Goal: Task Accomplishment & Management: Manage account settings

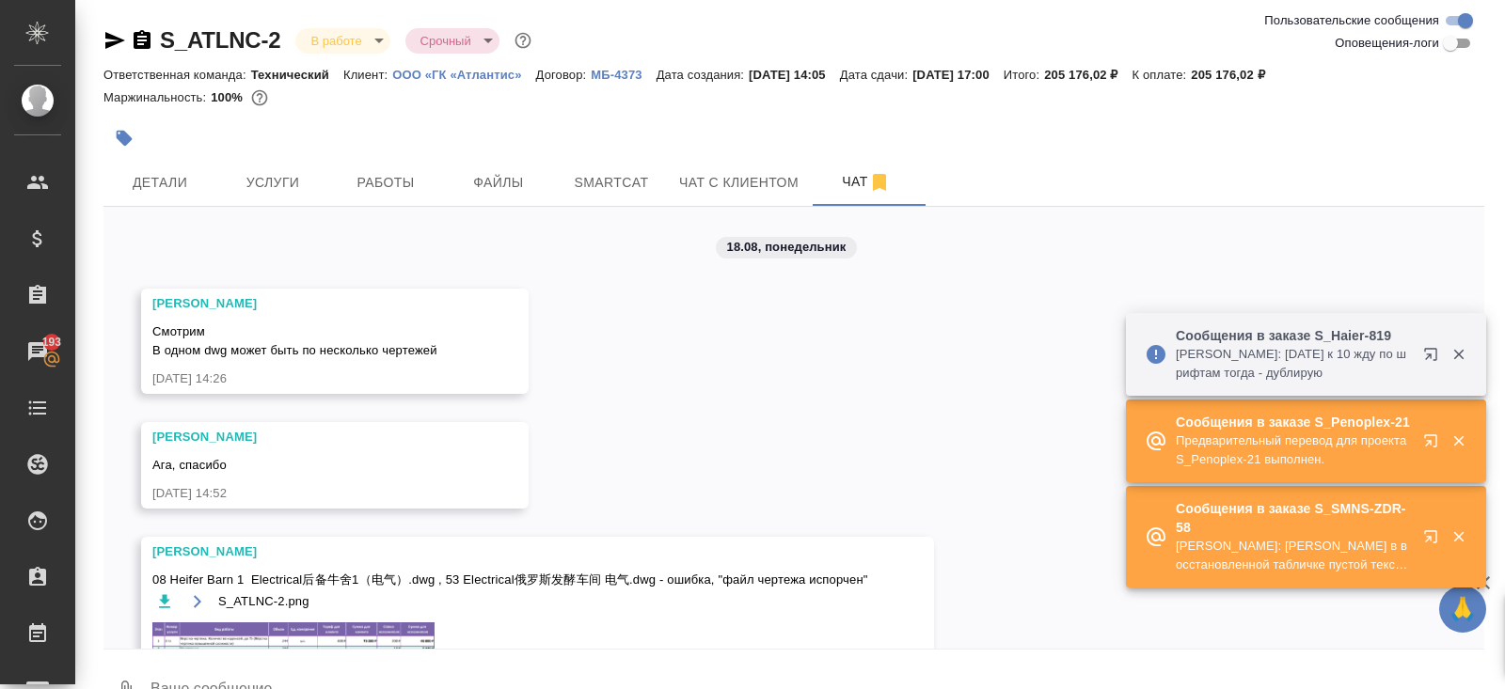
scroll to position [3687, 0]
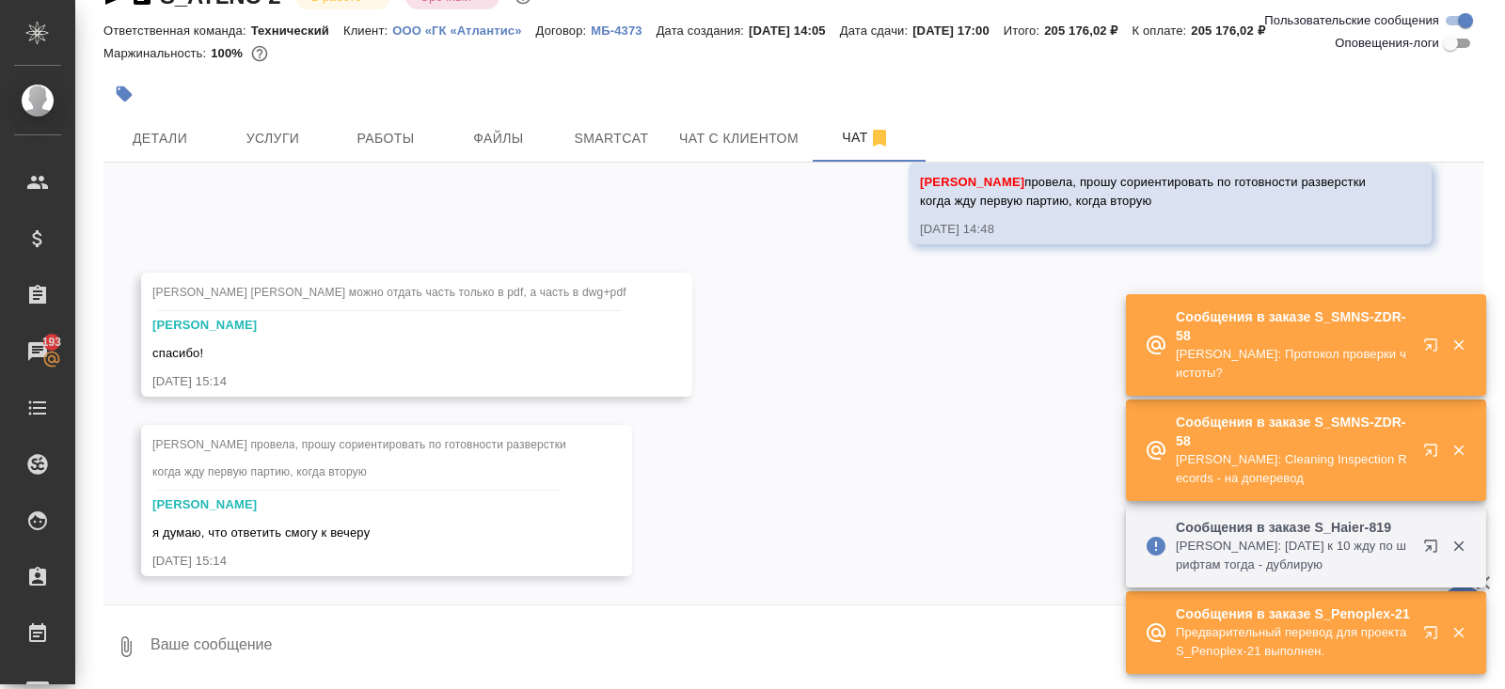
click at [1429, 443] on icon "button" at bounding box center [1434, 454] width 23 height 23
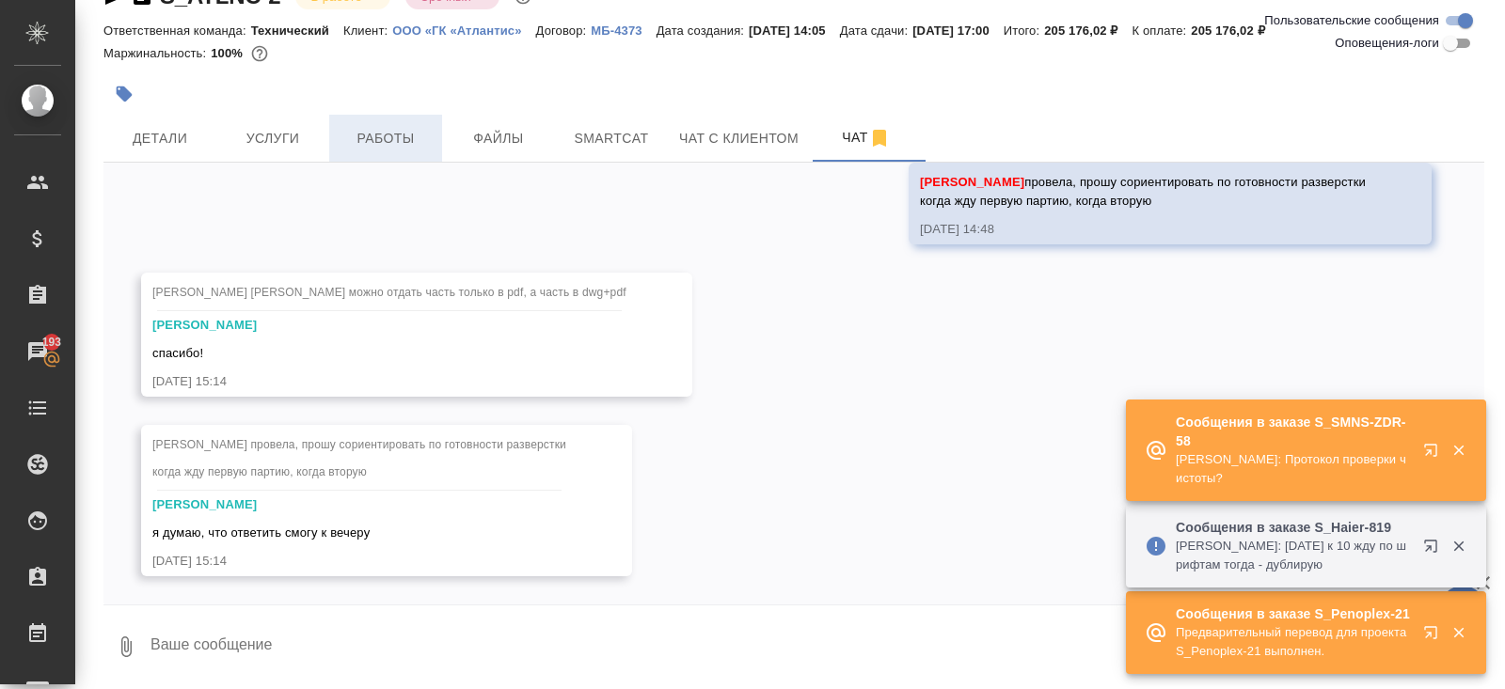
click at [390, 132] on span "Работы" at bounding box center [385, 139] width 90 height 24
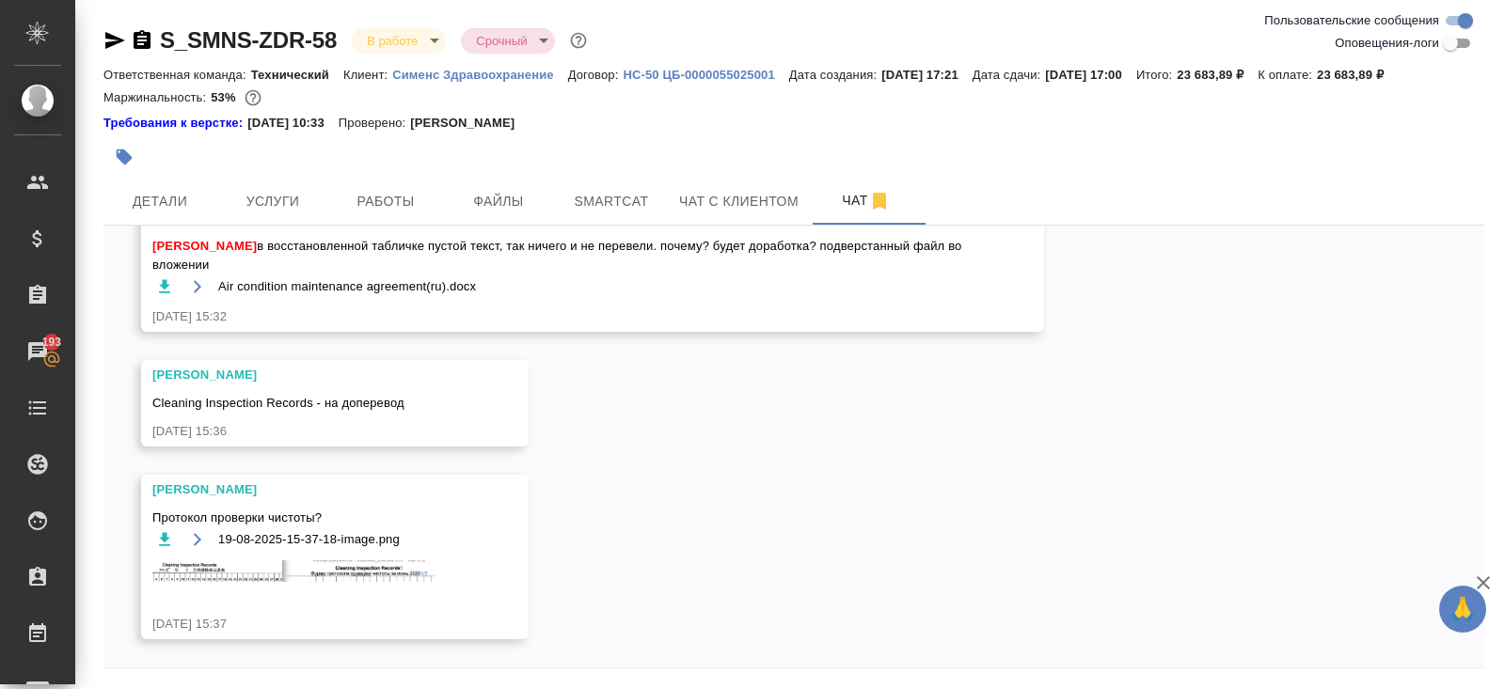
scroll to position [2785, 0]
click at [247, 570] on img at bounding box center [293, 571] width 282 height 22
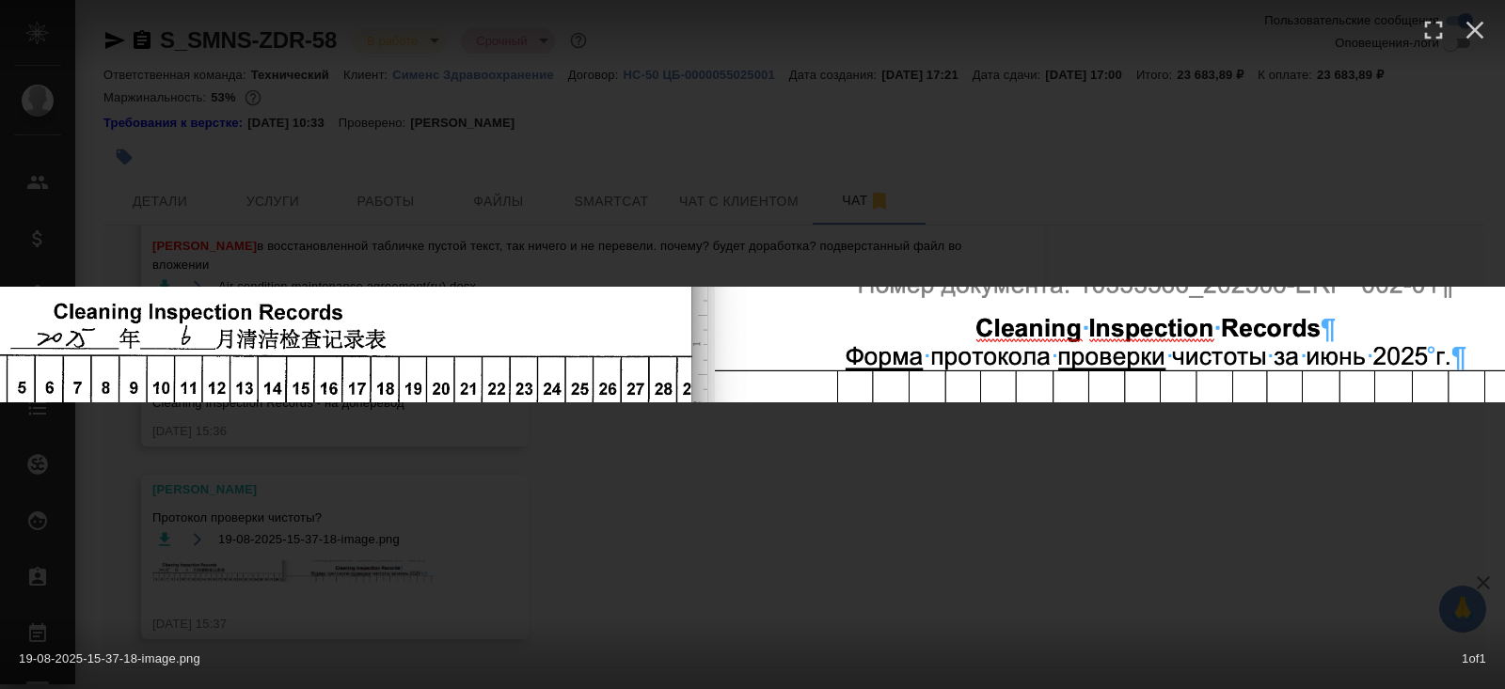
click at [421, 545] on div "19-08-2025-15-37-18-image.png 1 of 1" at bounding box center [752, 344] width 1505 height 689
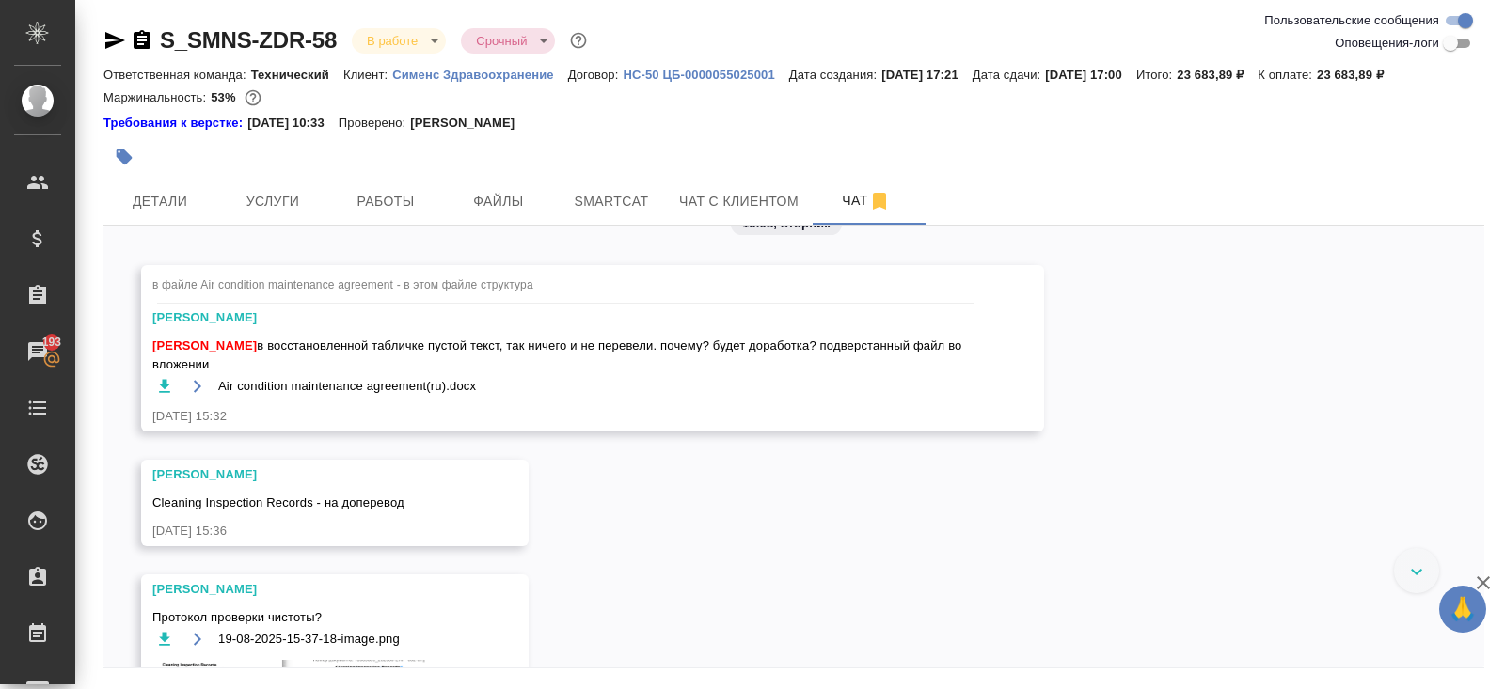
scroll to position [2644, 0]
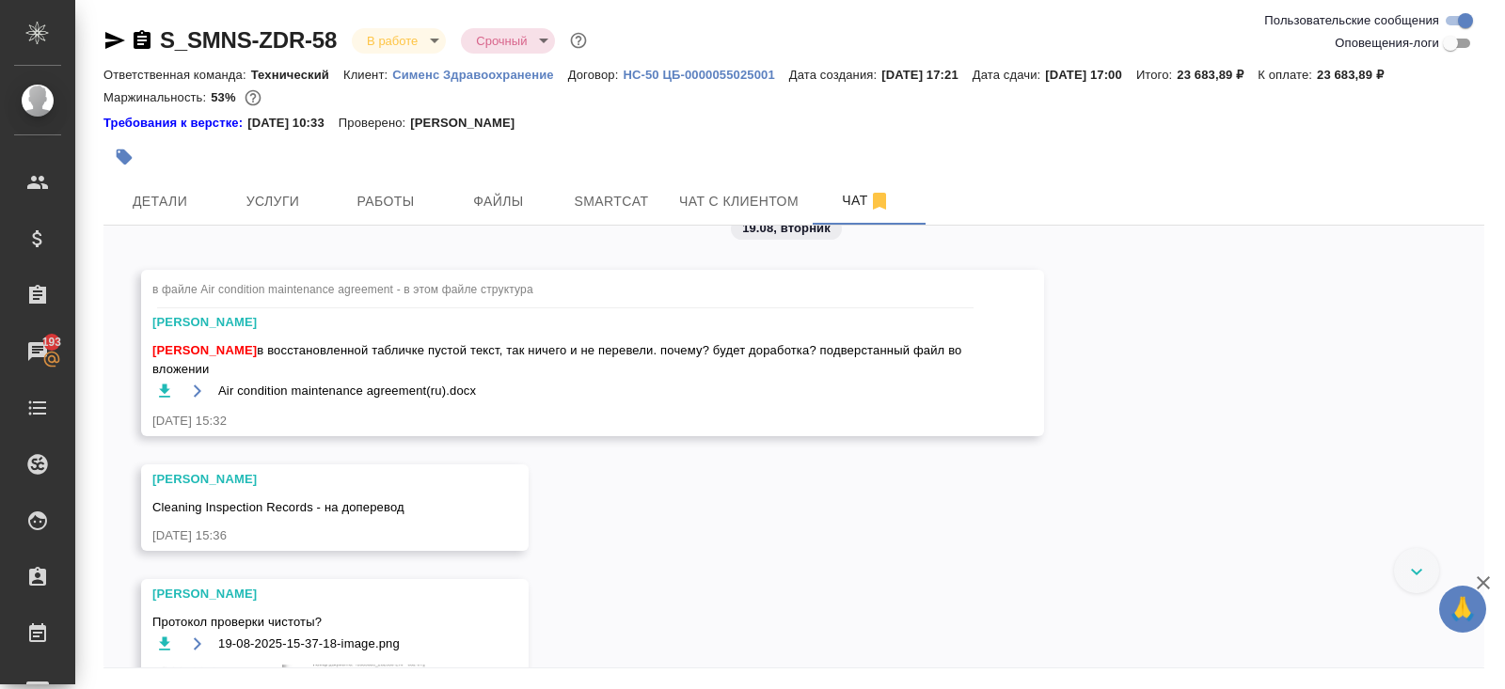
click at [168, 401] on icon "button" at bounding box center [164, 391] width 19 height 19
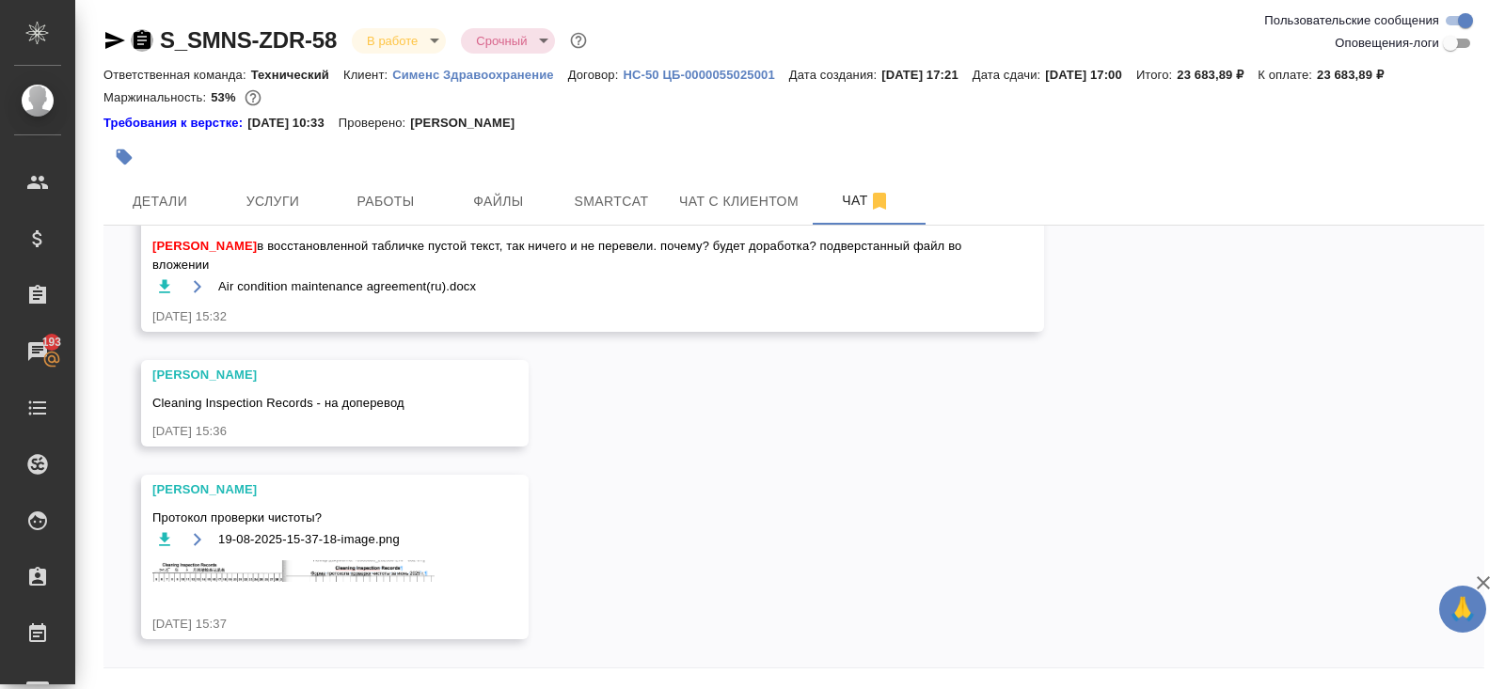
click at [146, 38] on icon "button" at bounding box center [142, 39] width 17 height 19
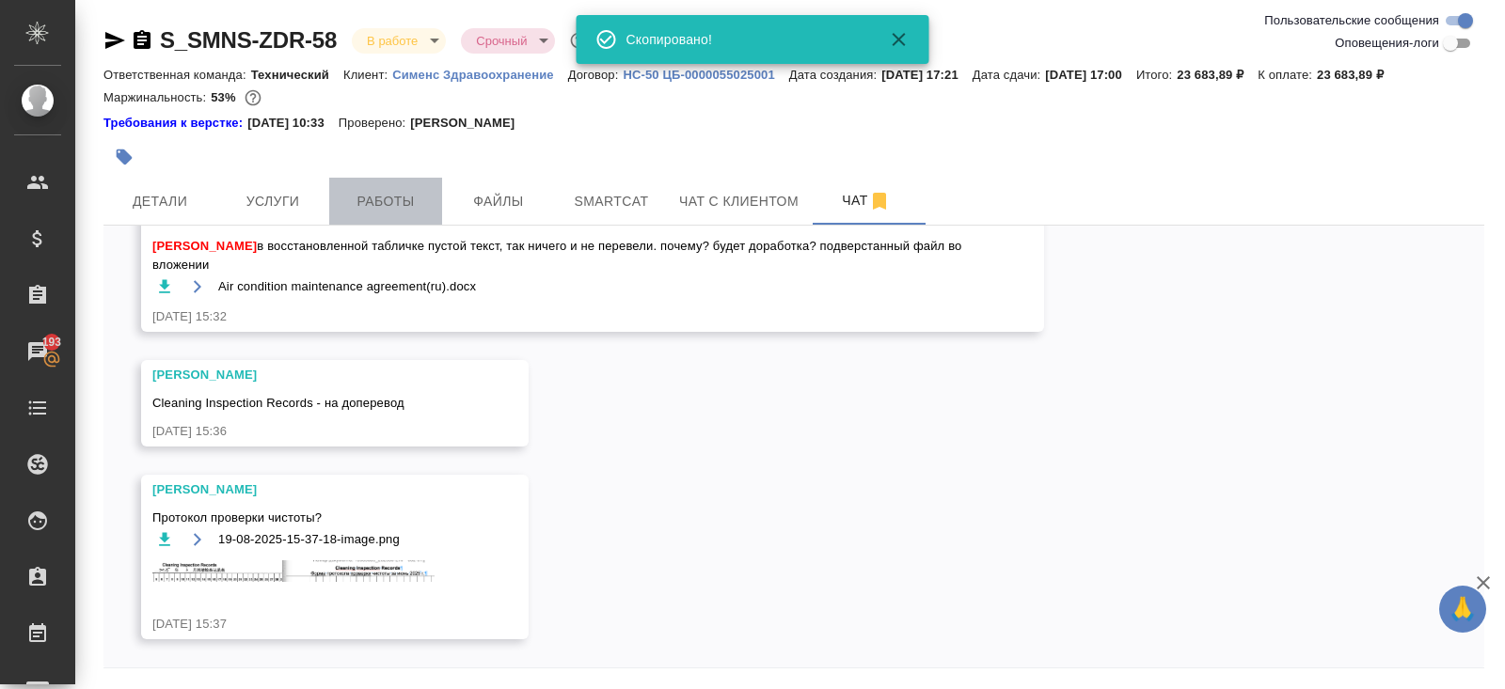
click at [378, 203] on span "Работы" at bounding box center [385, 202] width 90 height 24
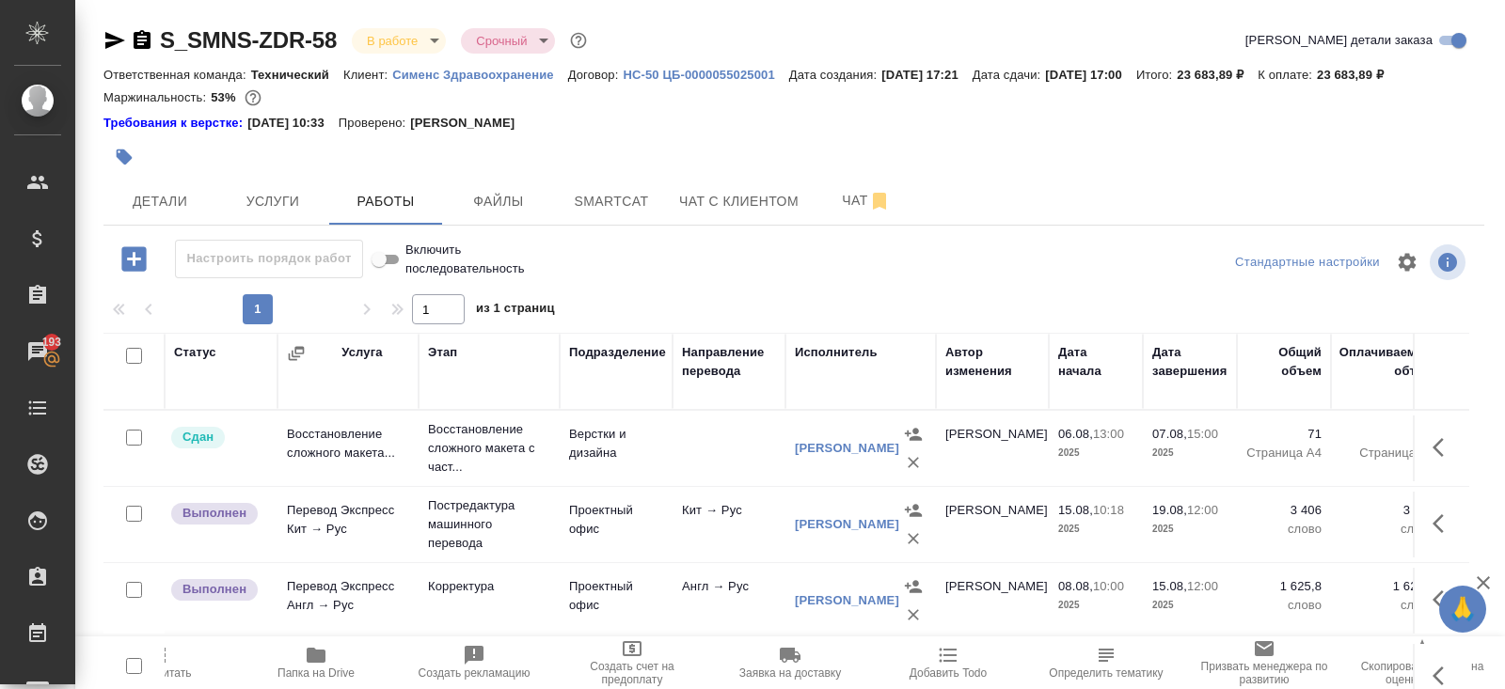
click at [327, 670] on span "Папка на Drive" at bounding box center [315, 673] width 77 height 13
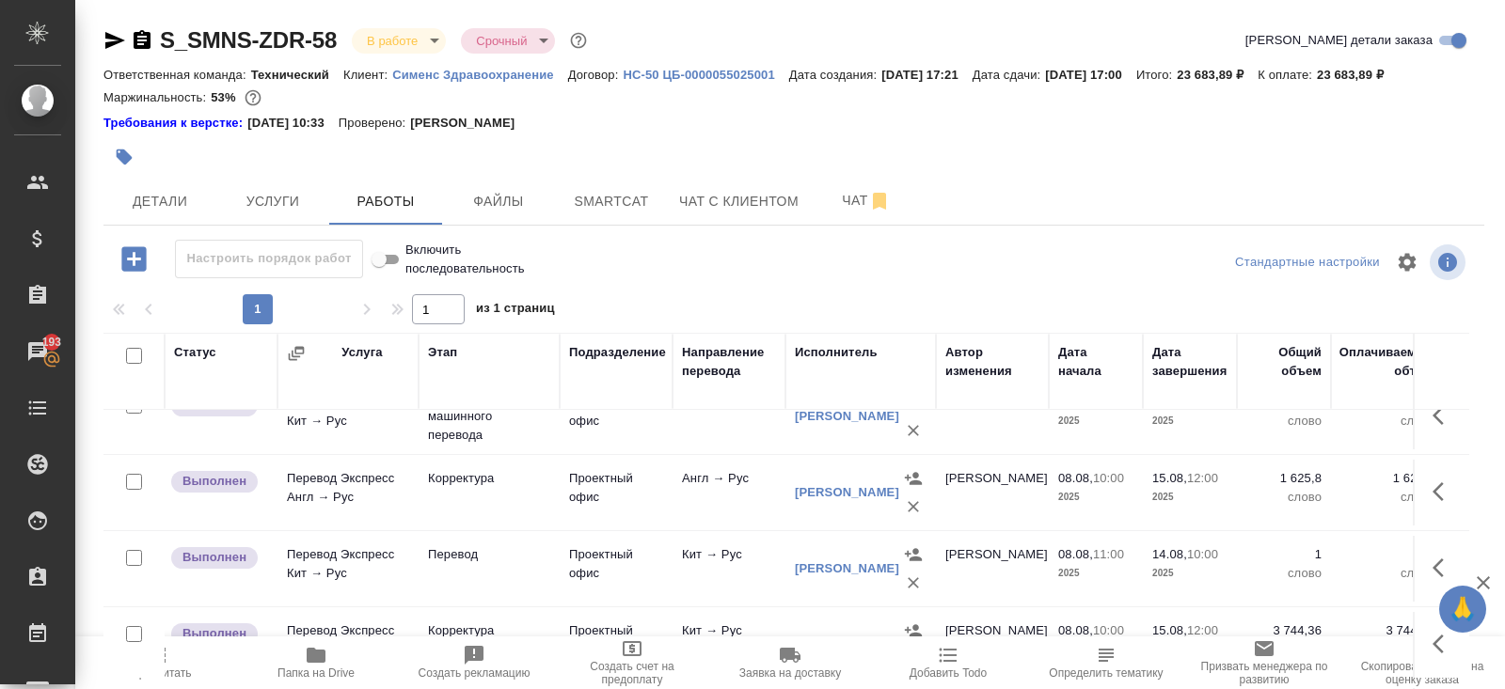
scroll to position [106, 0]
click at [600, 375] on td "Проектный офис" at bounding box center [616, 342] width 113 height 66
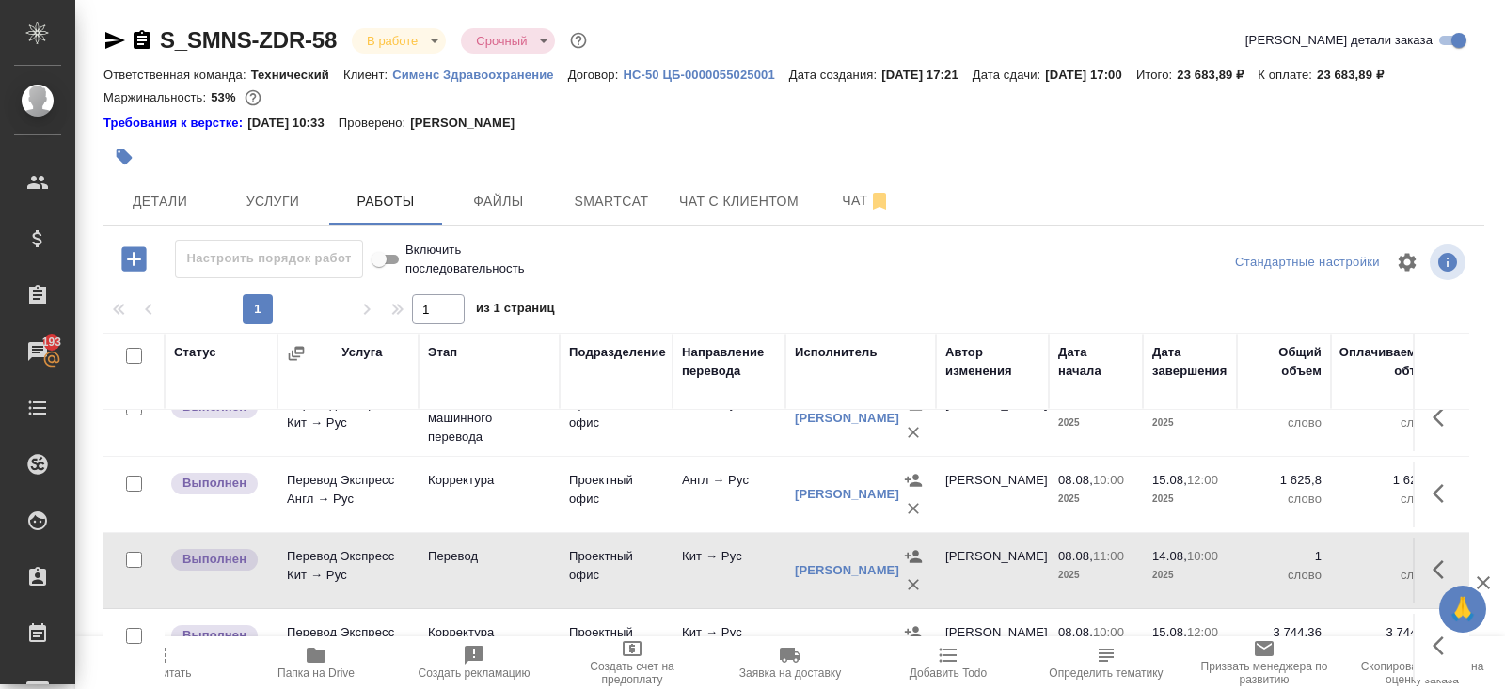
click at [600, 375] on td "Проектный офис" at bounding box center [616, 342] width 113 height 66
click at [144, 37] on icon "button" at bounding box center [142, 40] width 23 height 23
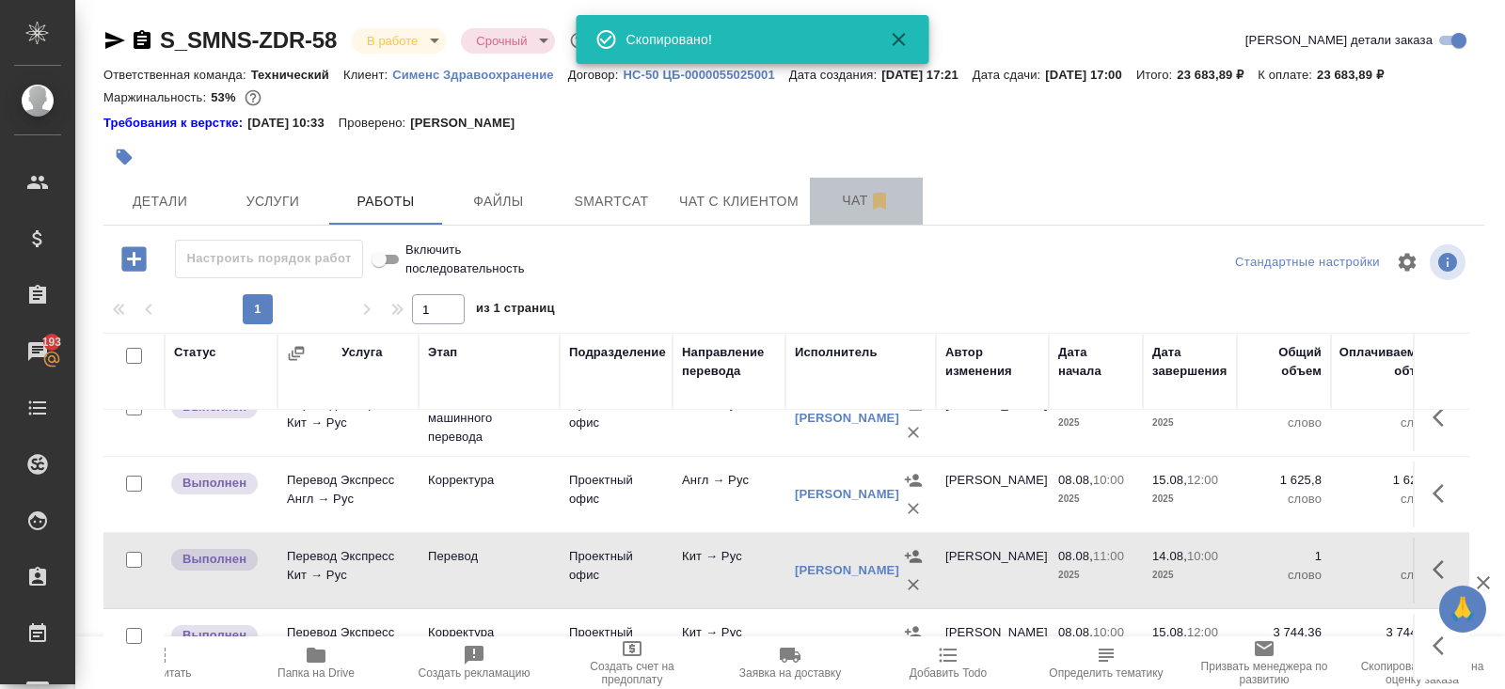
click at [891, 192] on icon "button" at bounding box center [879, 201] width 23 height 23
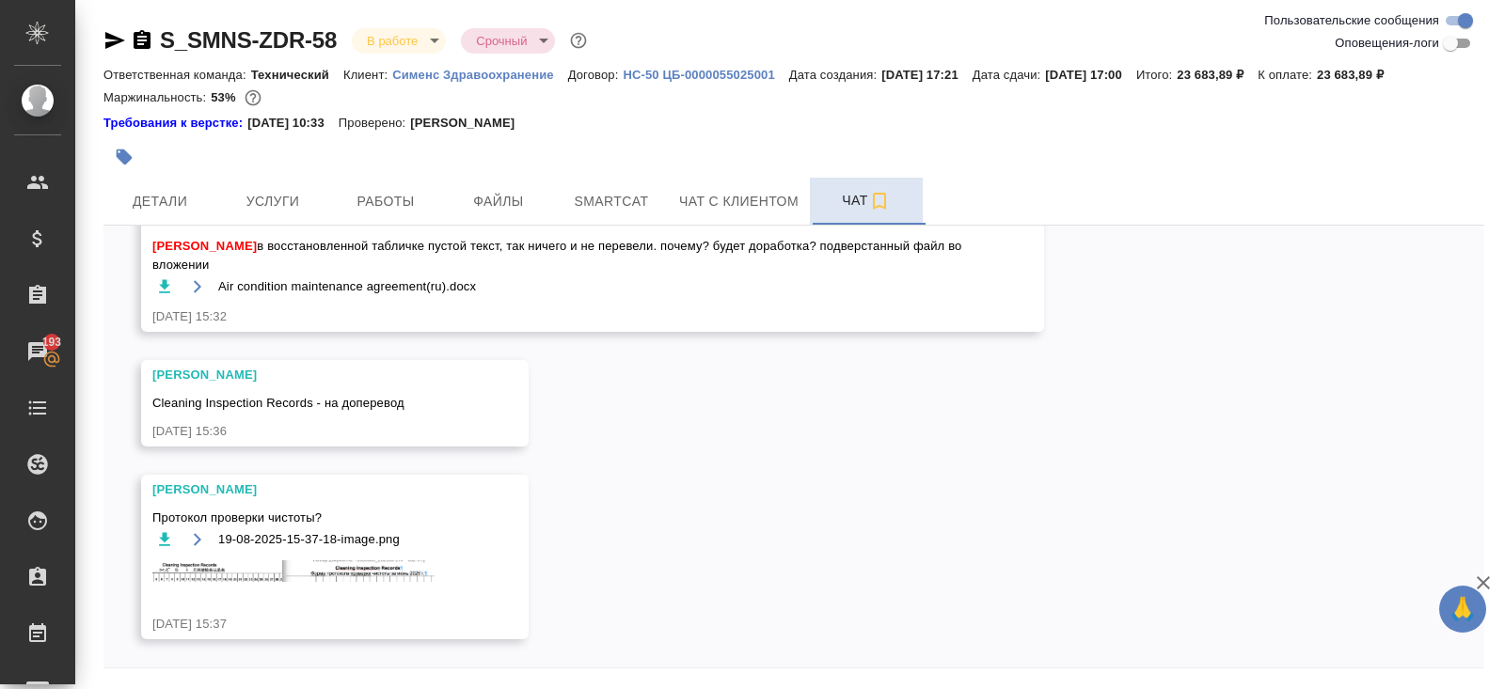
scroll to position [63, 0]
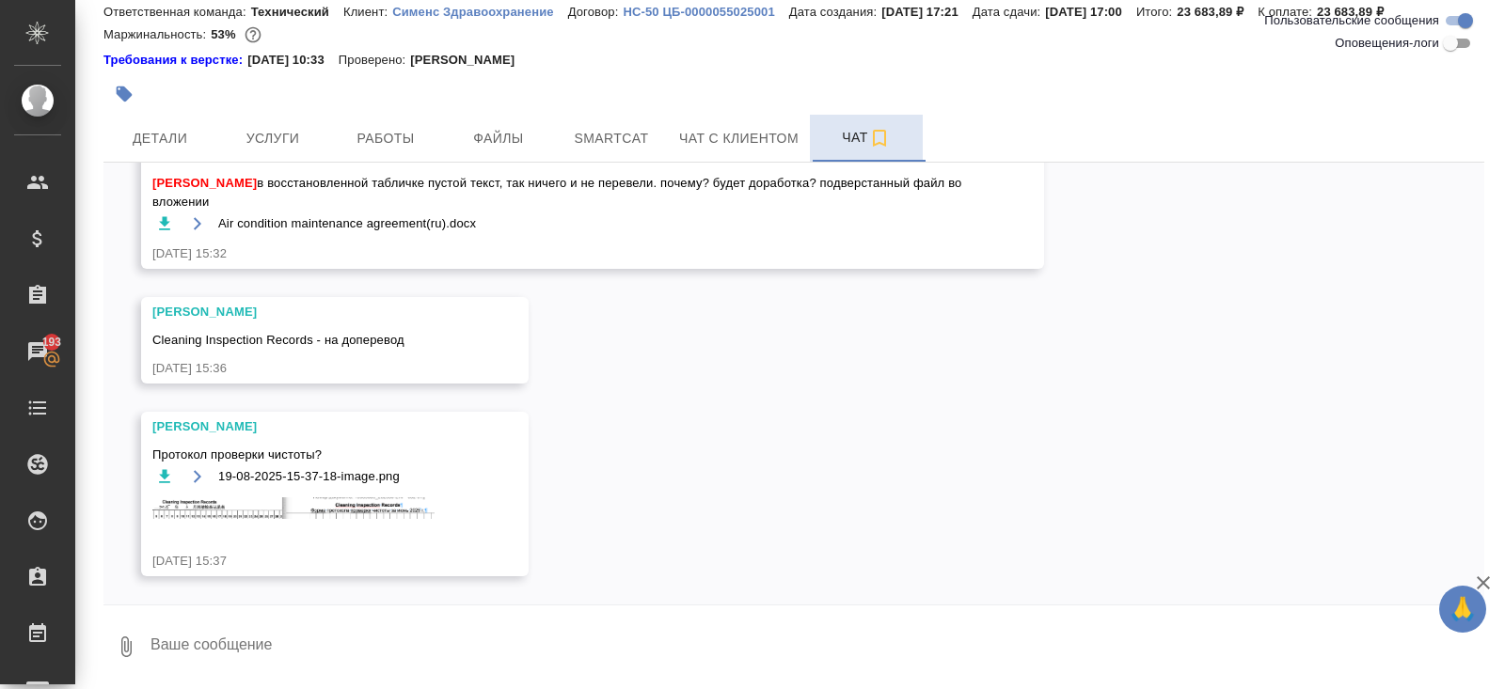
click at [304, 628] on textarea at bounding box center [816, 647] width 1335 height 64
paste textarea "https://drive.awatera.com/s/TsMKMkW4xWjDSNG"
click at [197, 646] on textarea "вот он https://drive.awatera.com/s/TsMKMkW4xWjDSNG" at bounding box center [801, 647] width 1304 height 64
click at [623, 647] on textarea "вот табличка https://drive.awatera.com/s/TsMKMkW4xWjDSNG" at bounding box center [801, 647] width 1304 height 64
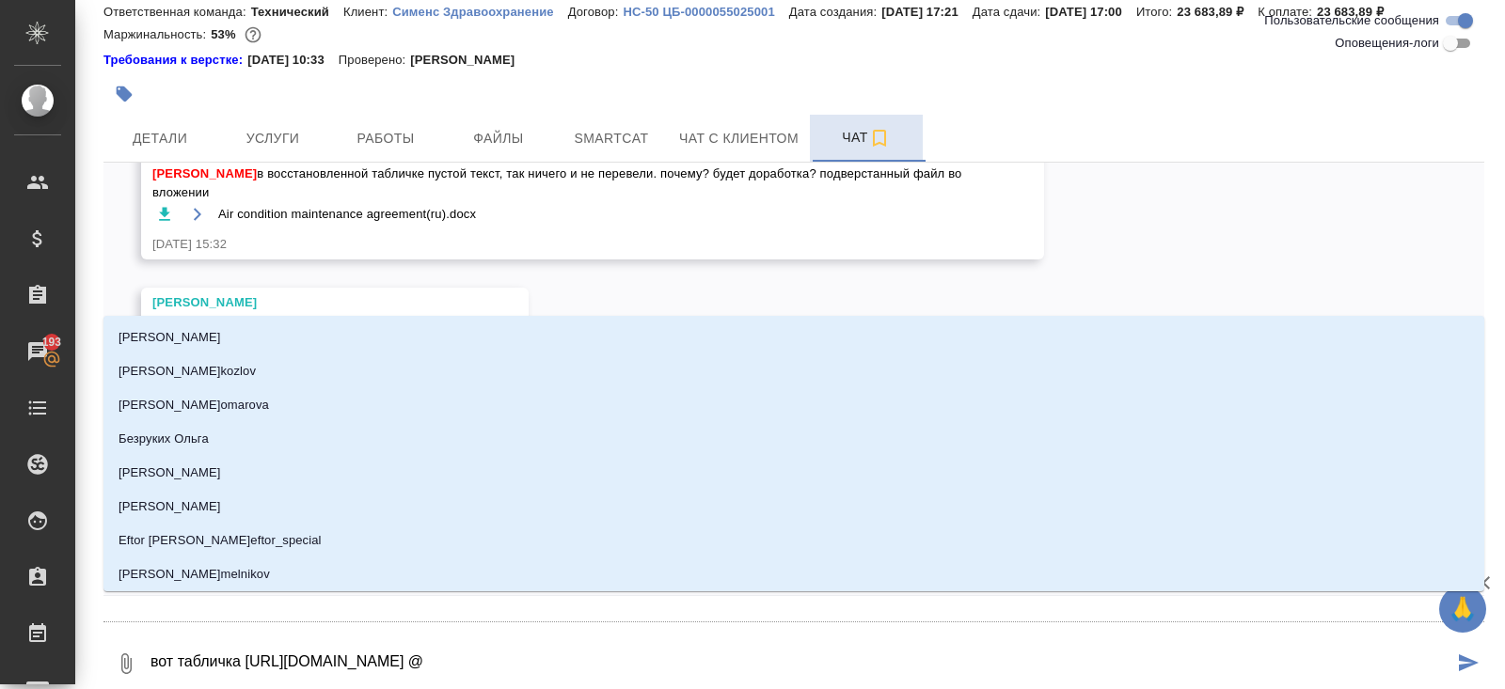
type textarea "вот табличка https://drive.awatera.com/s/TsMKMkW4xWjDSNG @з"
type input "з"
type textarea "вот табличка https://drive.awatera.com/s/TsMKMkW4xWjDSNG @за"
type input "за"
type textarea "вот табличка https://drive.awatera.com/s/TsMKMkW4xWjDSNG @заб"
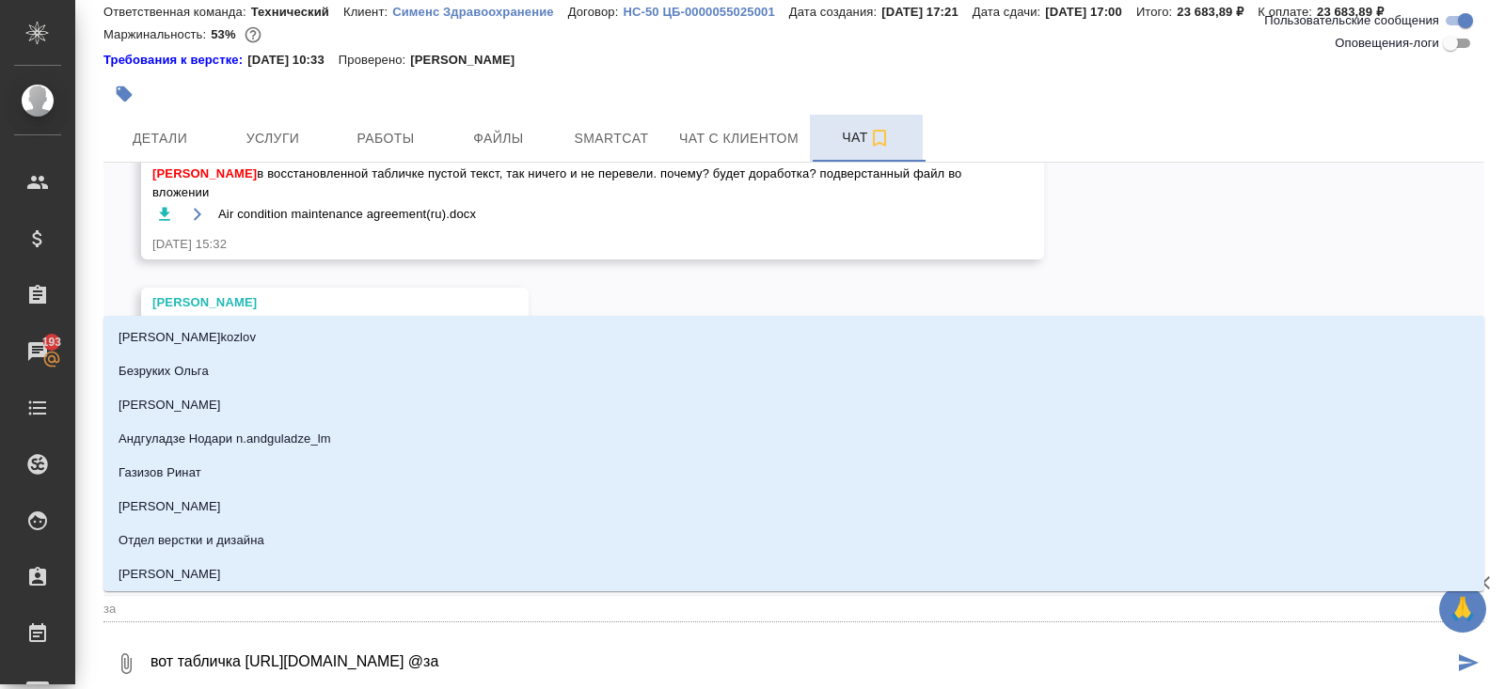
type input "заб"
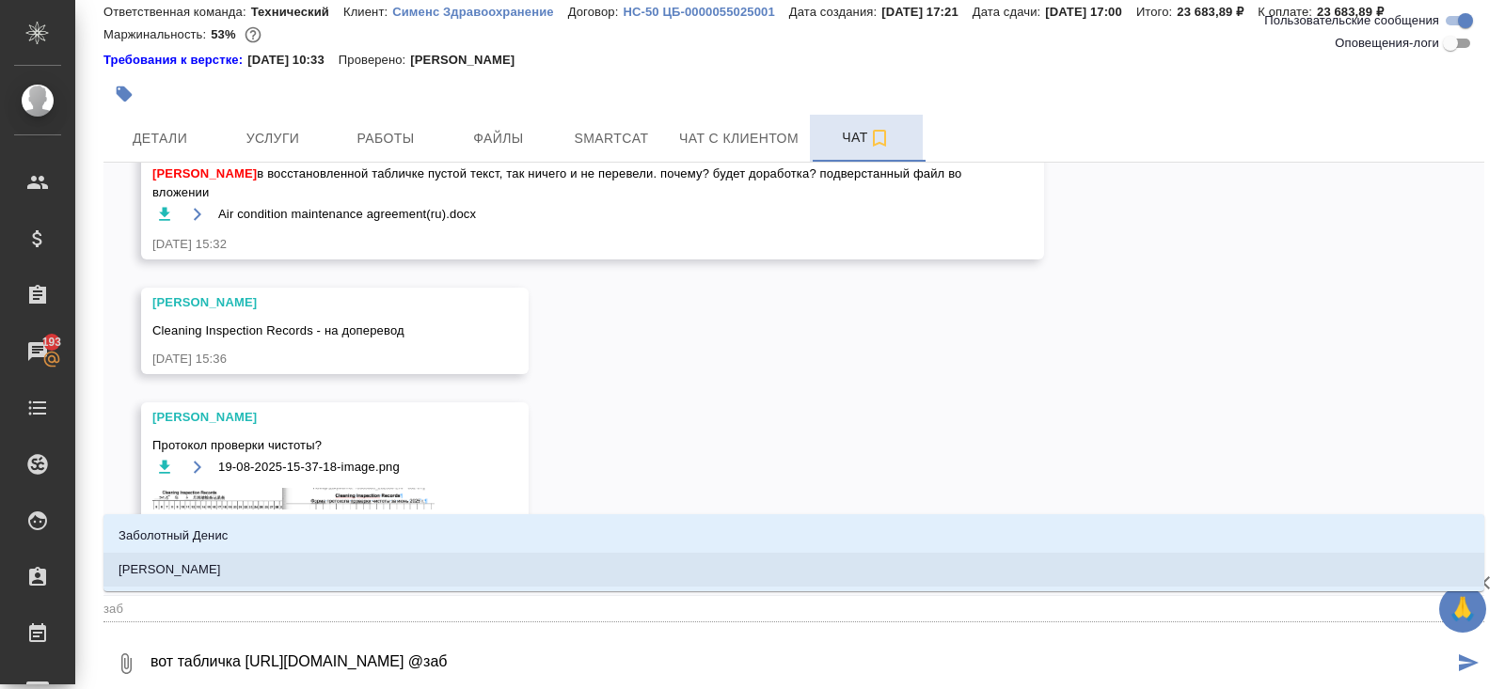
click at [369, 576] on li "Заборова Александра" at bounding box center [793, 570] width 1380 height 34
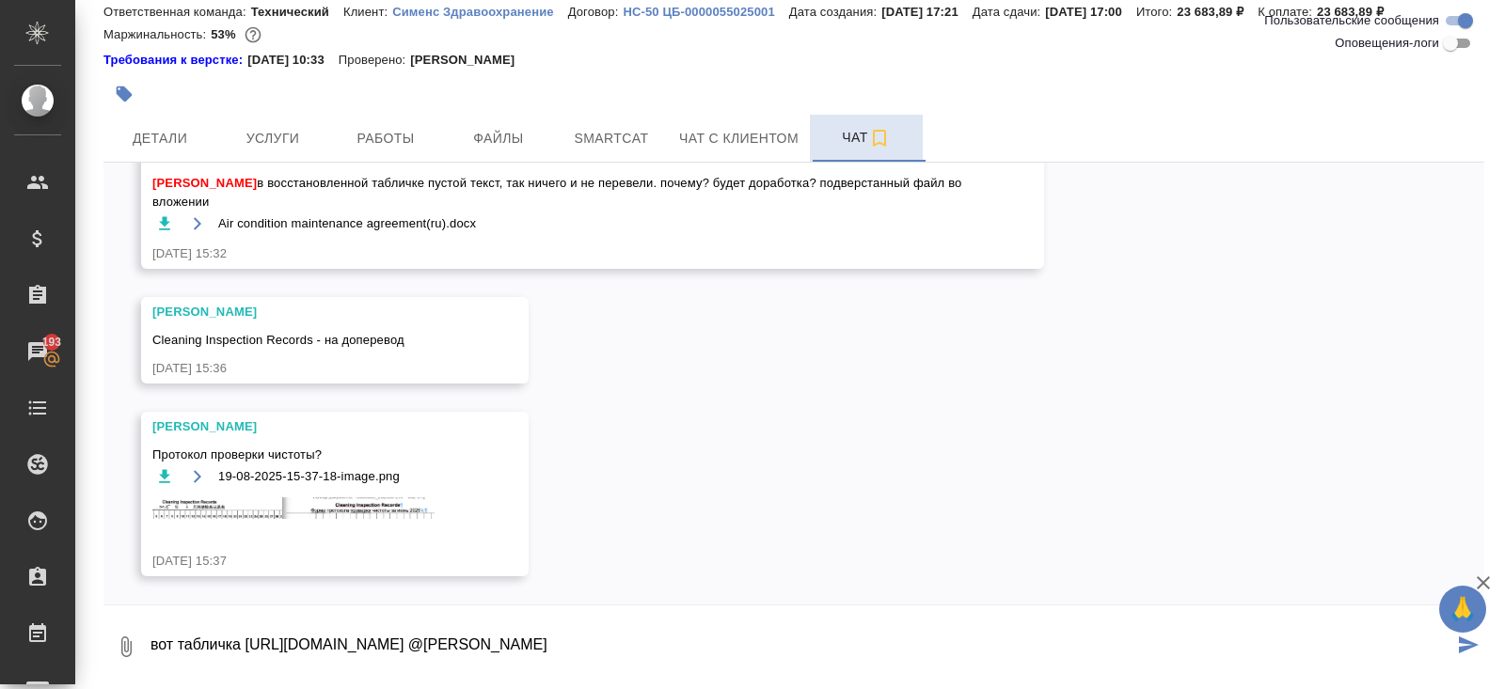
type textarea "вот табличка https://drive.awatera.com/s/TsMKMkW4xWjDSNG @Заборова Александра"
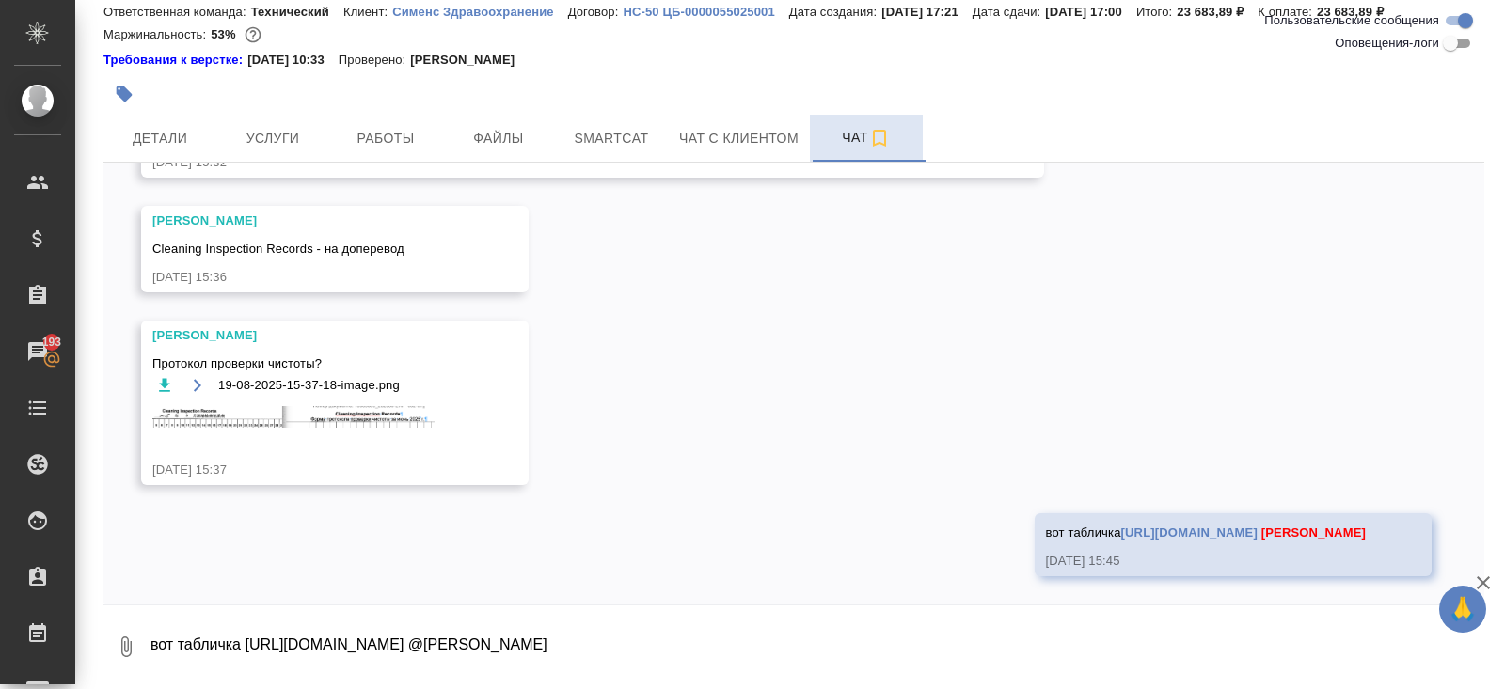
scroll to position [2757, 0]
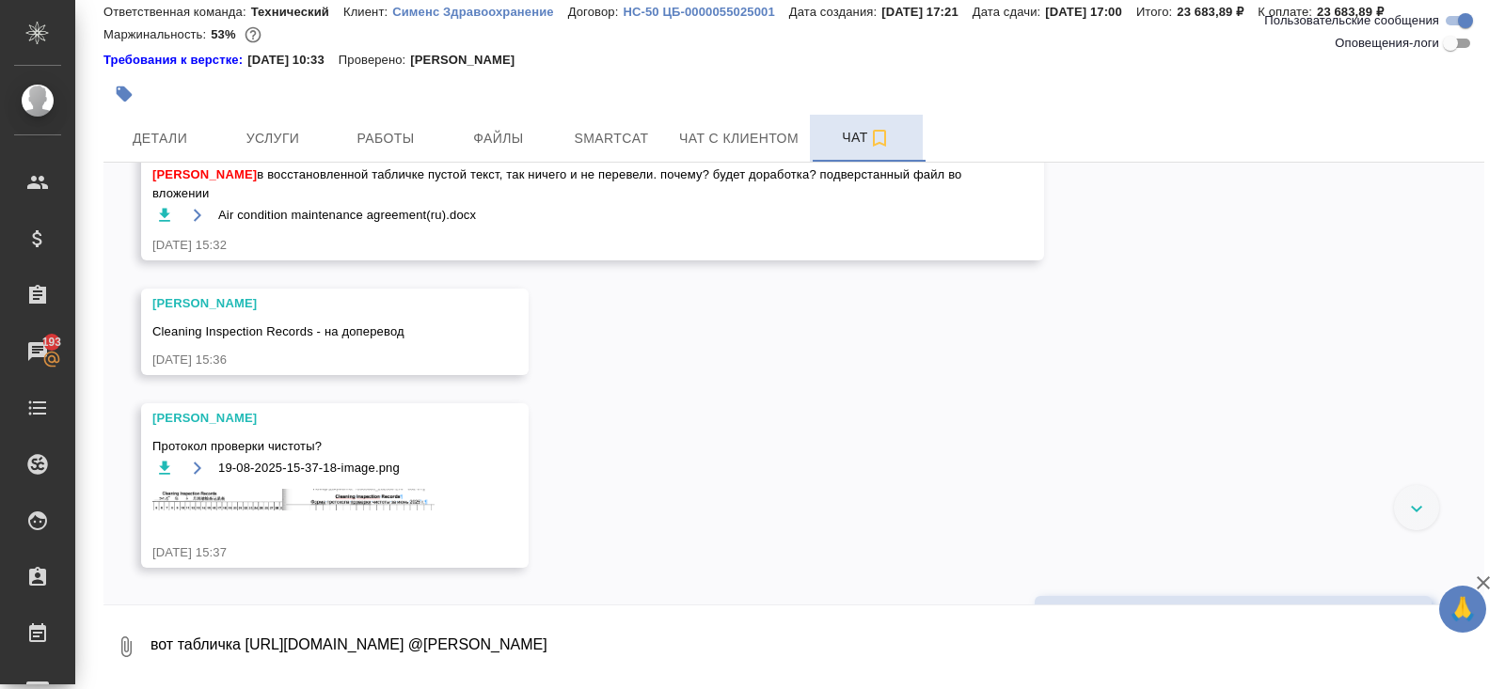
click at [227, 511] on img at bounding box center [293, 500] width 282 height 22
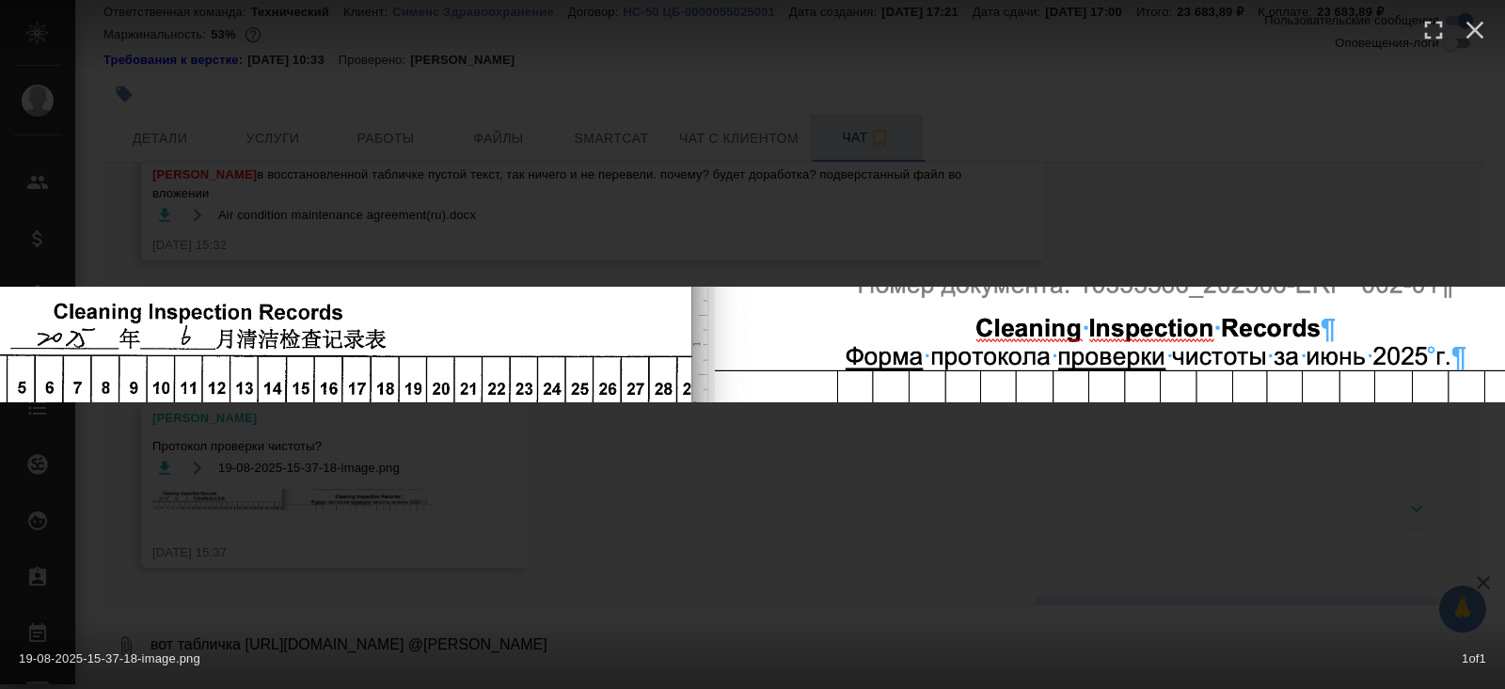
click at [267, 554] on div "19-08-2025-15-37-18-image.png 1 of 1" at bounding box center [752, 344] width 1505 height 689
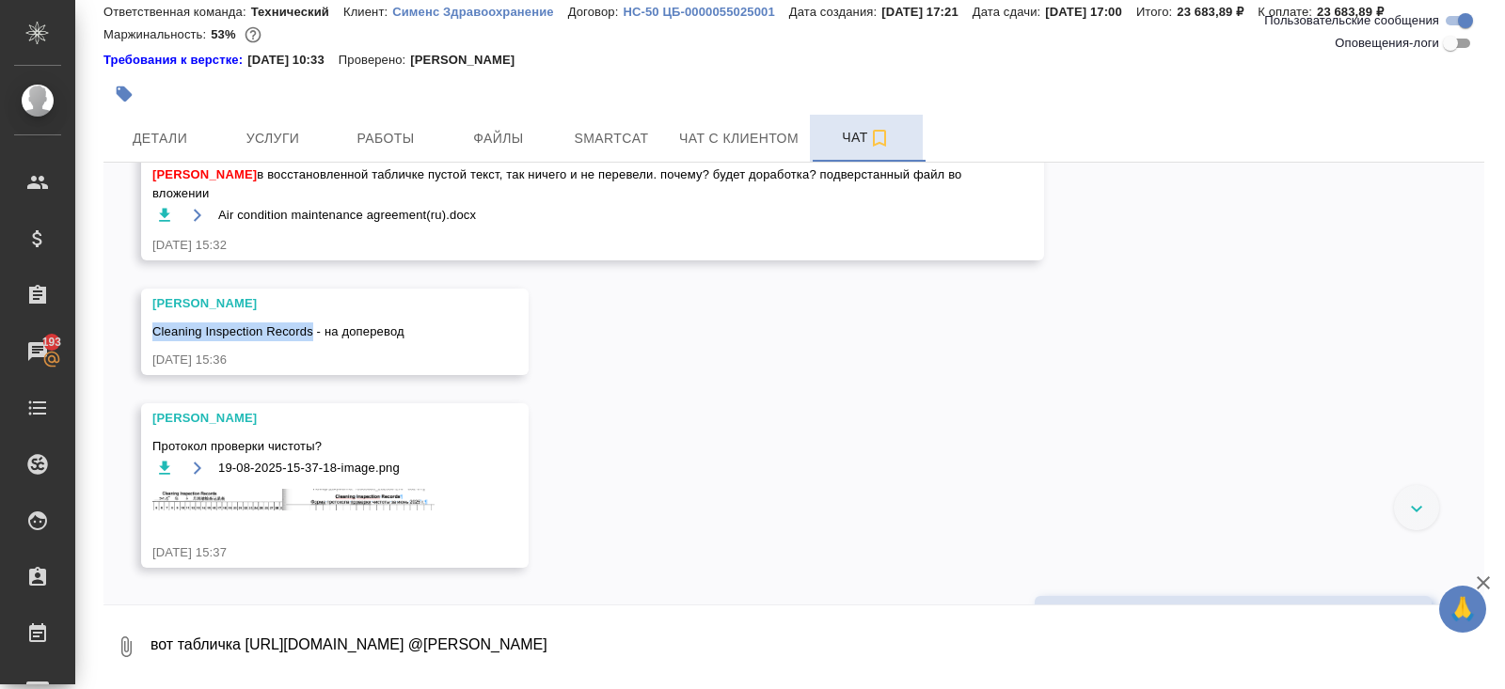
drag, startPoint x: 151, startPoint y: 369, endPoint x: 314, endPoint y: 374, distance: 162.8
click at [314, 341] on span "Cleaning Inspection Records - на доперевод" at bounding box center [307, 332] width 310 height 19
copy span "Cleaning Inspection Records"
click at [169, 478] on icon "button" at bounding box center [164, 468] width 19 height 19
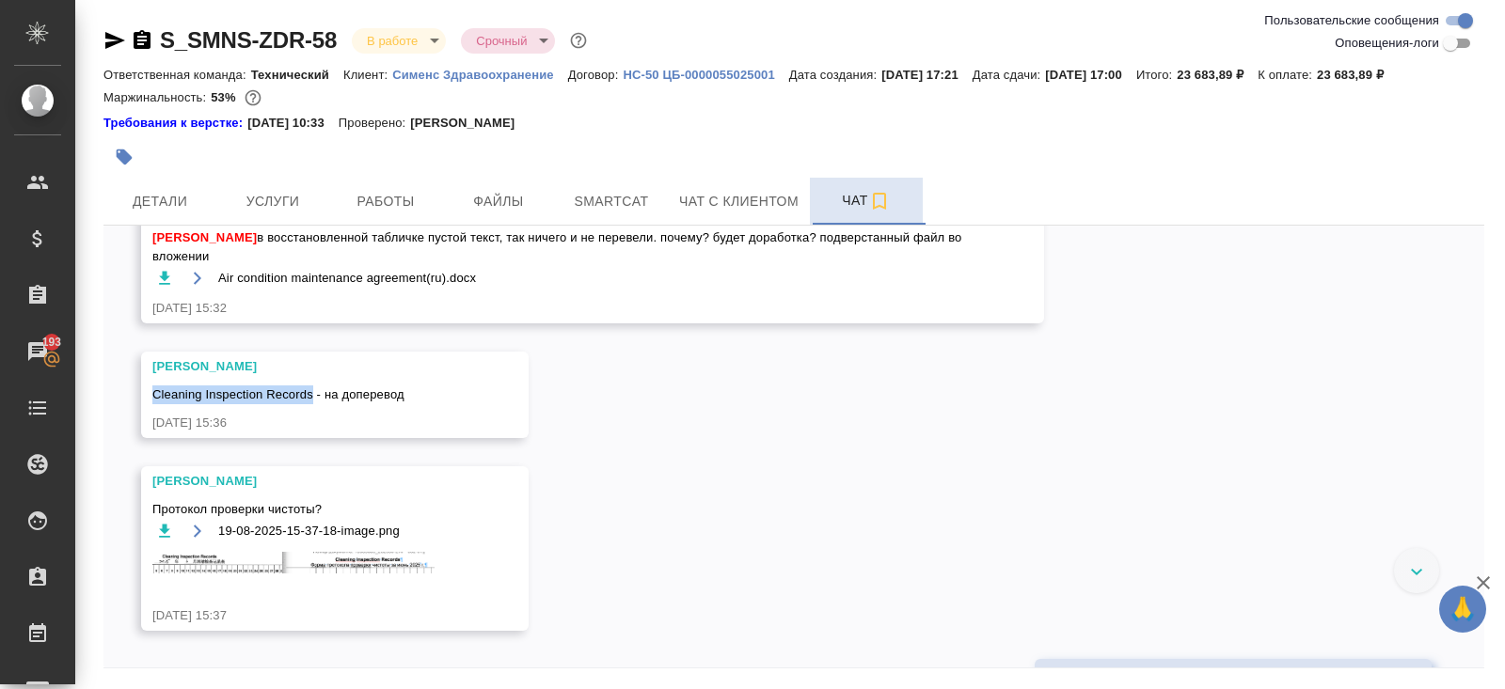
click at [106, 43] on icon "button" at bounding box center [115, 40] width 20 height 17
copy span "Cleaning Inspection Records"
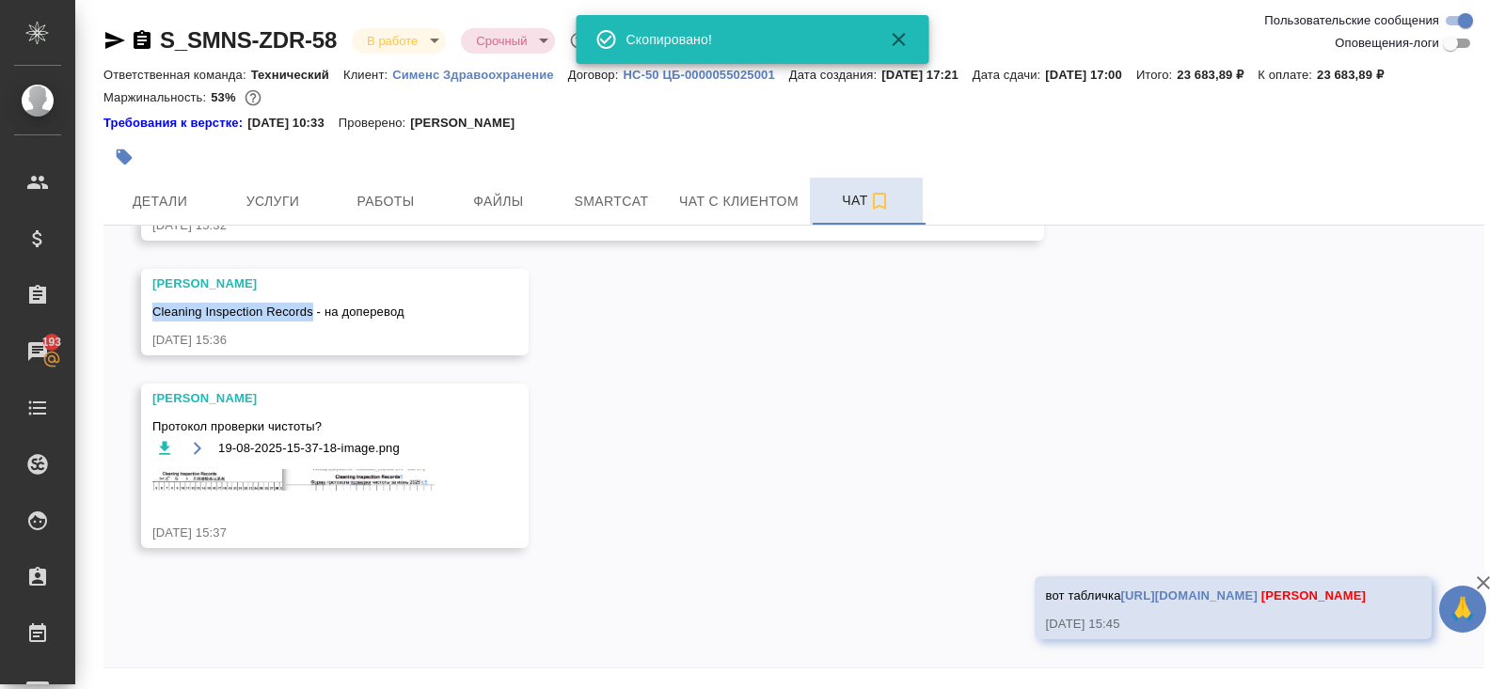
scroll to position [2876, 0]
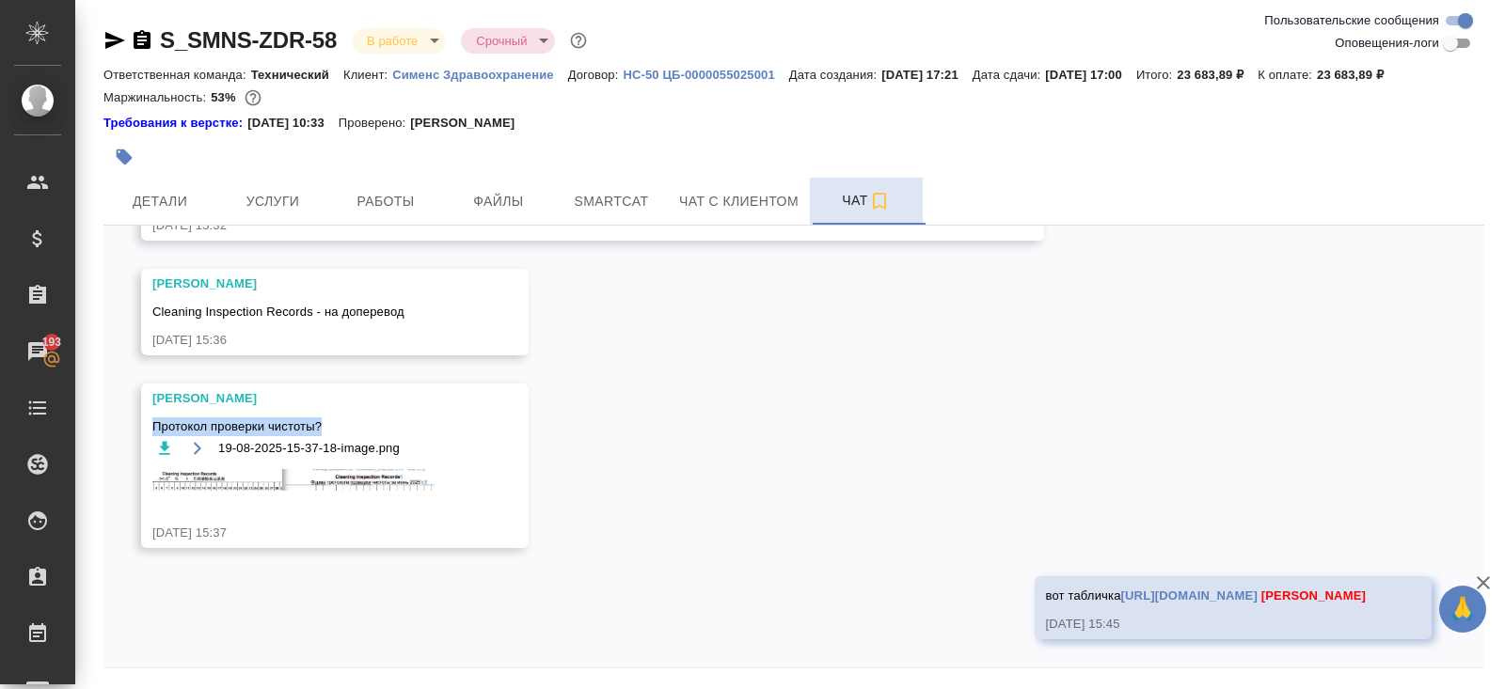
drag, startPoint x: 152, startPoint y: 427, endPoint x: 351, endPoint y: 432, distance: 198.5
click at [351, 432] on span "Протокол проверки чистоты?" at bounding box center [307, 427] width 310 height 19
copy span "Протокол проверки чистоты?"
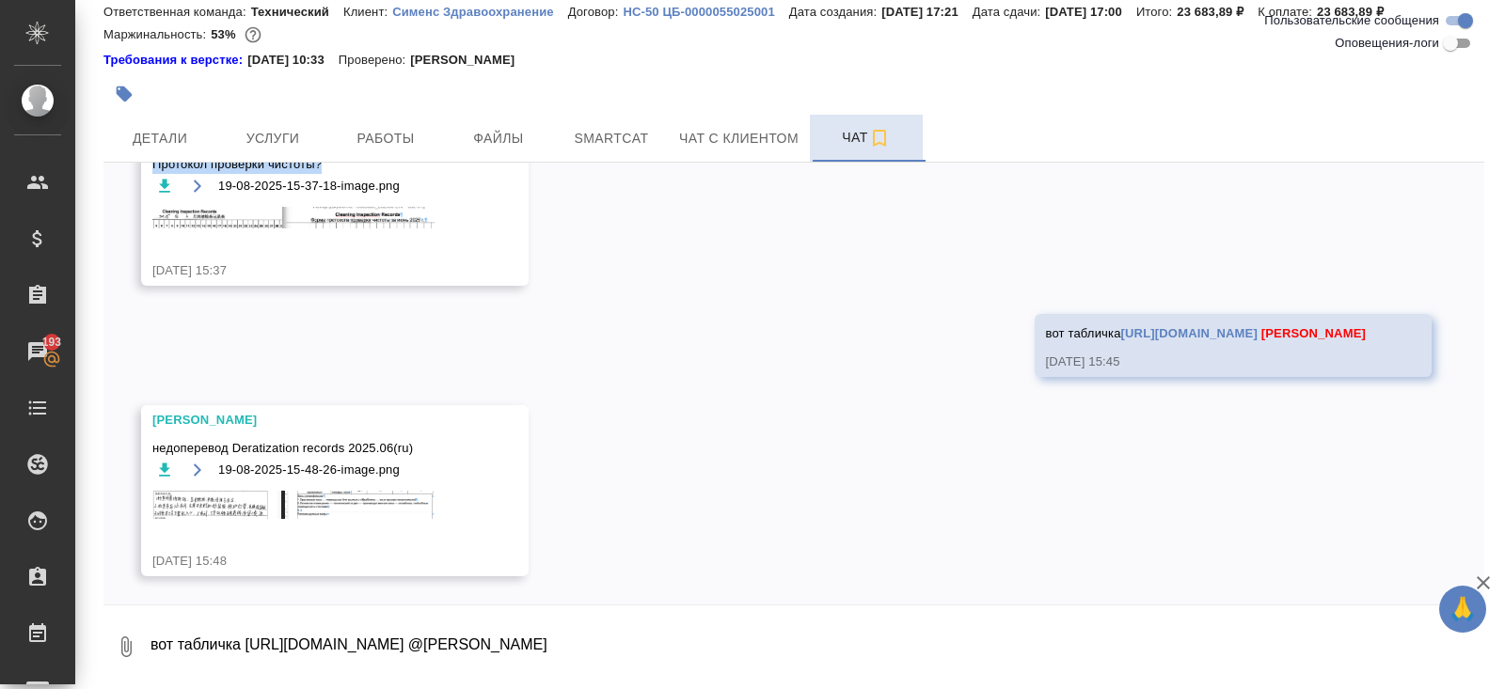
scroll to position [3076, 0]
click at [188, 499] on img at bounding box center [293, 505] width 282 height 28
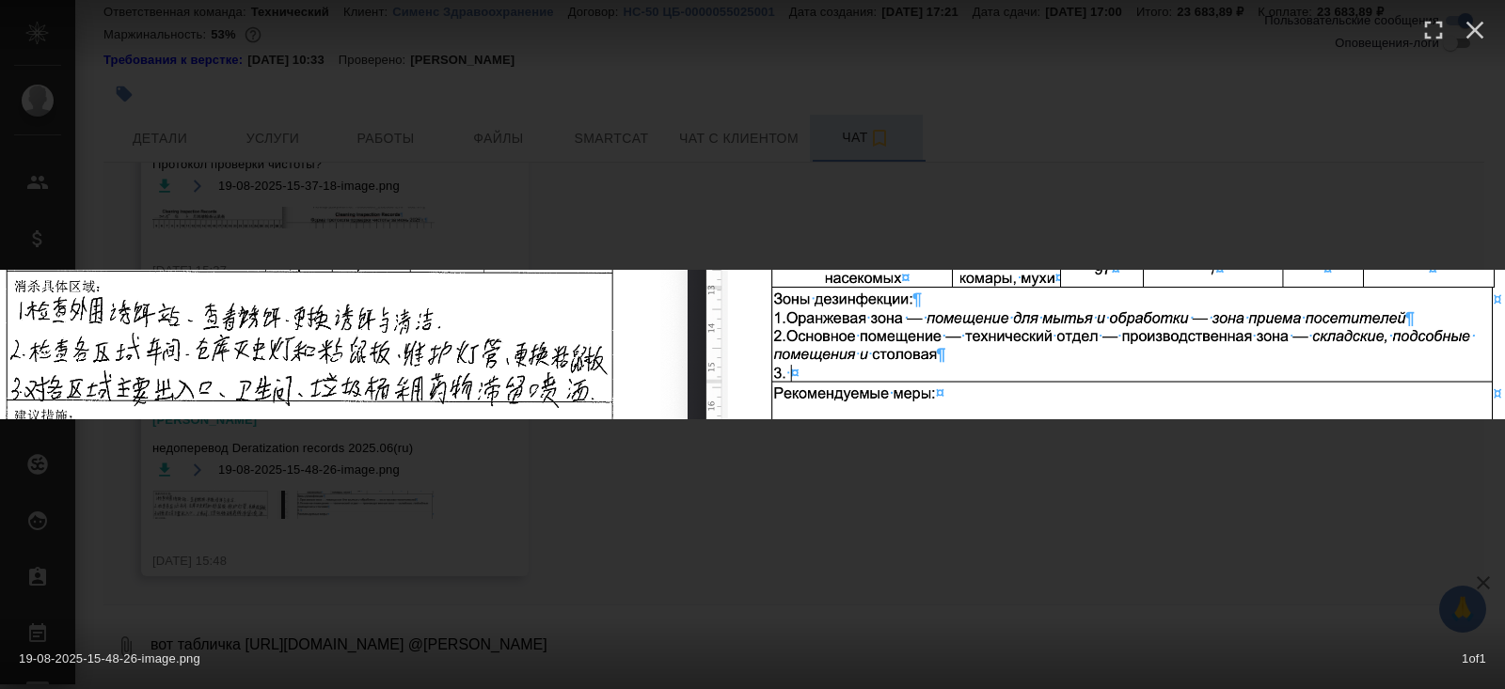
click at [275, 576] on div "19-08-2025-15-48-26-image.png 1 of 1" at bounding box center [752, 344] width 1505 height 689
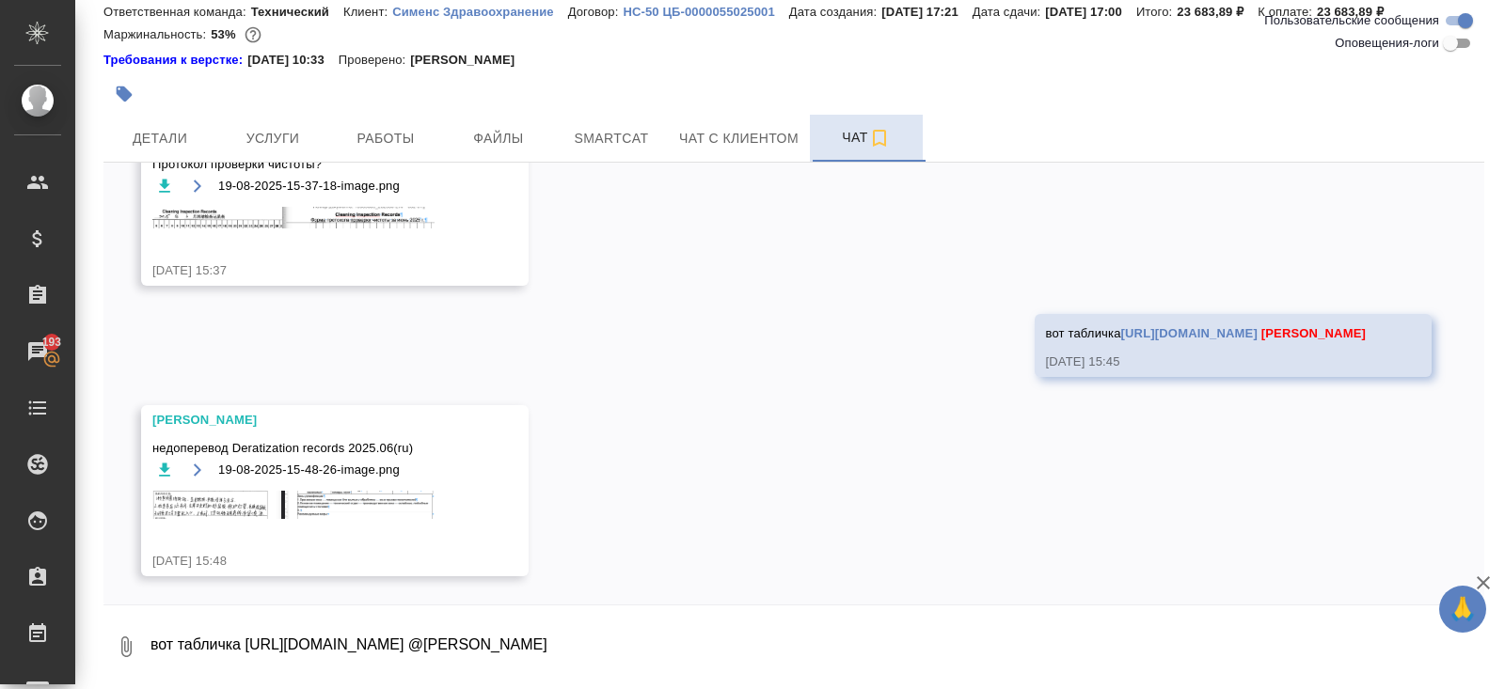
click at [237, 497] on img at bounding box center [293, 505] width 282 height 28
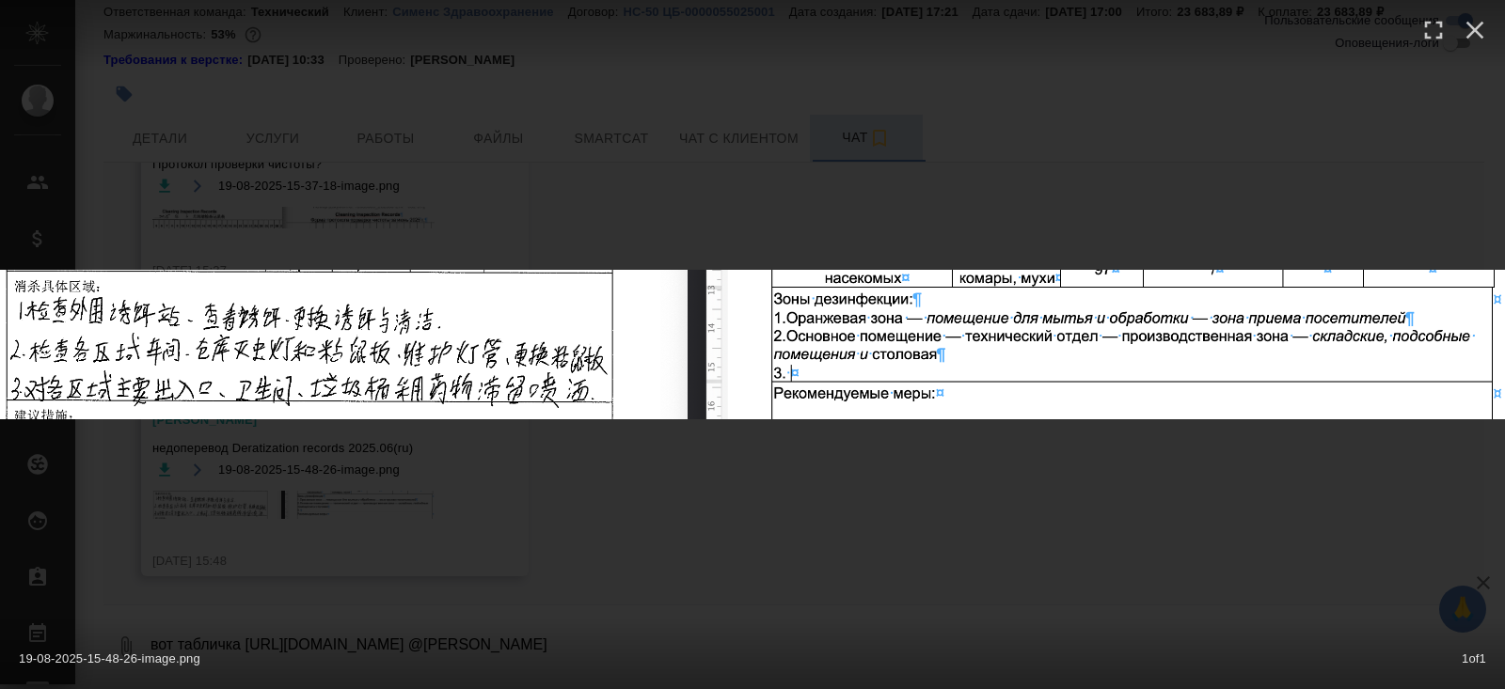
click at [338, 542] on div "19-08-2025-15-48-26-image.png 1 of 1" at bounding box center [752, 344] width 1505 height 689
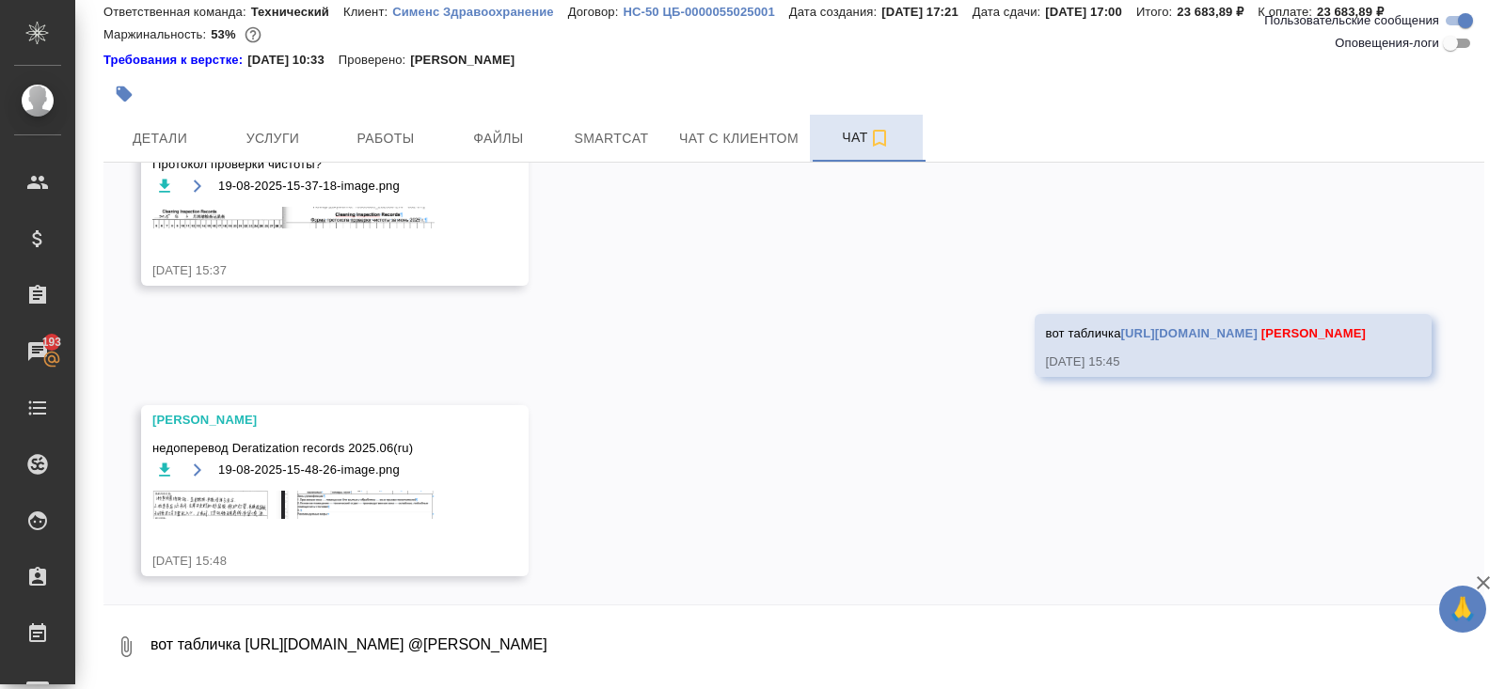
click at [162, 467] on icon "button" at bounding box center [164, 469] width 11 height 13
click at [355, 625] on textarea "вот табличка https://drive.awatera.com/s/TsMKMkW4xWjDSNG @Заборова Александра" at bounding box center [816, 647] width 1335 height 64
click at [308, 491] on img at bounding box center [293, 505] width 282 height 28
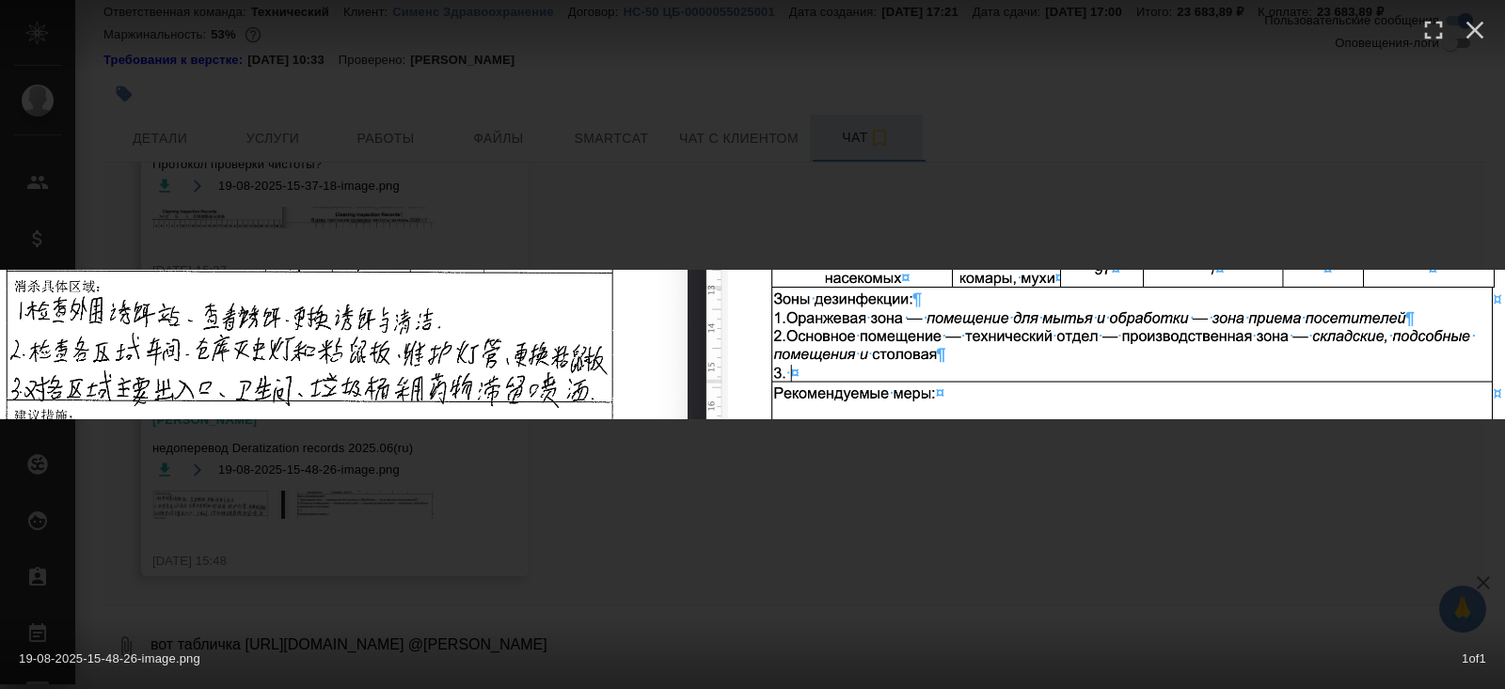
click at [355, 589] on div "19-08-2025-15-48-26-image.png 1 of 1" at bounding box center [752, 344] width 1505 height 689
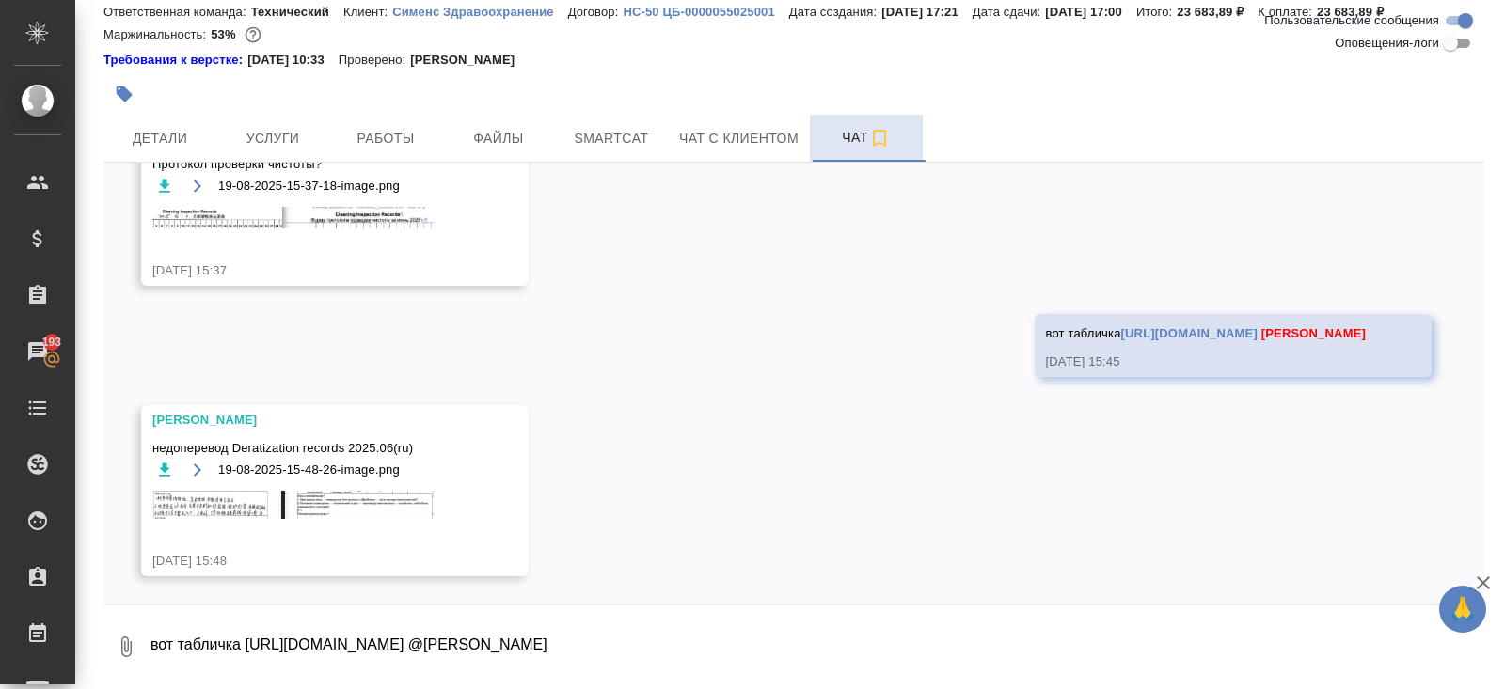
click at [304, 647] on textarea "вот табличка https://drive.awatera.com/s/TsMKMkW4xWjDSNG @Заборова Александра" at bounding box center [816, 647] width 1335 height 64
type textarea "утончяю, но скорее всего не разобрали"
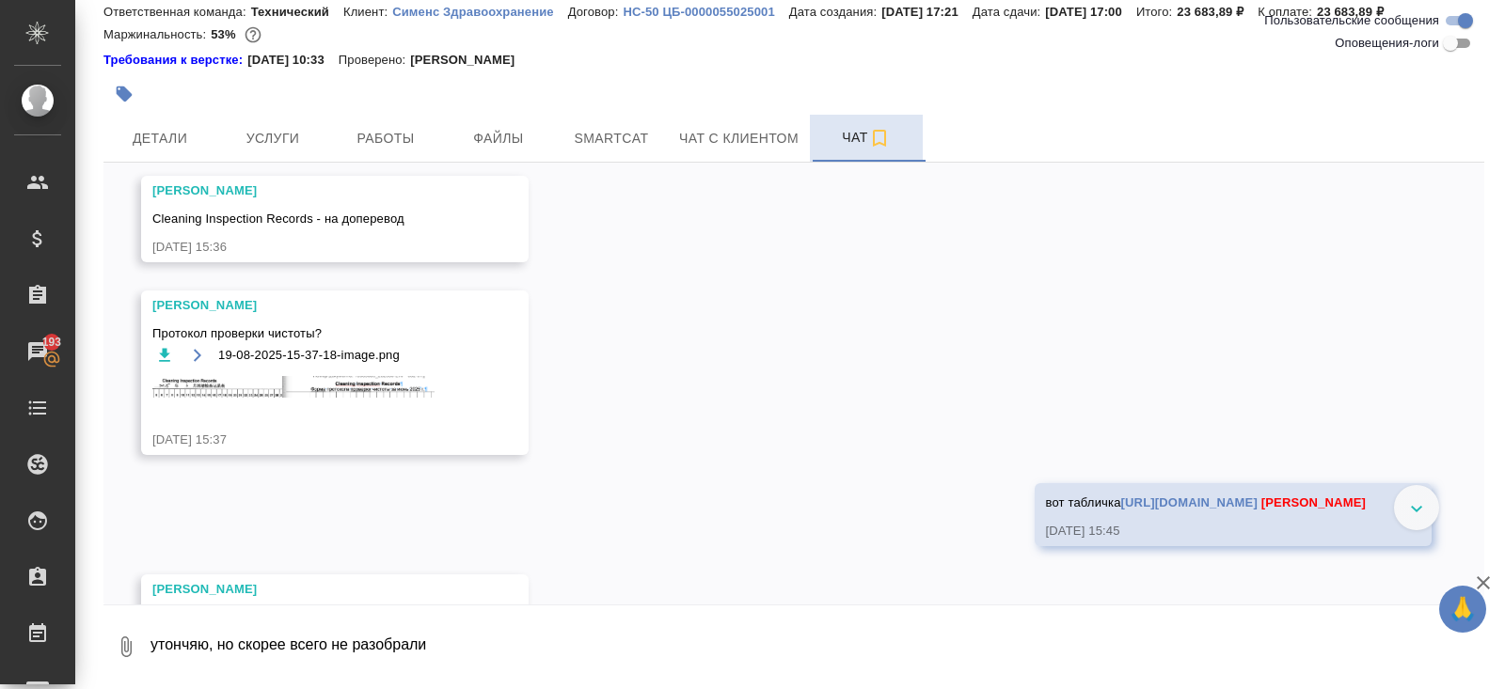
scroll to position [2863, 0]
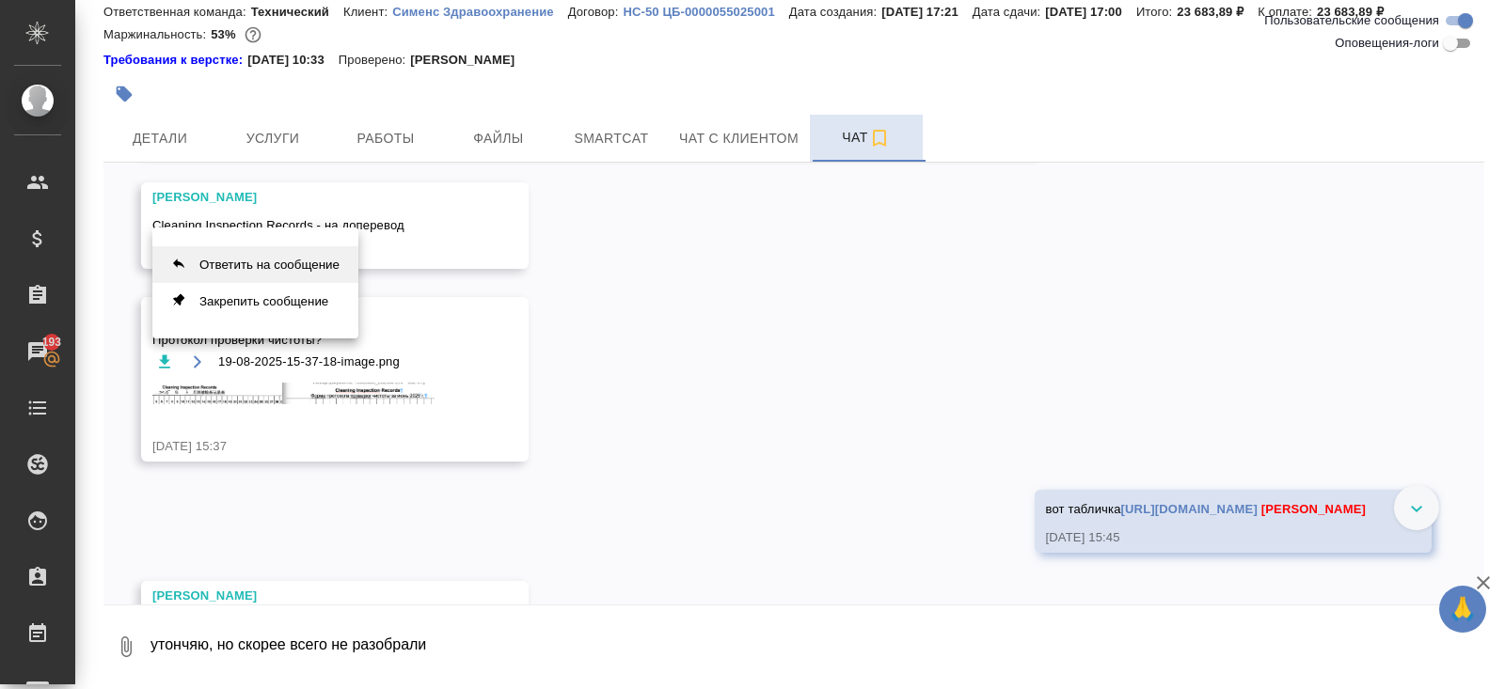
click at [273, 263] on button "Ответить на сообщение" at bounding box center [255, 264] width 206 height 37
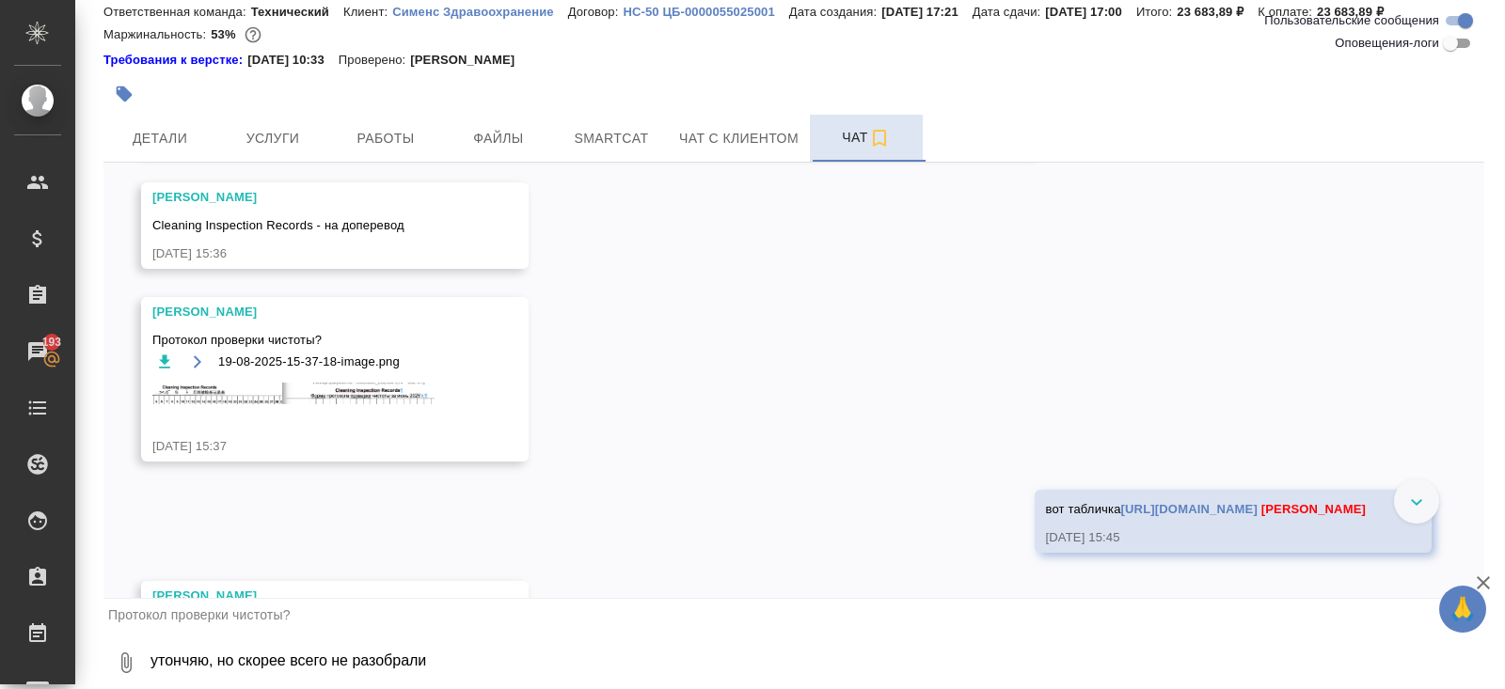
click at [251, 657] on textarea "утончяю, но скорее всего не разобрали" at bounding box center [816, 663] width 1335 height 64
type textarea "Протокол проверки очистки"
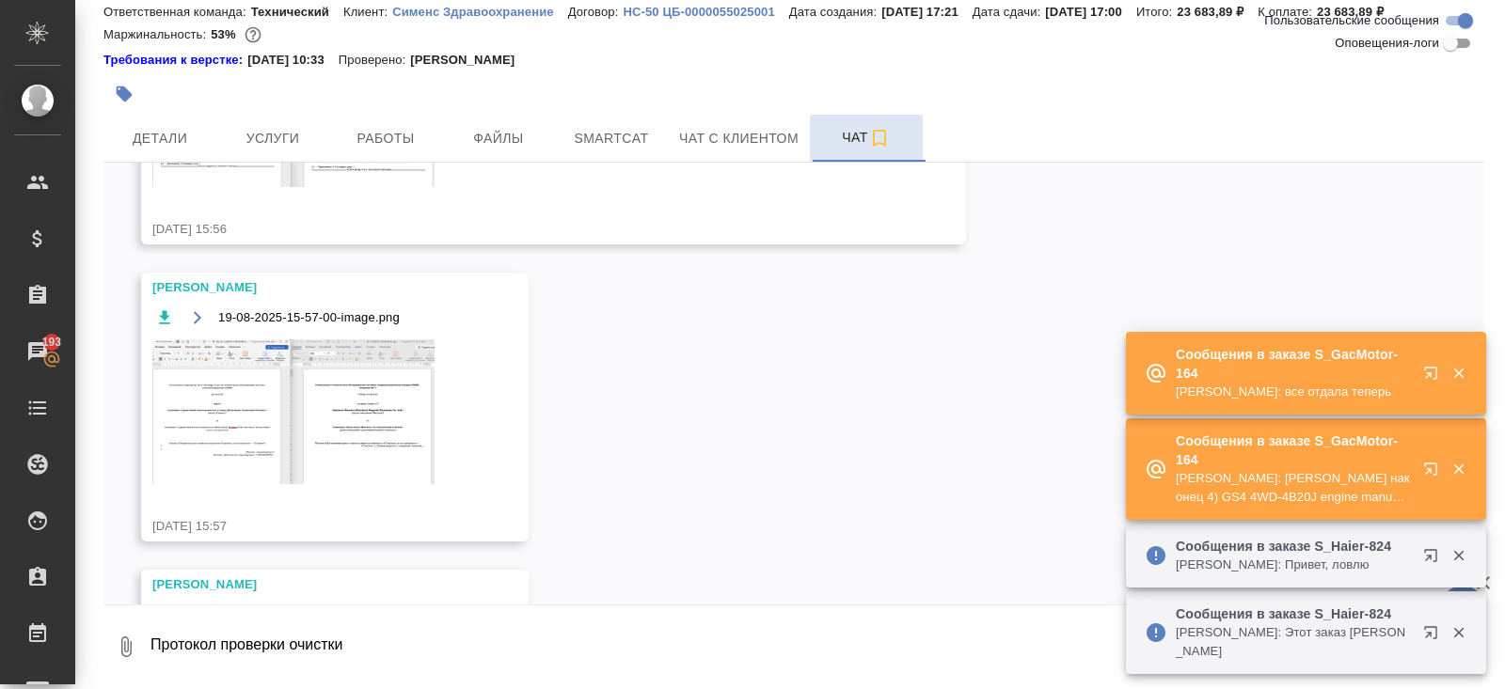
scroll to position [4046, 0]
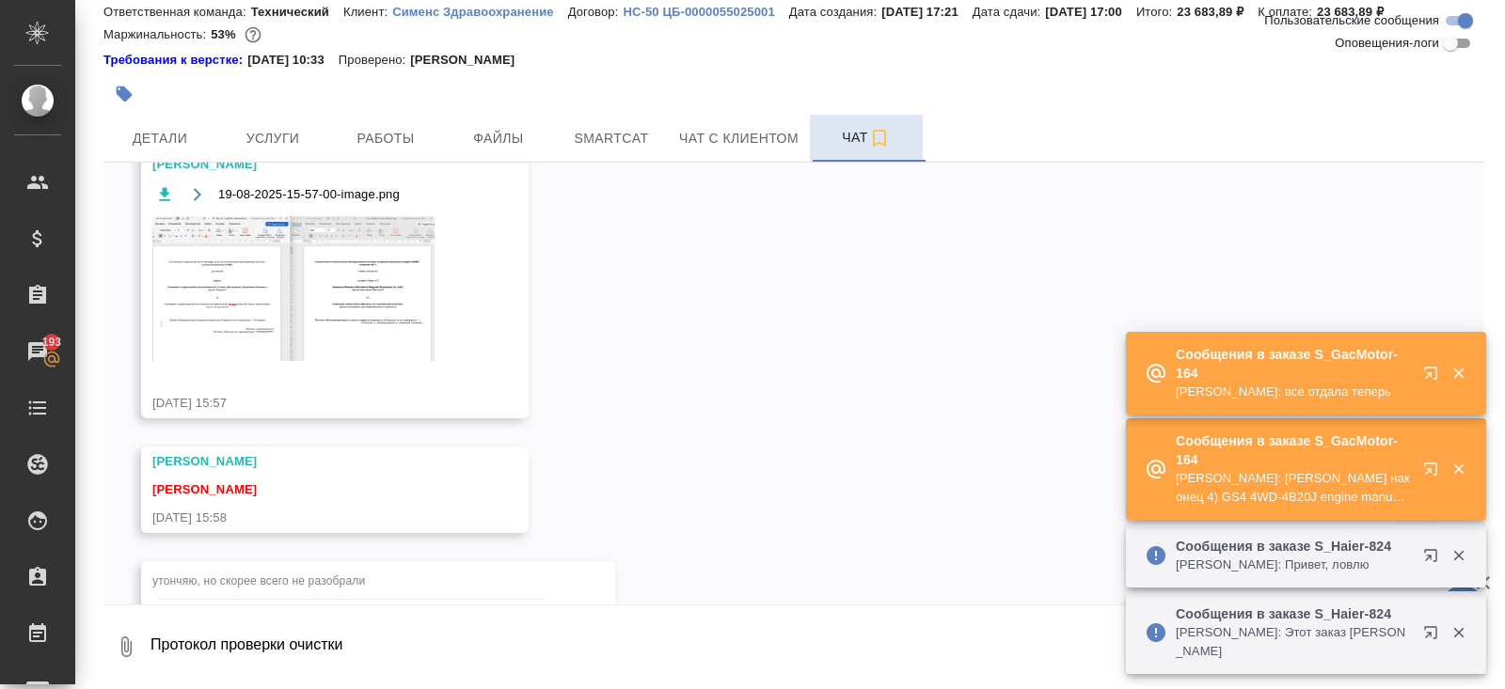
click at [1427, 468] on icon "button" at bounding box center [1430, 469] width 12 height 12
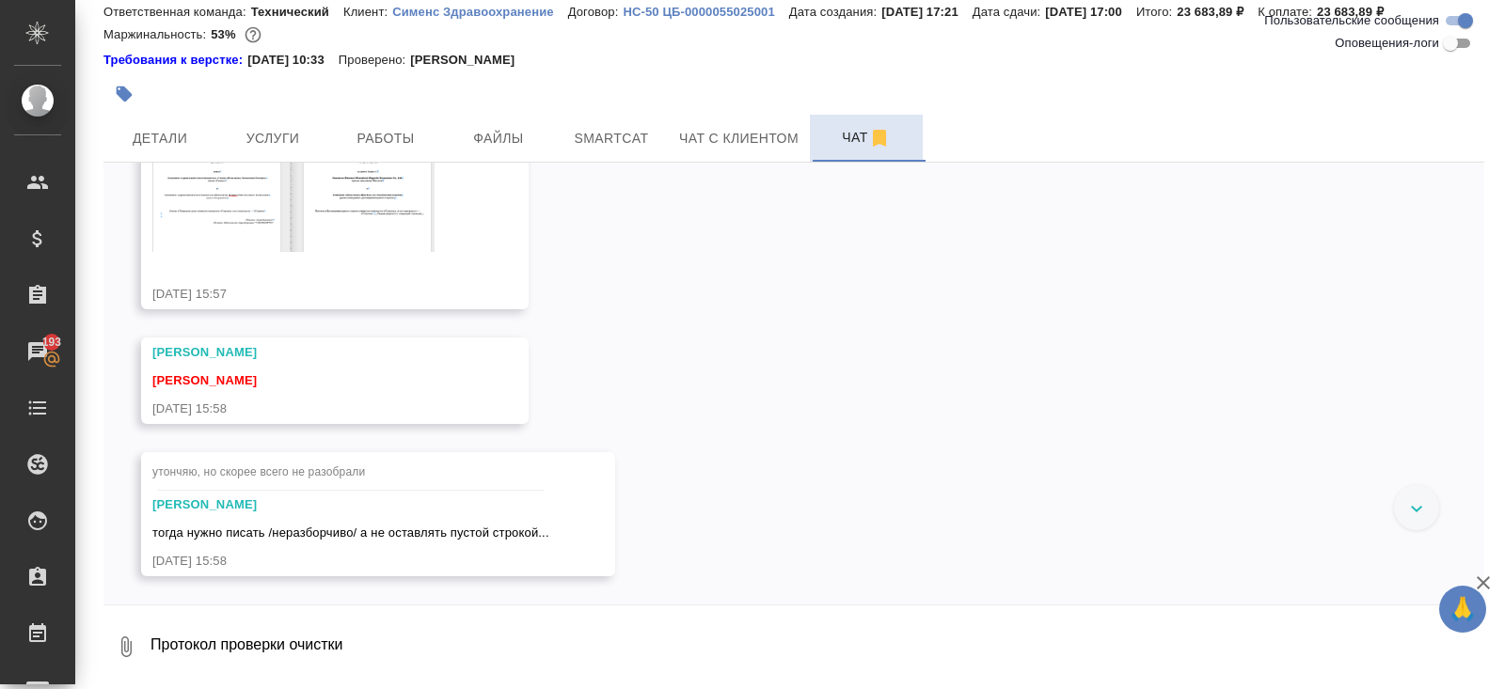
scroll to position [4191, 0]
click at [301, 479] on div "утончяю, но скорее всего не разобрали" at bounding box center [350, 474] width 397 height 33
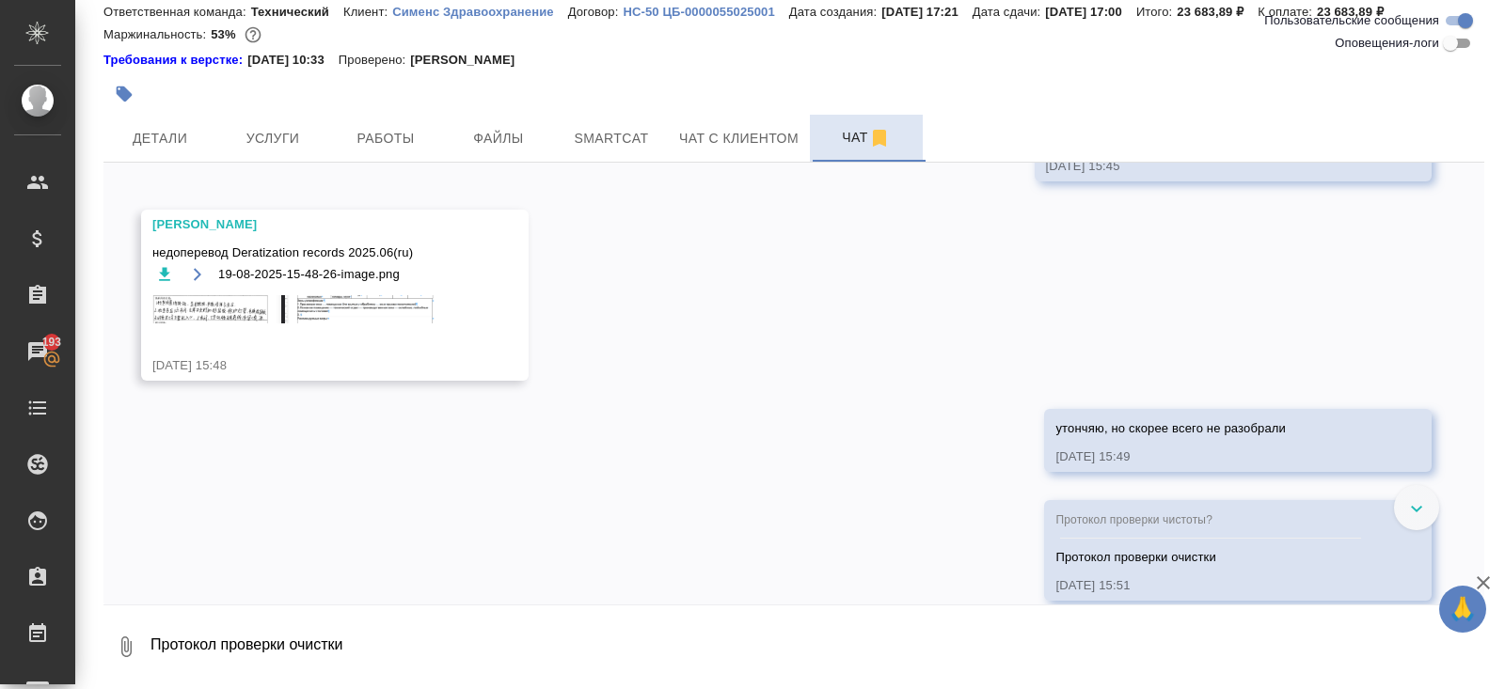
scroll to position [3240, 0]
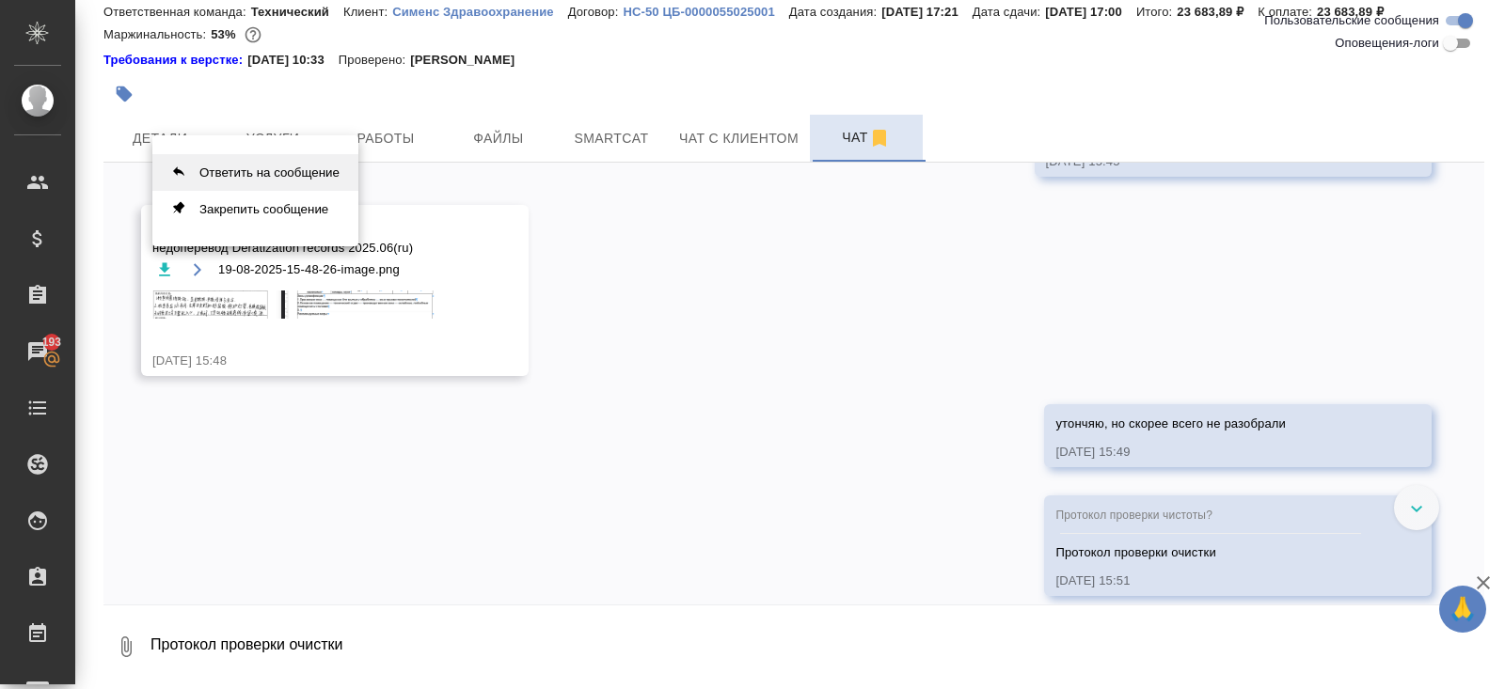
click at [272, 176] on button "Ответить на сообщение" at bounding box center [255, 172] width 206 height 37
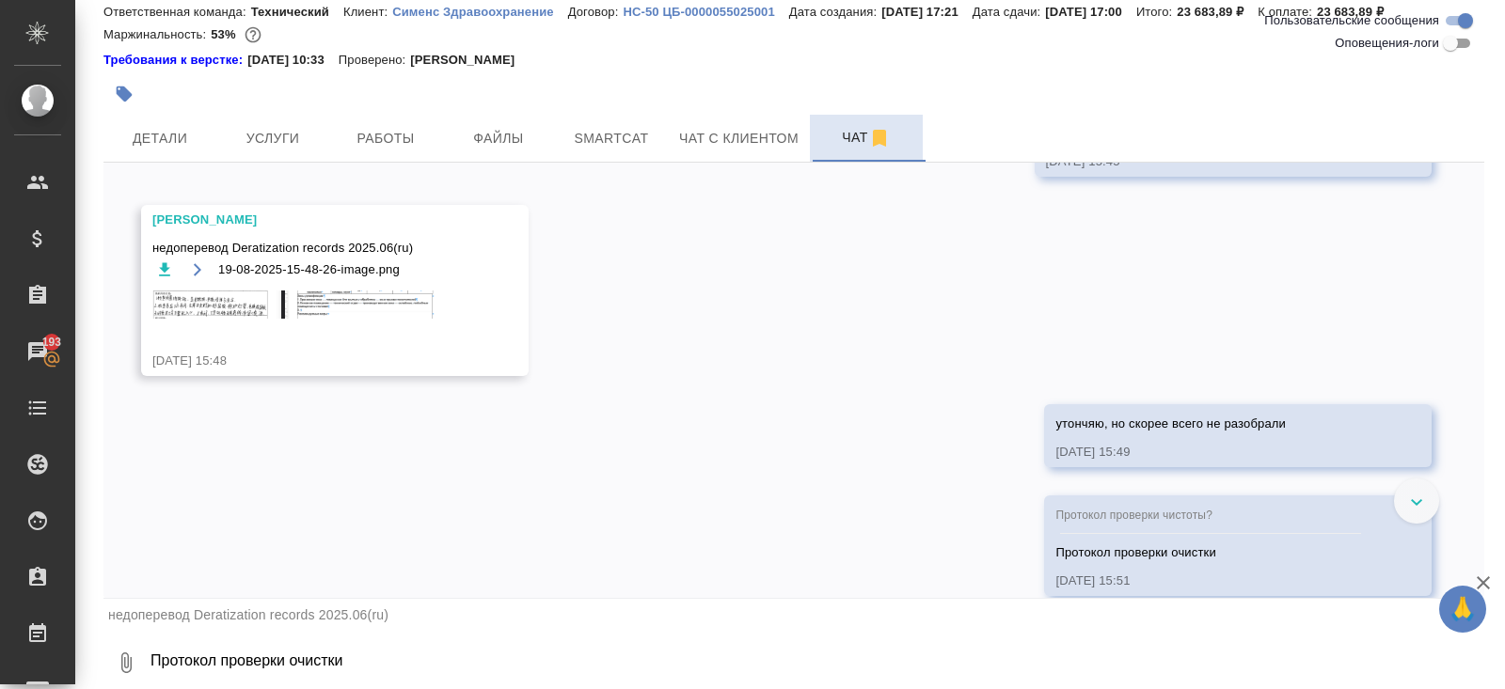
click at [233, 676] on textarea "Протокол проверки очистки" at bounding box center [816, 663] width 1335 height 64
paste textarea "https://drive.awatera.com/s/7ypQGcgzkjtDbzq"
type textarea "https://drive.awatera.com/s/7ypQGcgzkjtDbzq"
drag, startPoint x: 481, startPoint y: 665, endPoint x: 0, endPoint y: 648, distance: 480.8
click at [0, 655] on div ".cls-1 fill:#fff; AWATERA Belyakova Yulia Клиенты Спецификации Заказы 193 Чаты …" at bounding box center [752, 344] width 1505 height 689
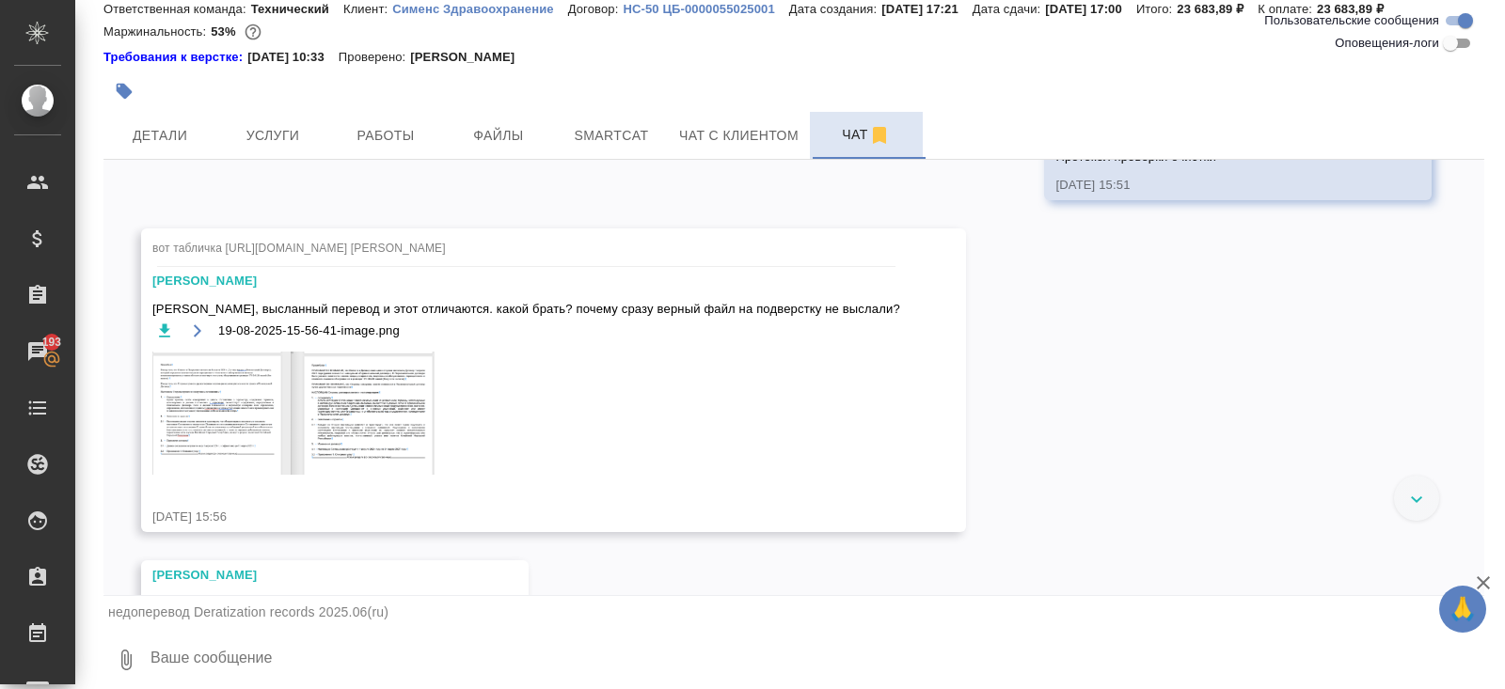
scroll to position [3713, 0]
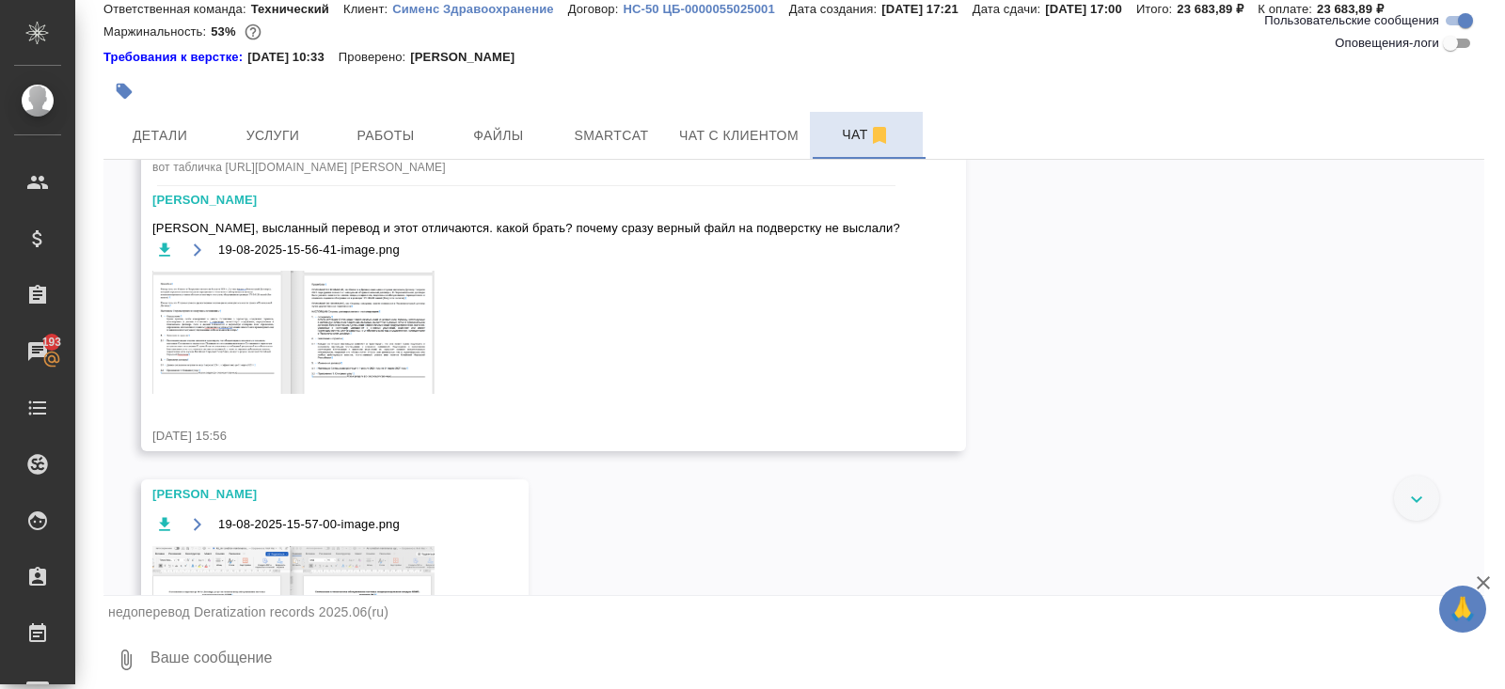
paste textarea "1. Проверить периферийные станции-ловушки. Осмотреть ловушки, при необходимости…"
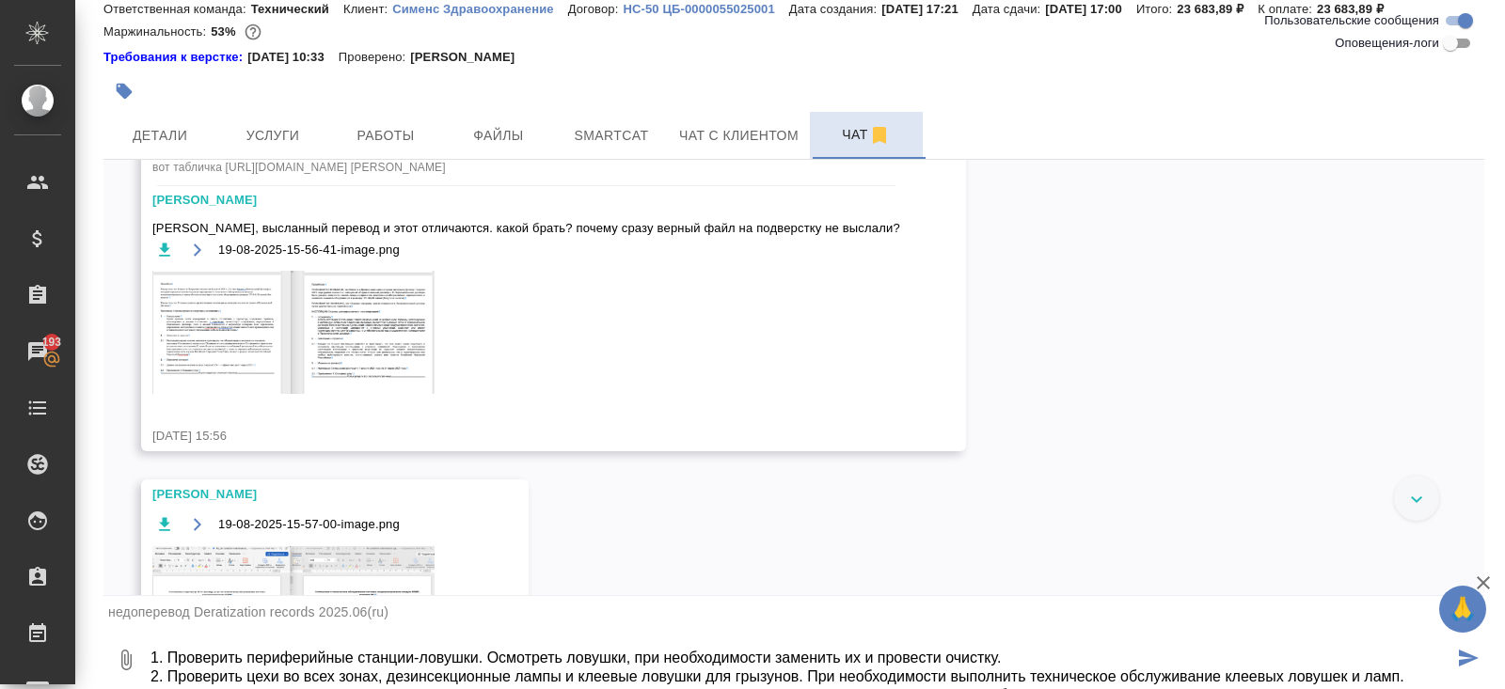
scroll to position [68, 0]
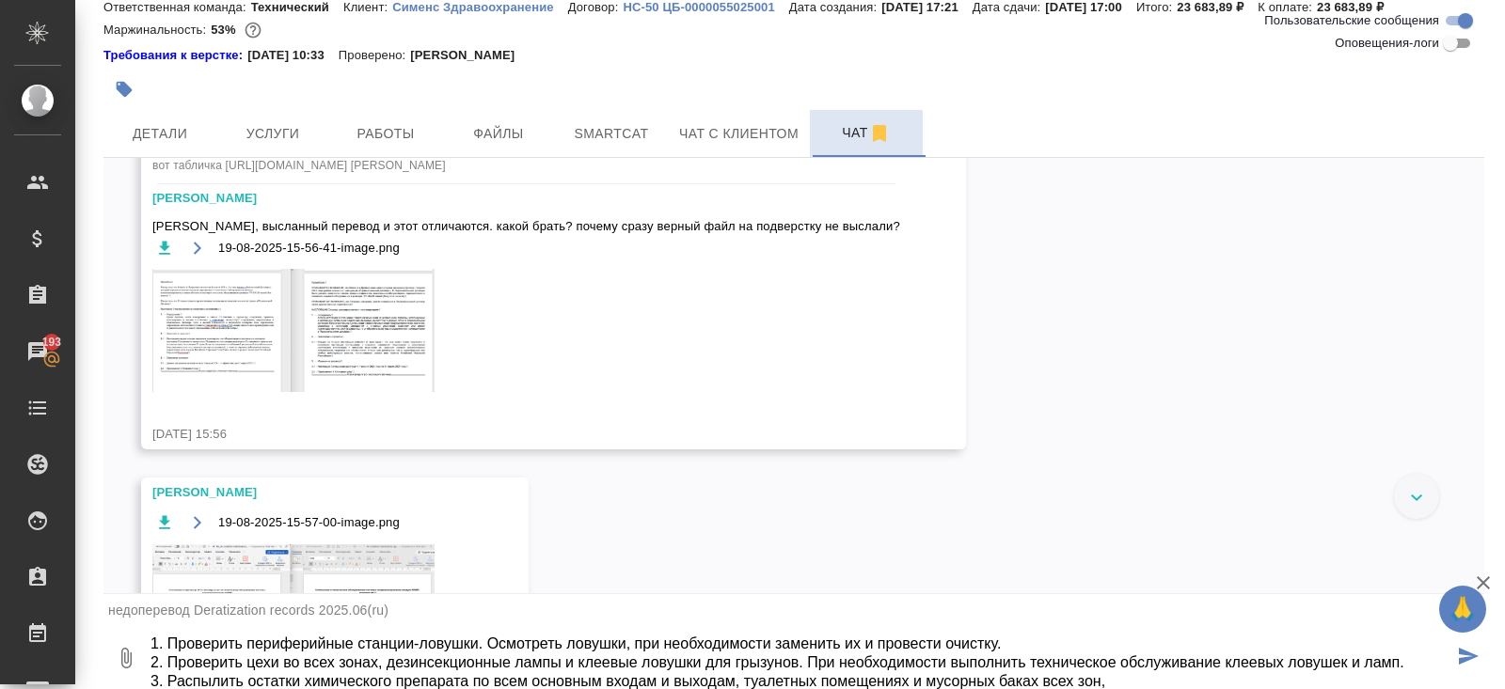
type textarea "1. Проверить периферийные станции-ловушки. Осмотреть ловушки, при необходимости…"
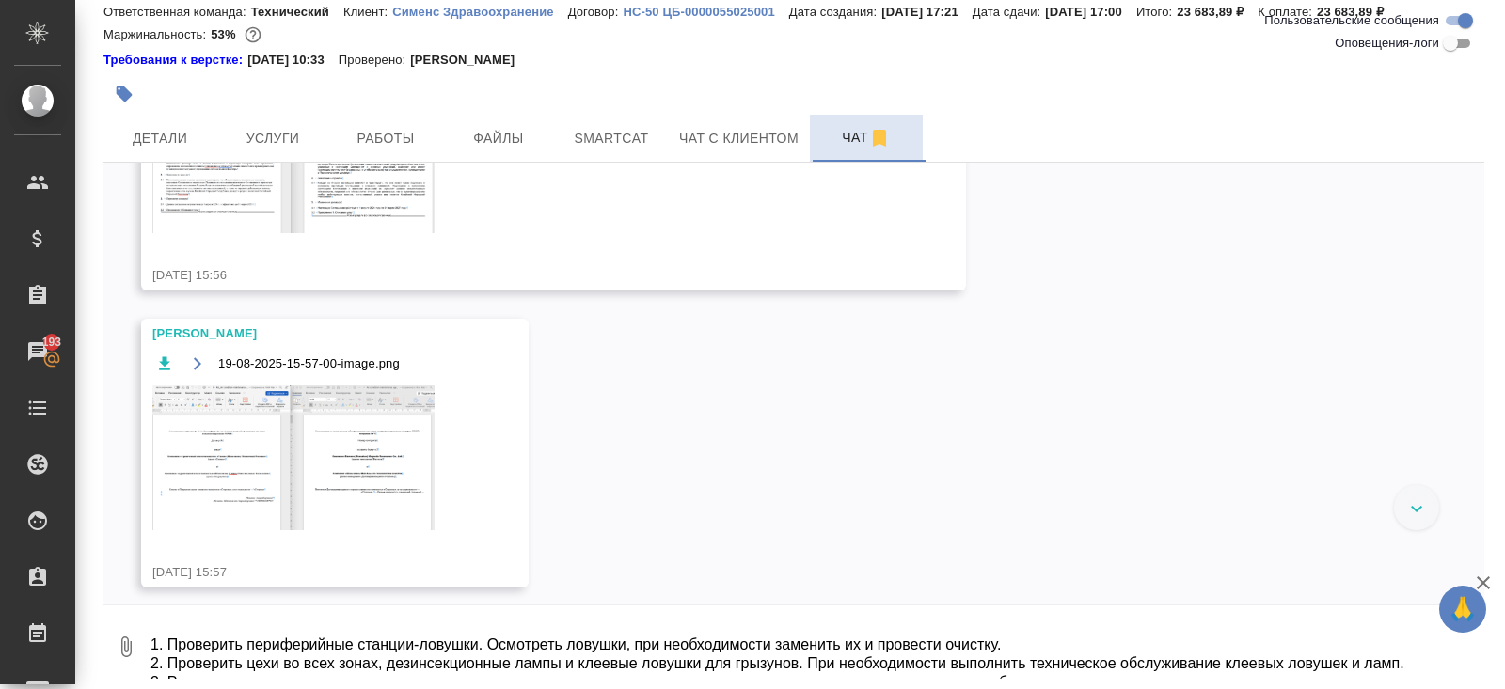
scroll to position [3874, 0]
click at [340, 463] on img at bounding box center [293, 460] width 282 height 145
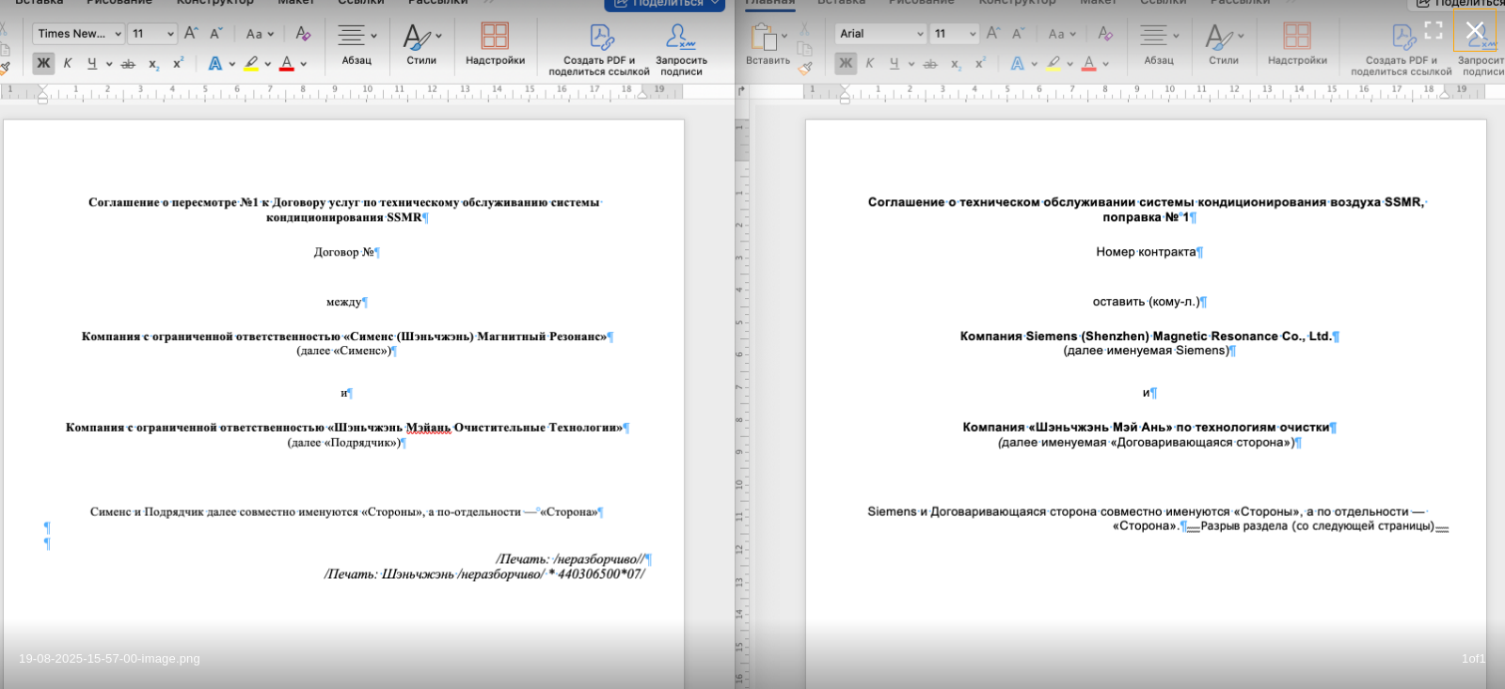
click at [1466, 30] on icon "button" at bounding box center [1474, 30] width 30 height 30
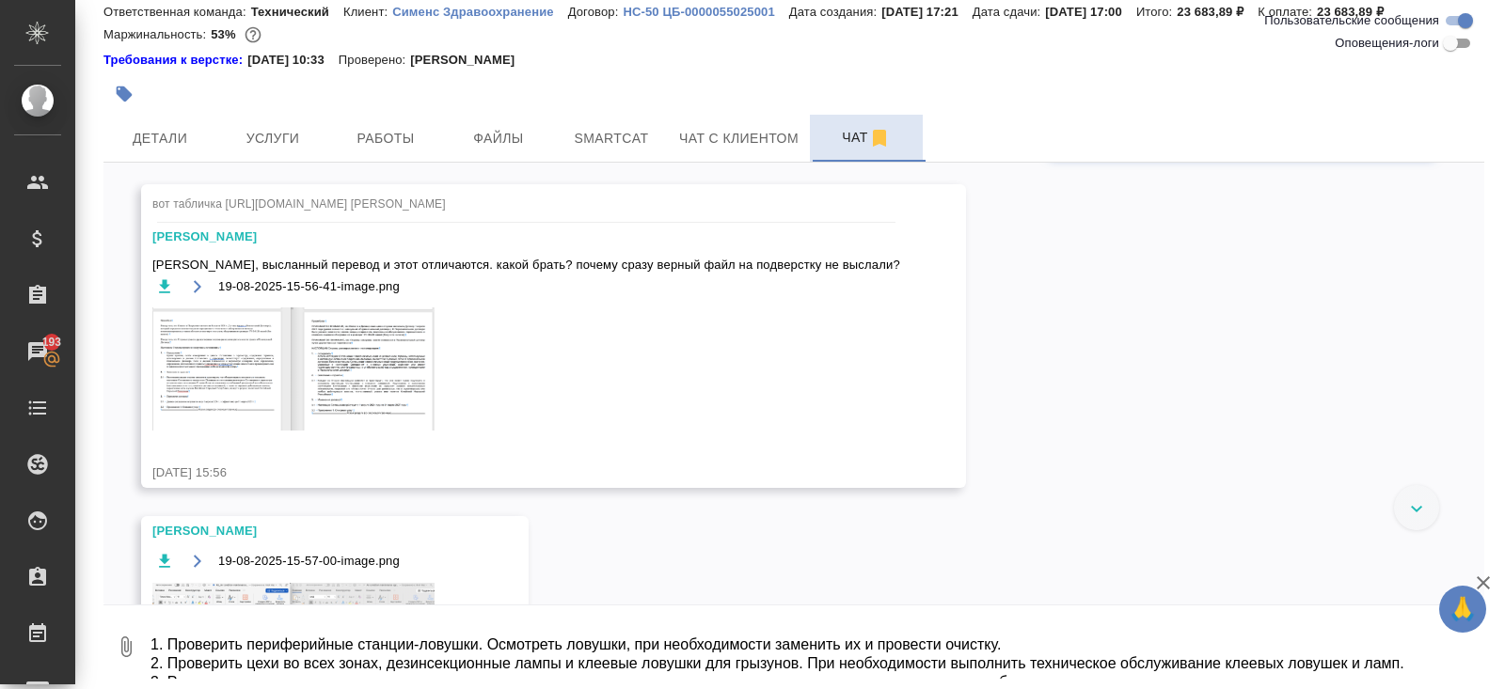
scroll to position [3599, 0]
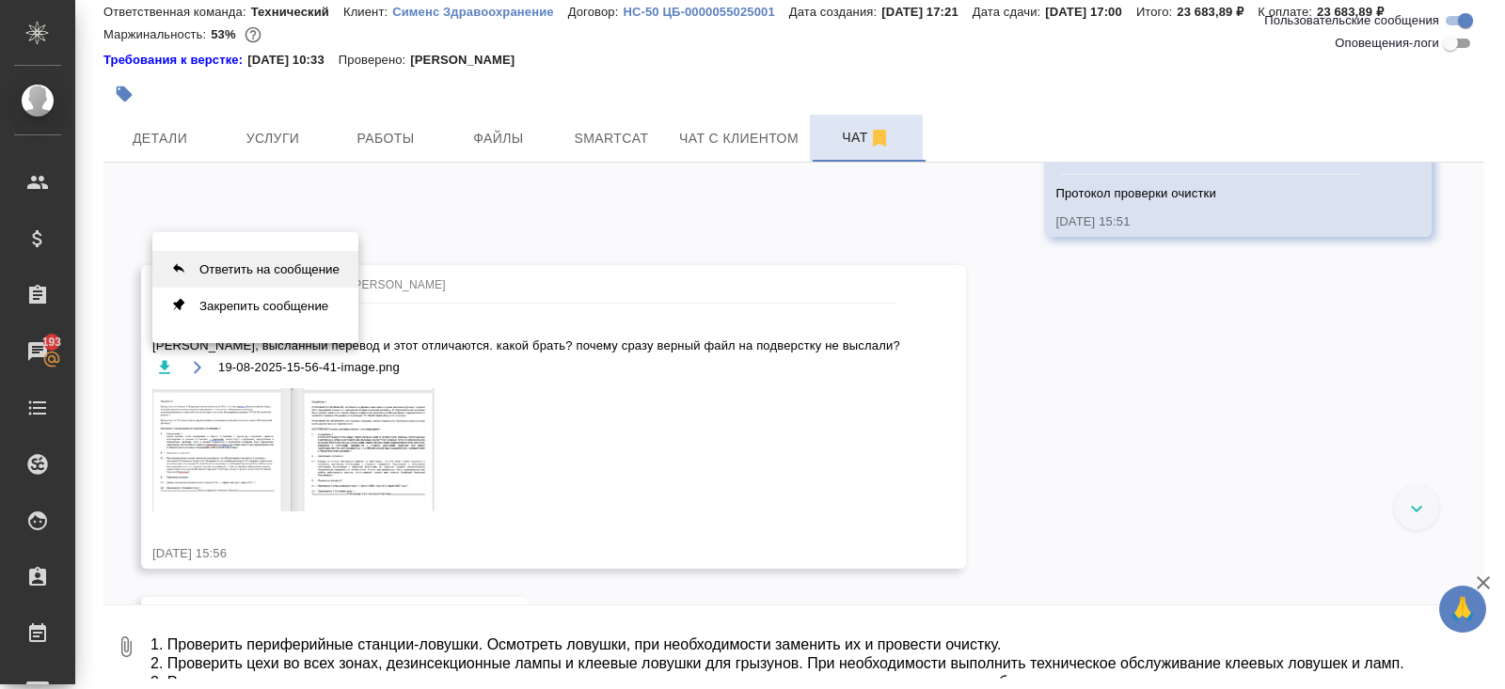
click at [264, 263] on button "Ответить на сообщение" at bounding box center [255, 269] width 206 height 37
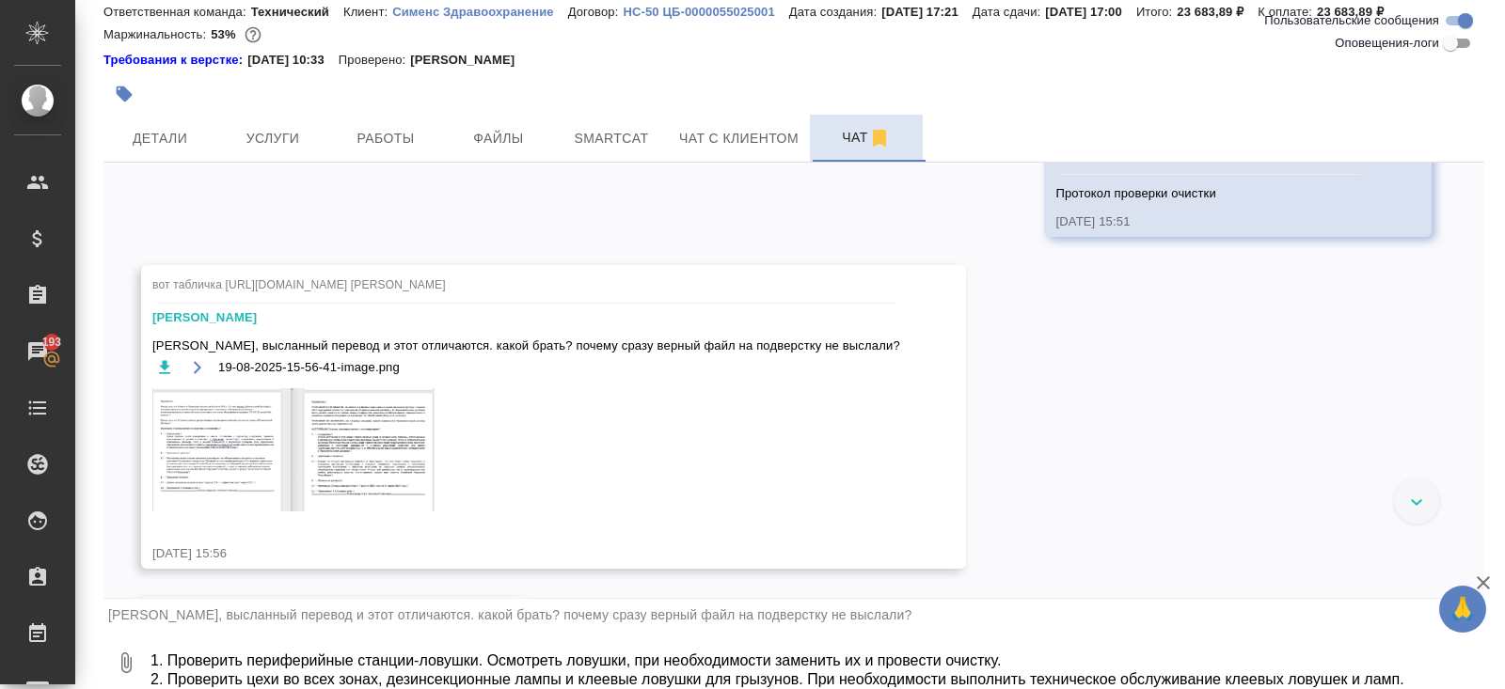
click at [241, 654] on textarea "1. Проверить периферийные станции-ловушки. Осмотреть ловушки, при необходимости…" at bounding box center [816, 663] width 1335 height 64
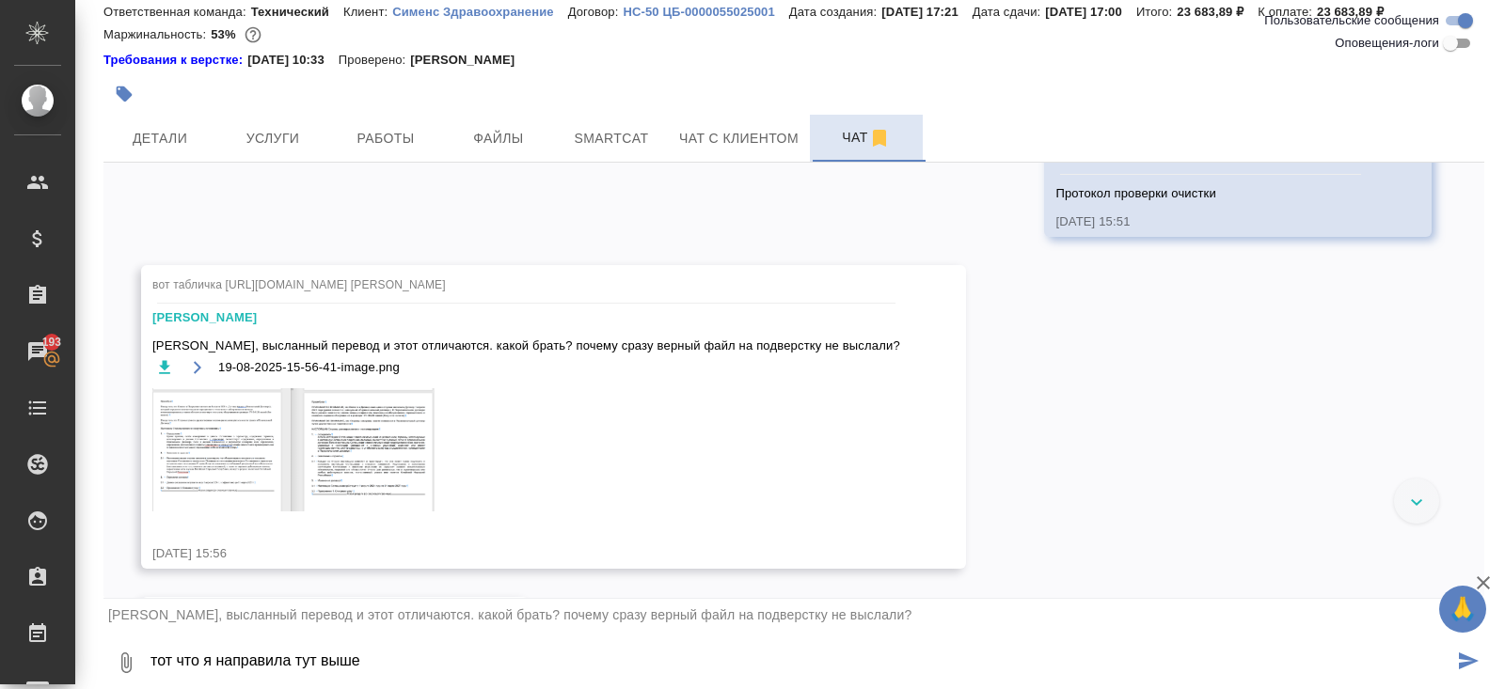
type textarea "тот что я направила тут выше"
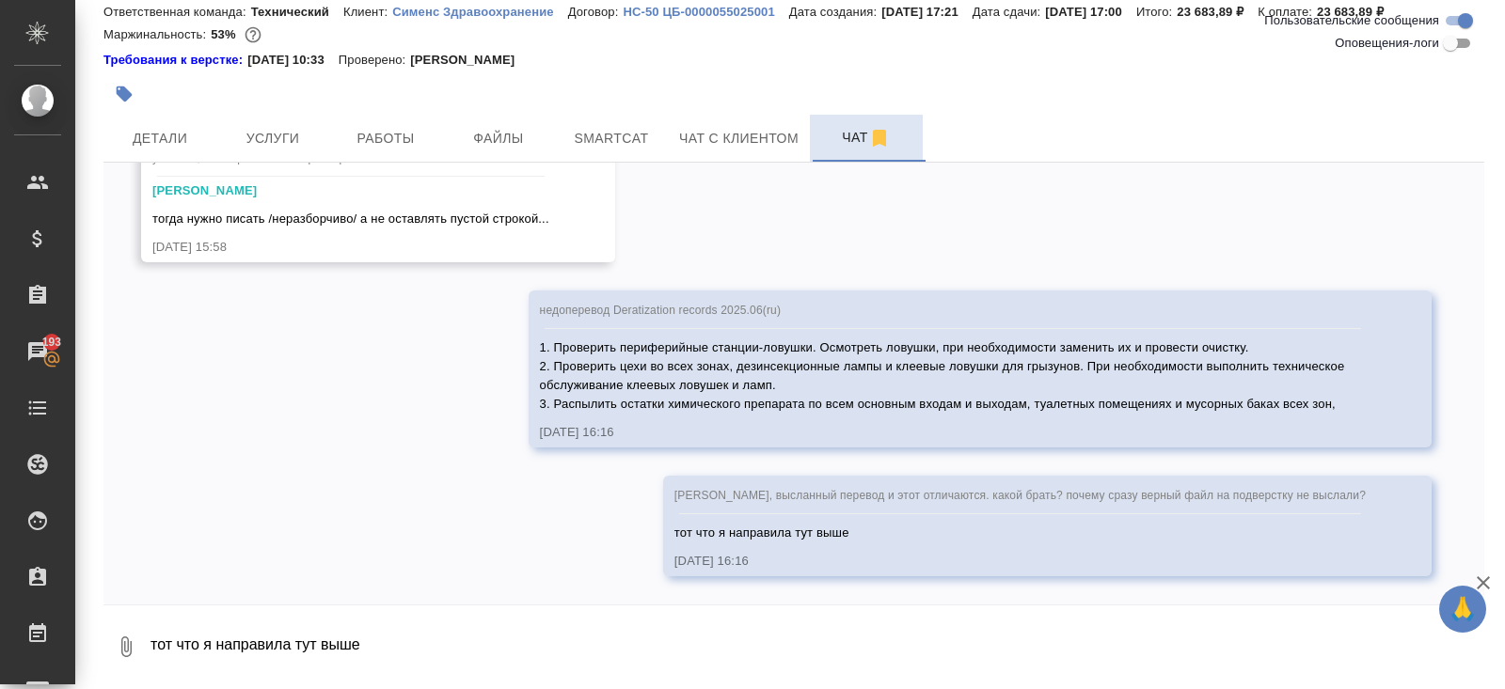
scroll to position [4504, 0]
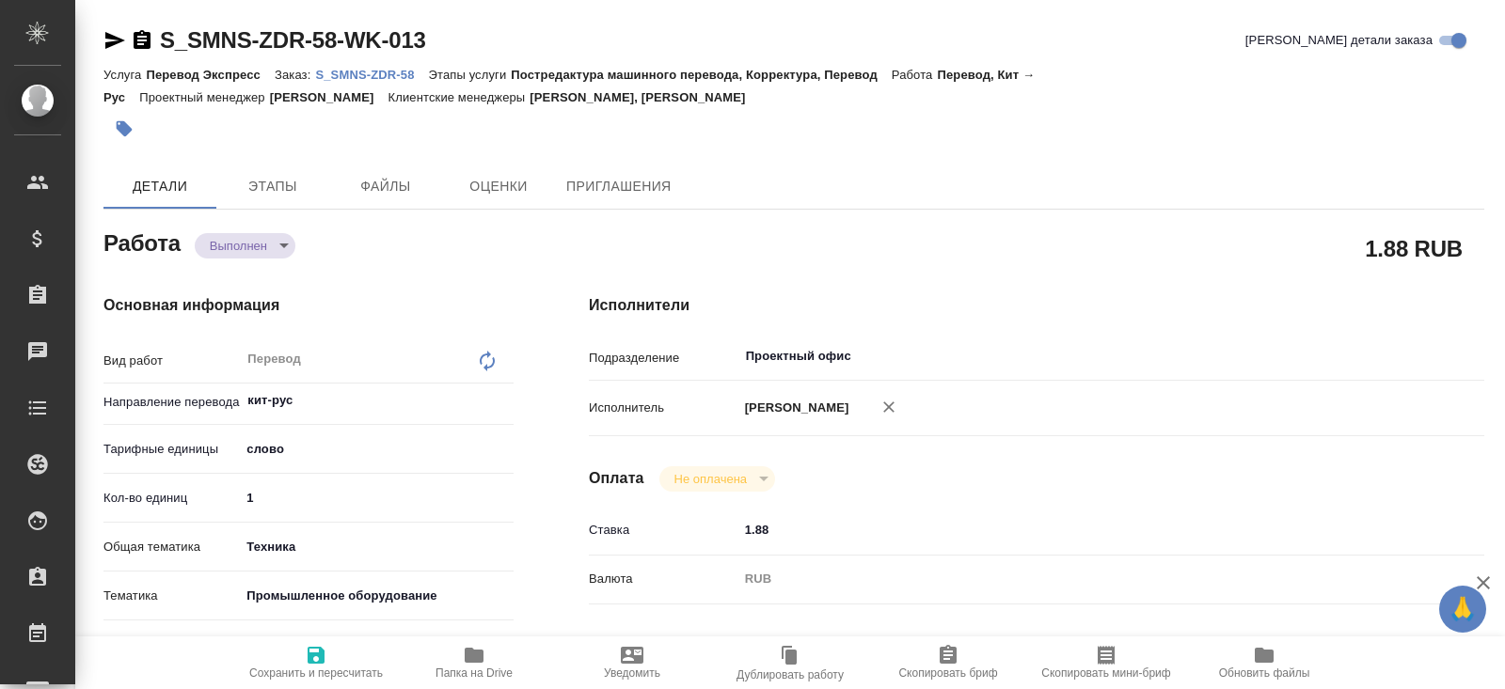
type textarea "x"
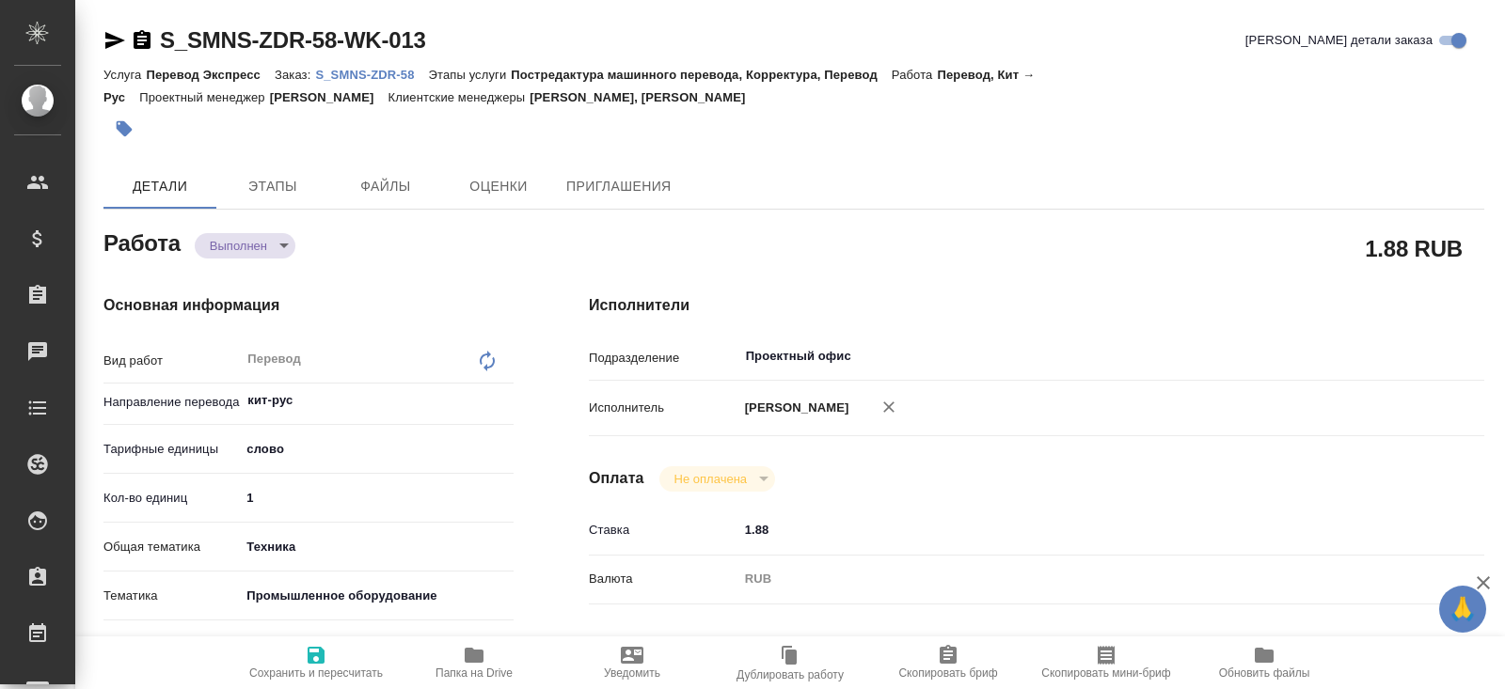
type textarea "x"
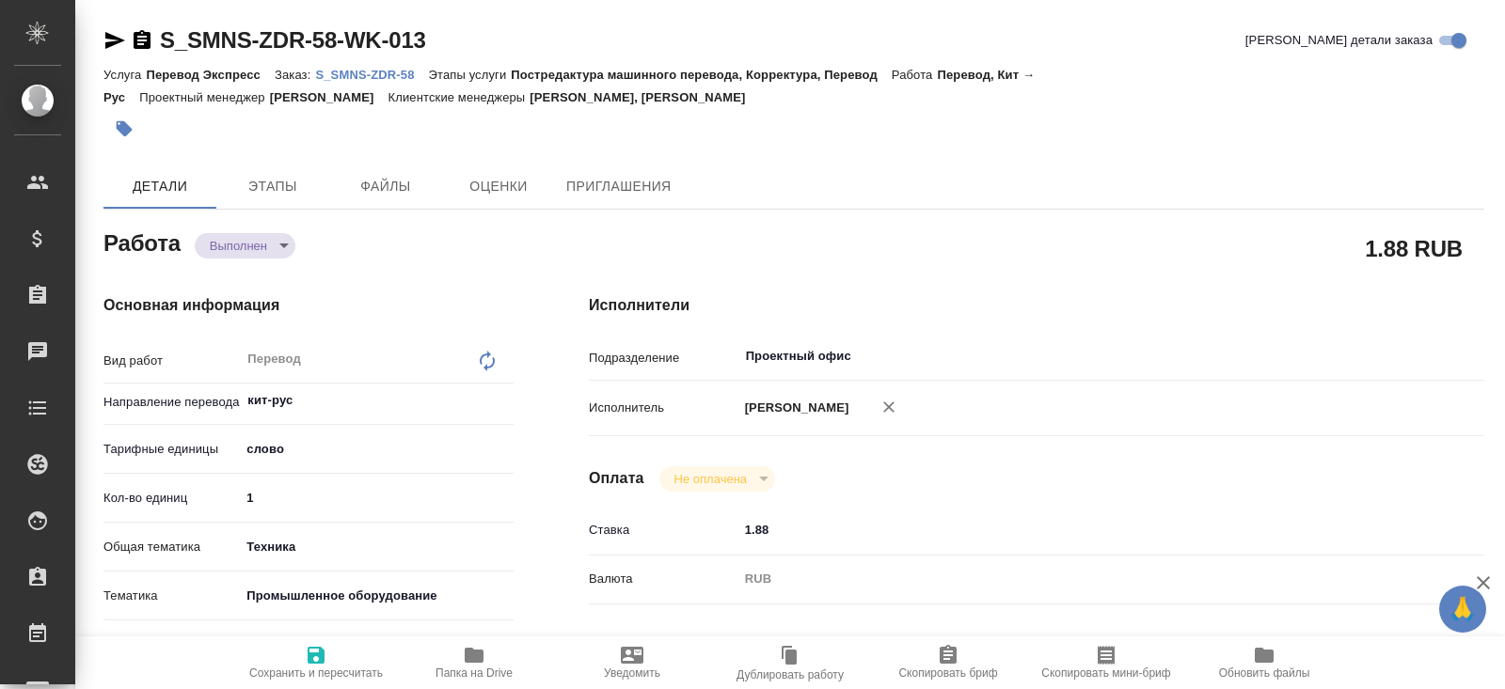
type textarea "x"
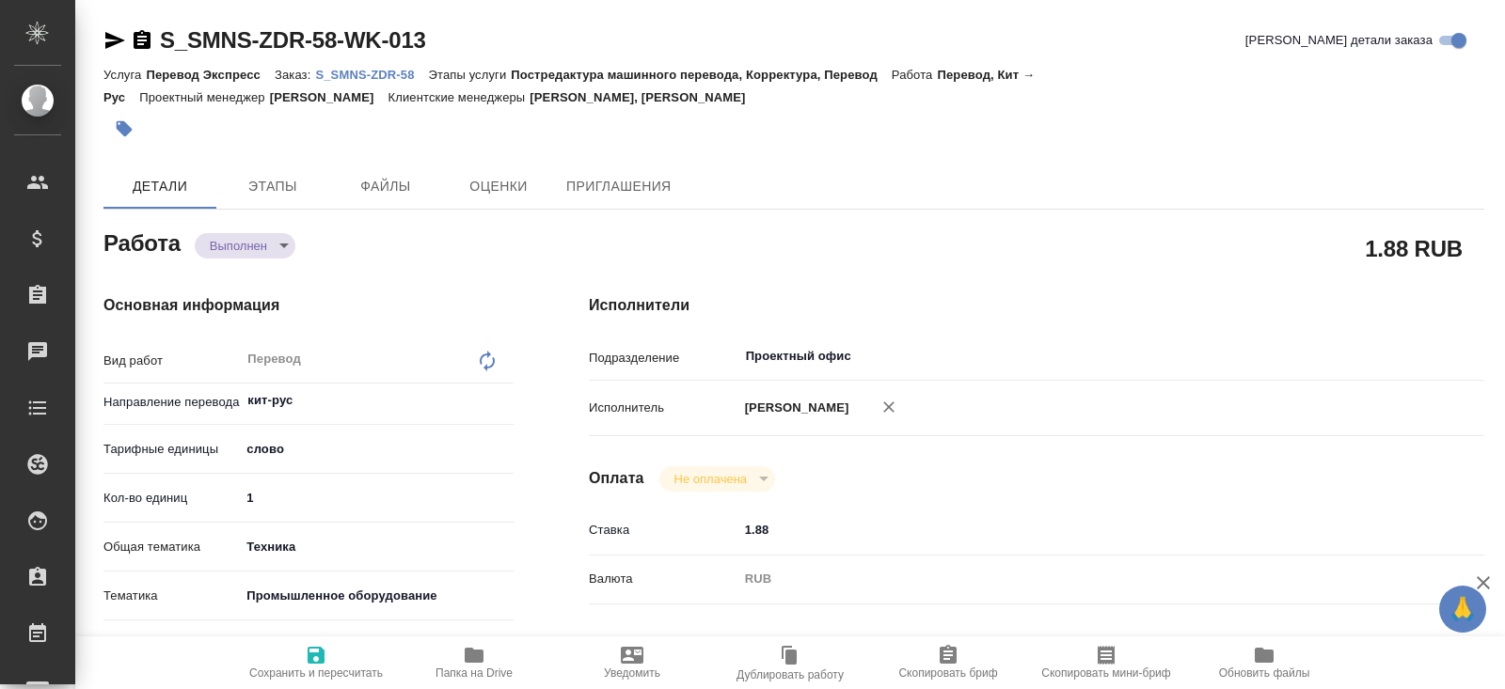
type textarea "x"
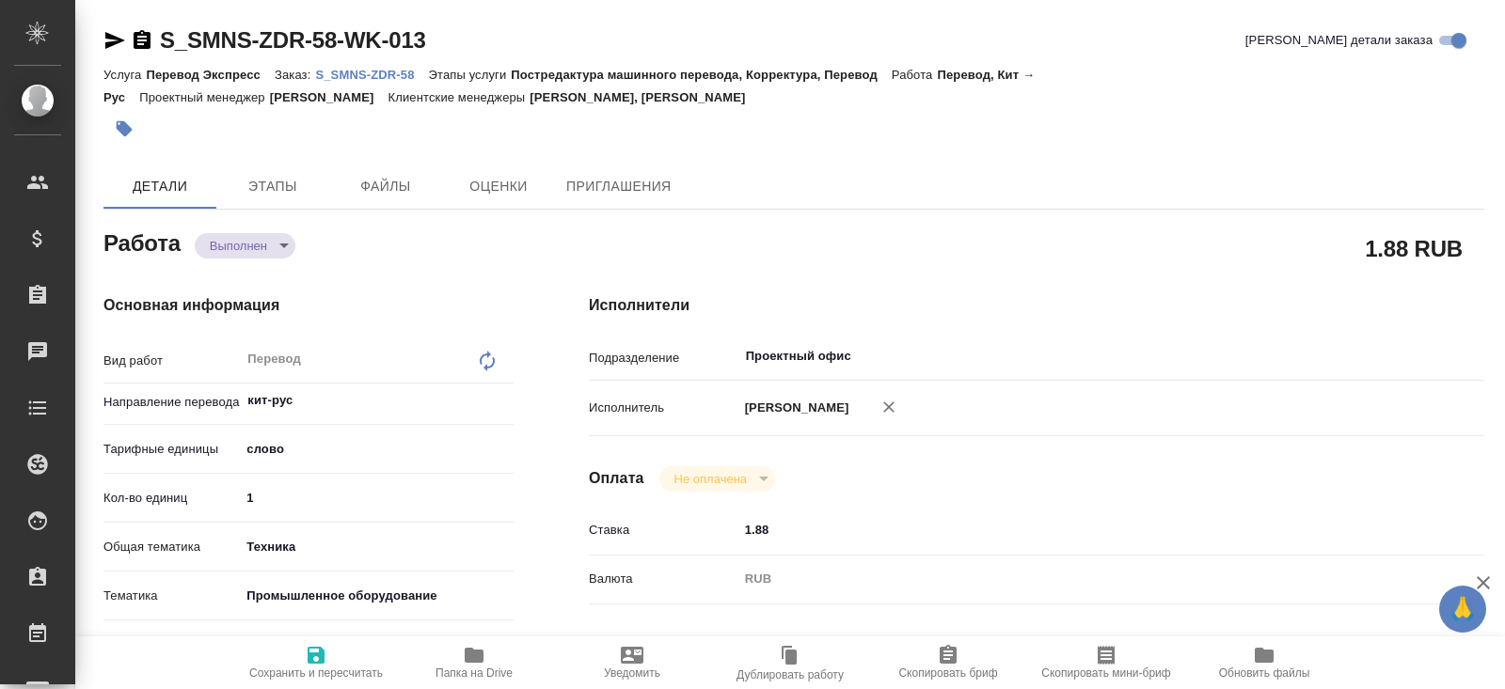
type textarea "x"
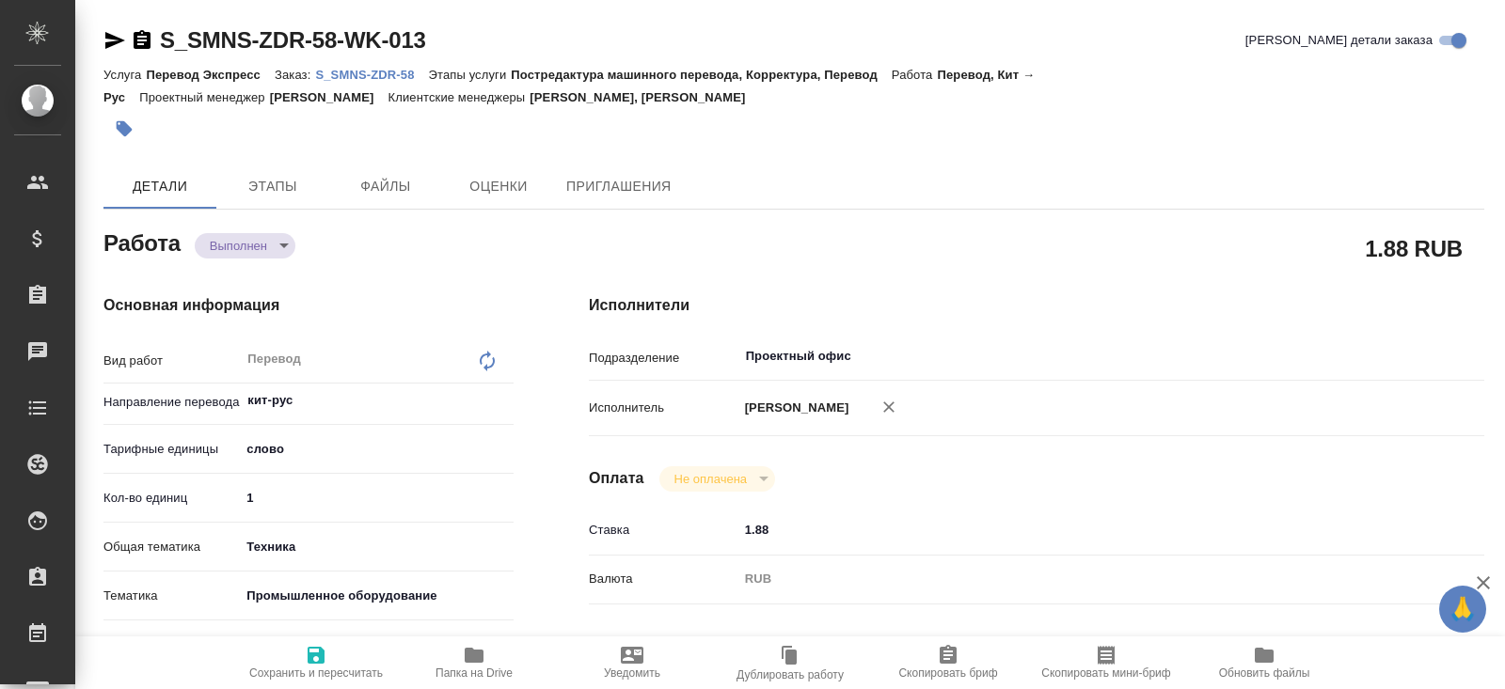
type textarea "x"
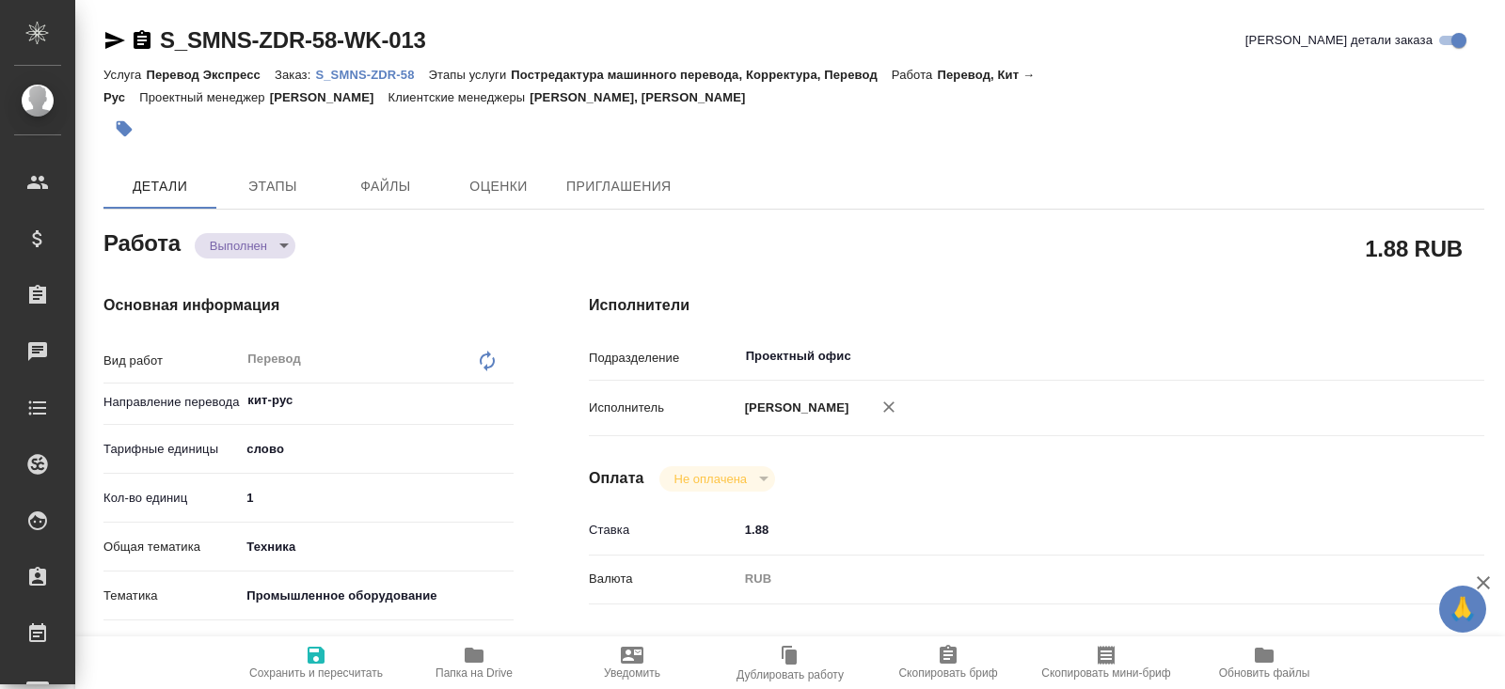
click at [461, 648] on span "Папка на Drive" at bounding box center [473, 662] width 135 height 36
type textarea "x"
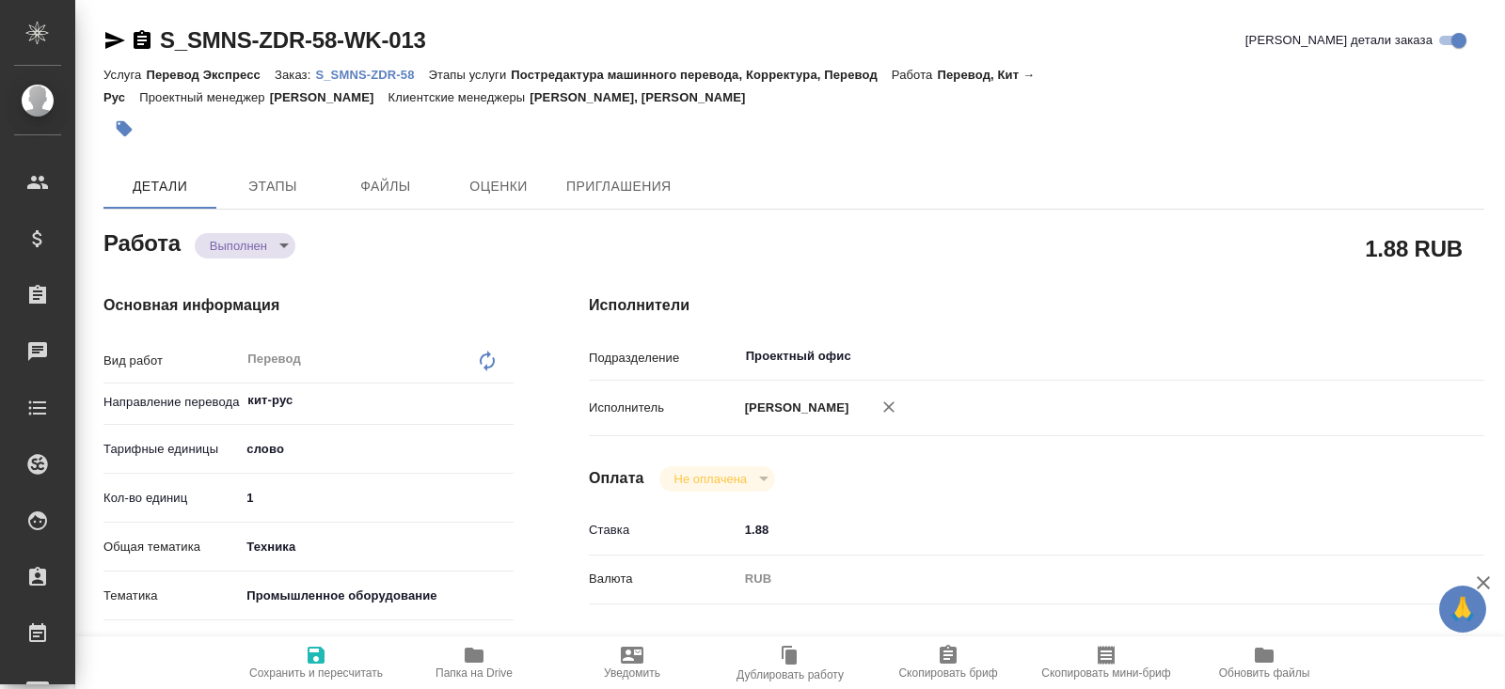
type textarea "x"
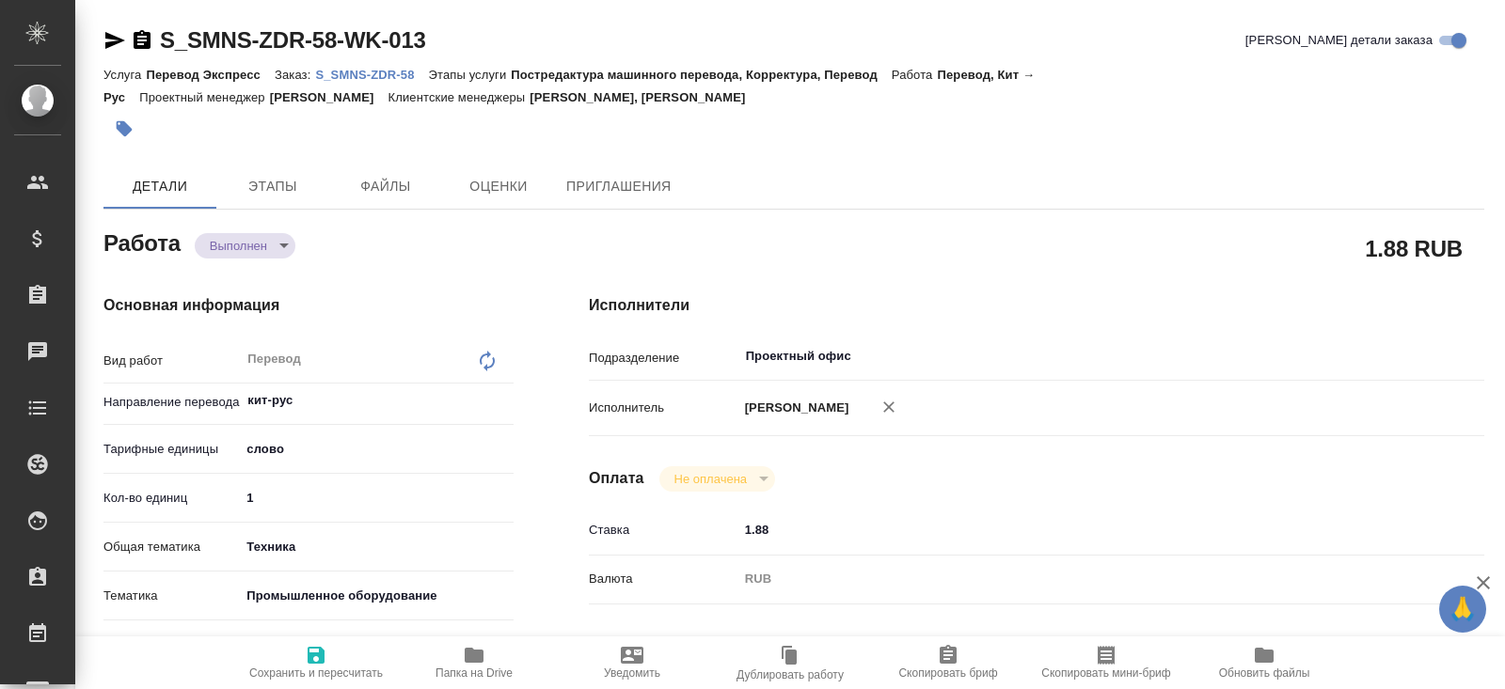
type textarea "x"
click at [489, 660] on span "Папка на Drive" at bounding box center [473, 662] width 135 height 36
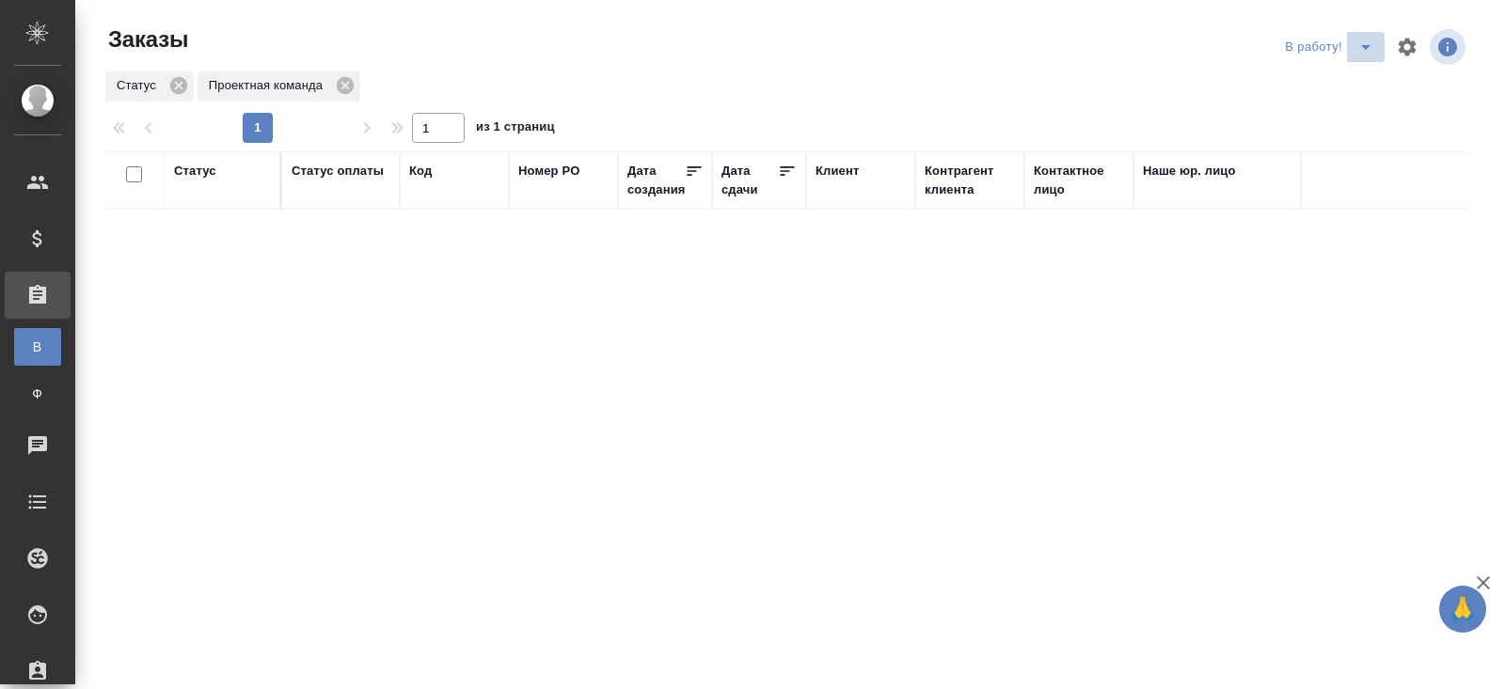
click at [1364, 51] on icon "split button" at bounding box center [1365, 47] width 23 height 23
click at [1350, 90] on li "ПМ" at bounding box center [1331, 85] width 104 height 30
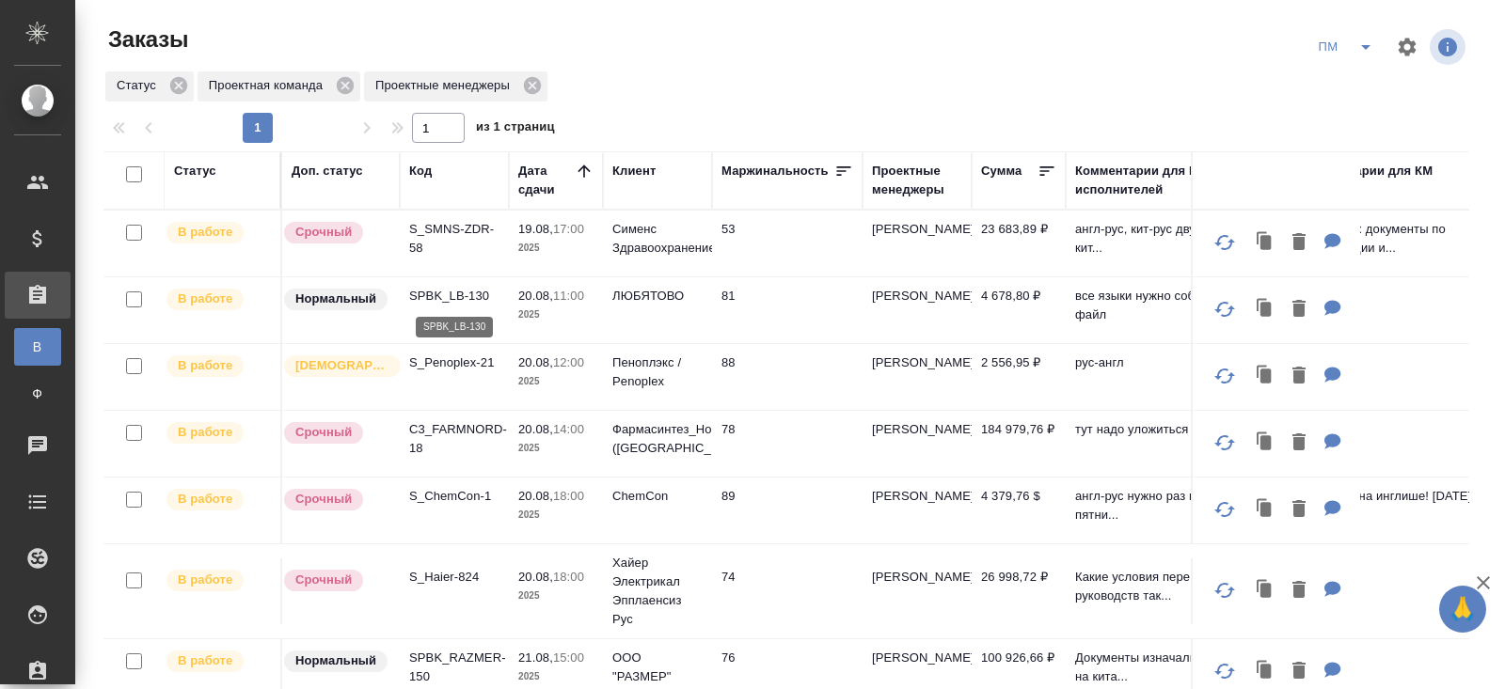
click at [442, 302] on p "SPBK_LB-130" at bounding box center [454, 296] width 90 height 19
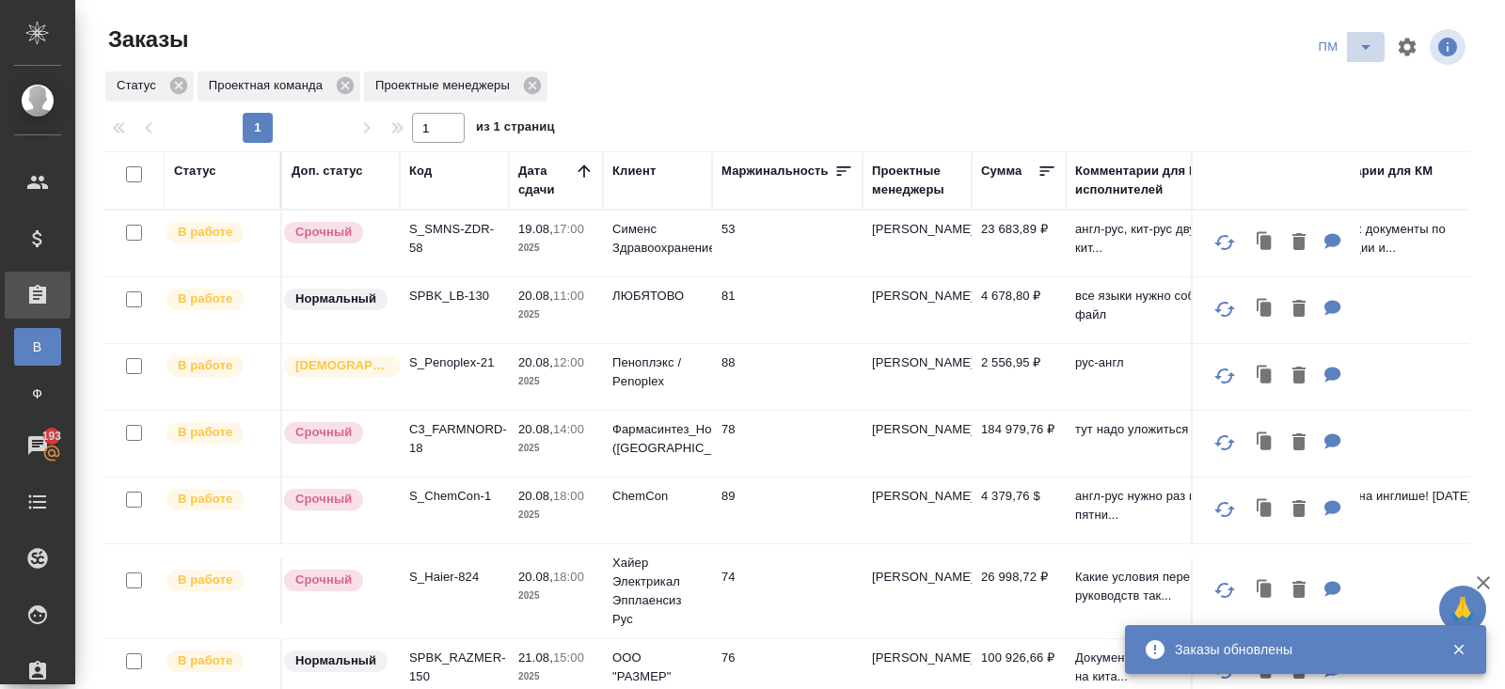
click at [1359, 57] on icon "split button" at bounding box center [1365, 47] width 23 height 23
click at [1360, 93] on li "В работу!" at bounding box center [1346, 85] width 95 height 30
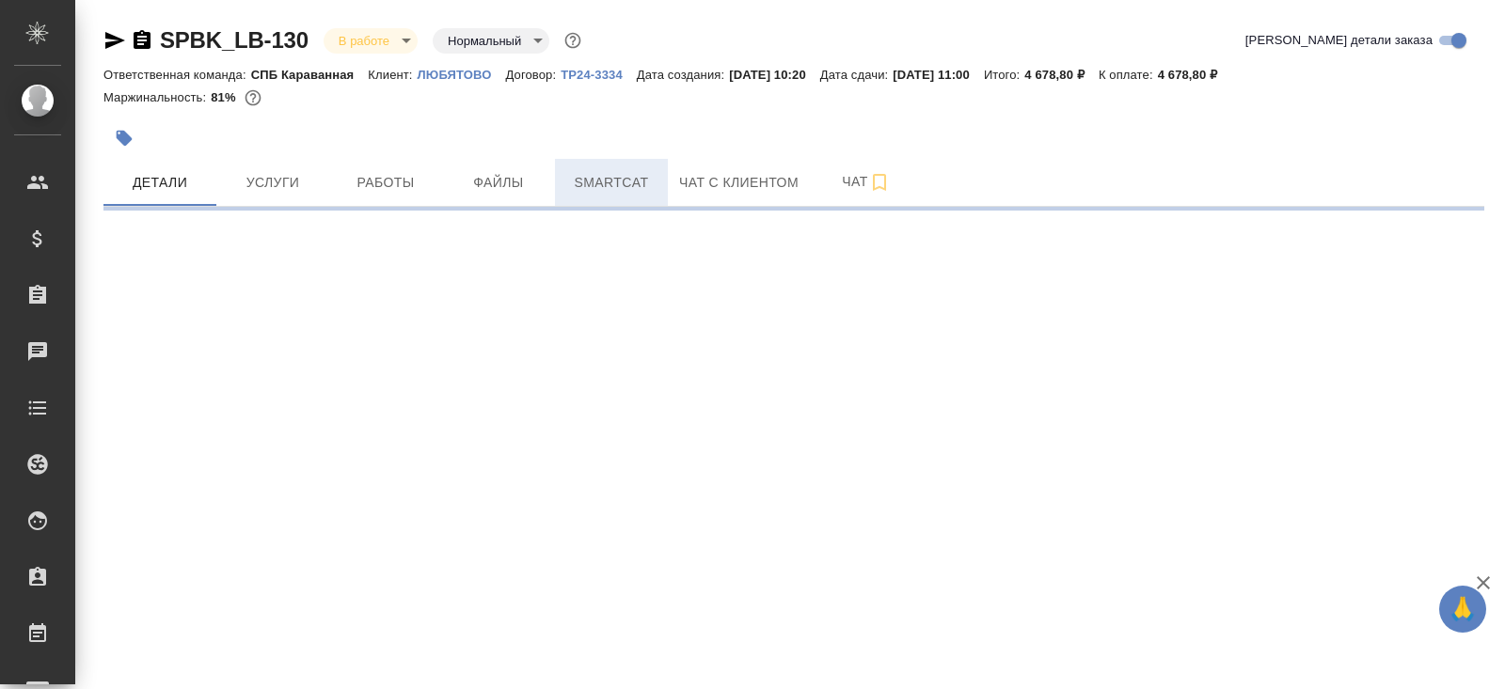
select select "RU"
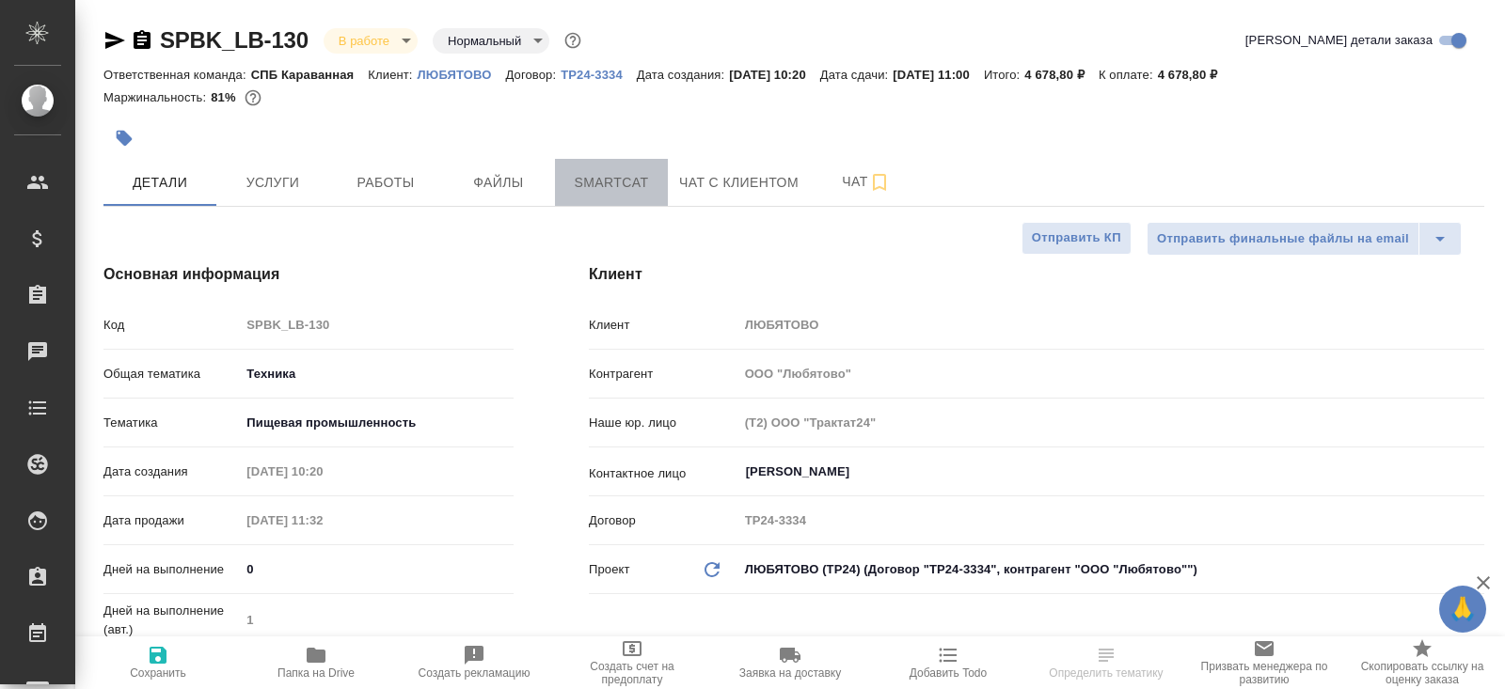
click at [610, 163] on button "Smartcat" at bounding box center [611, 182] width 113 height 47
type textarea "x"
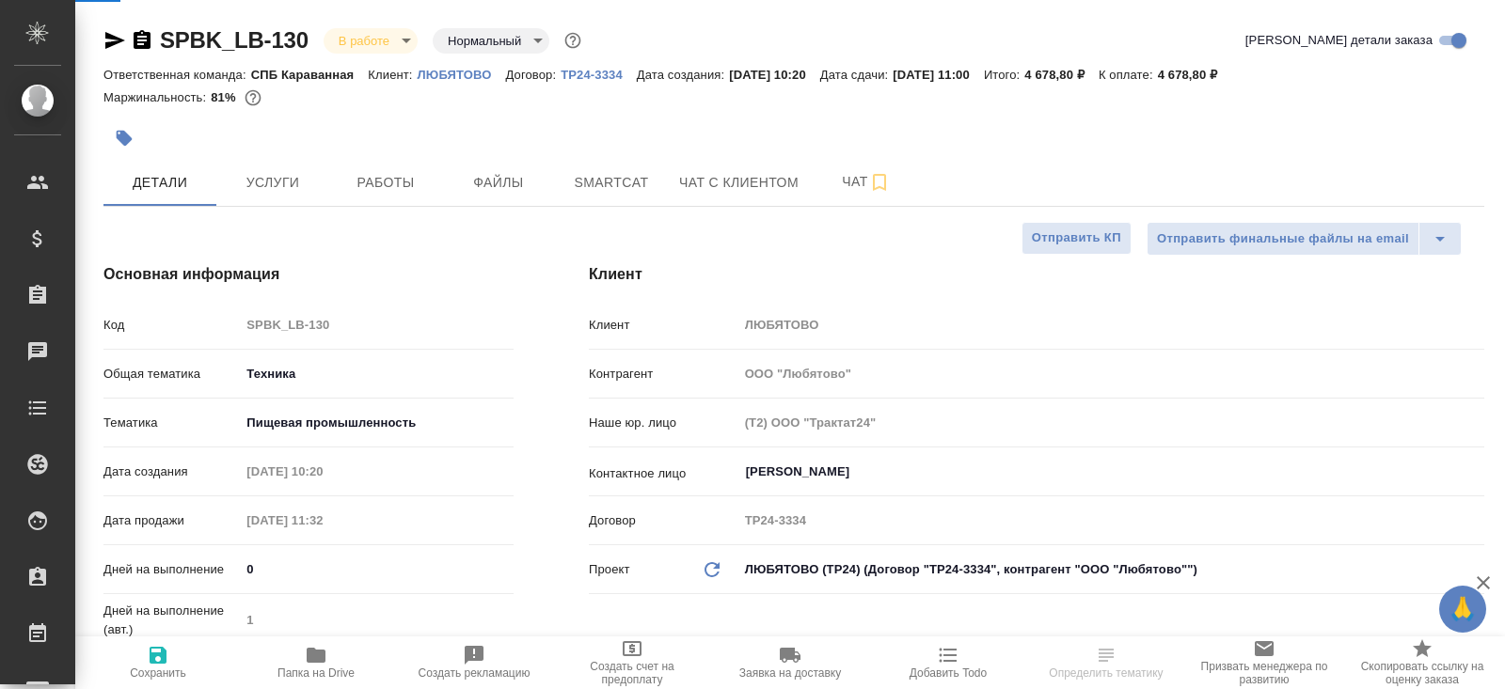
type textarea "x"
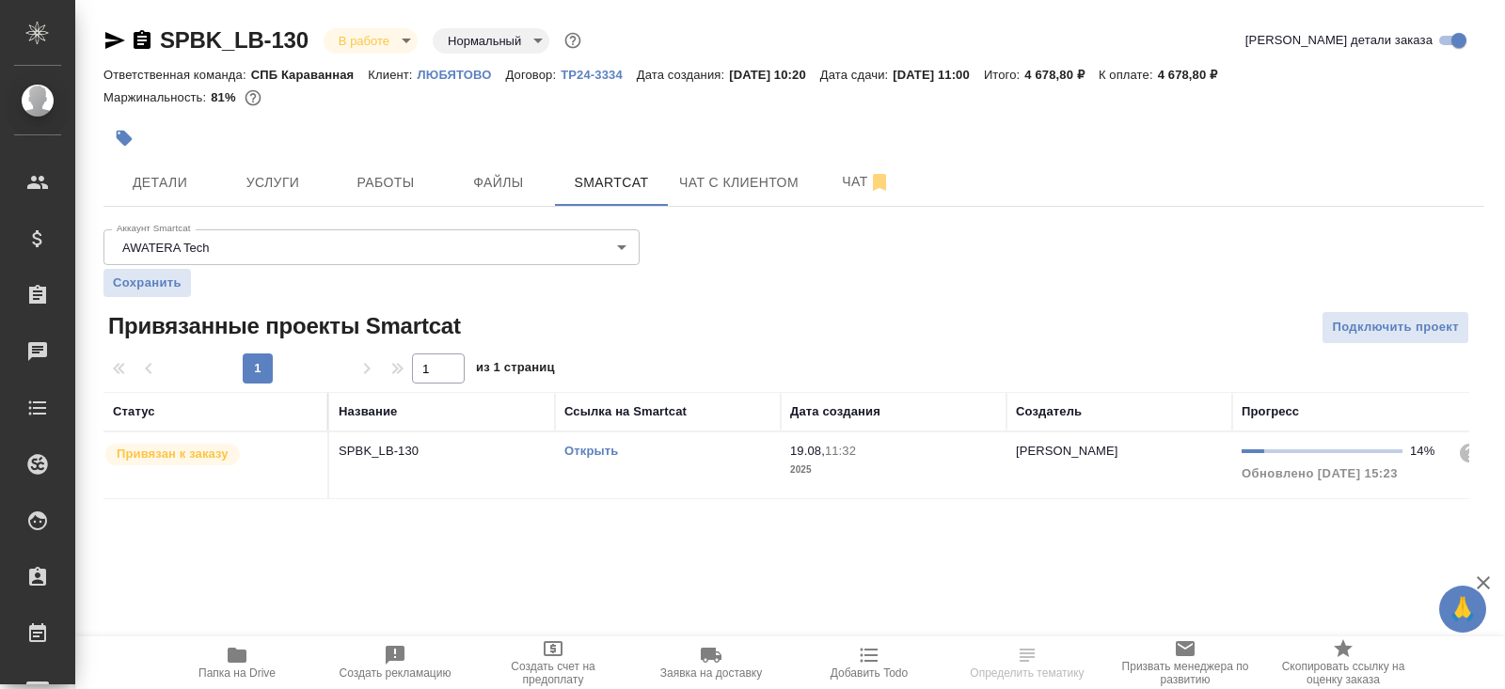
click at [588, 447] on link "Открыть" at bounding box center [591, 451] width 54 height 14
click at [338, 182] on button "Работы" at bounding box center [385, 182] width 113 height 47
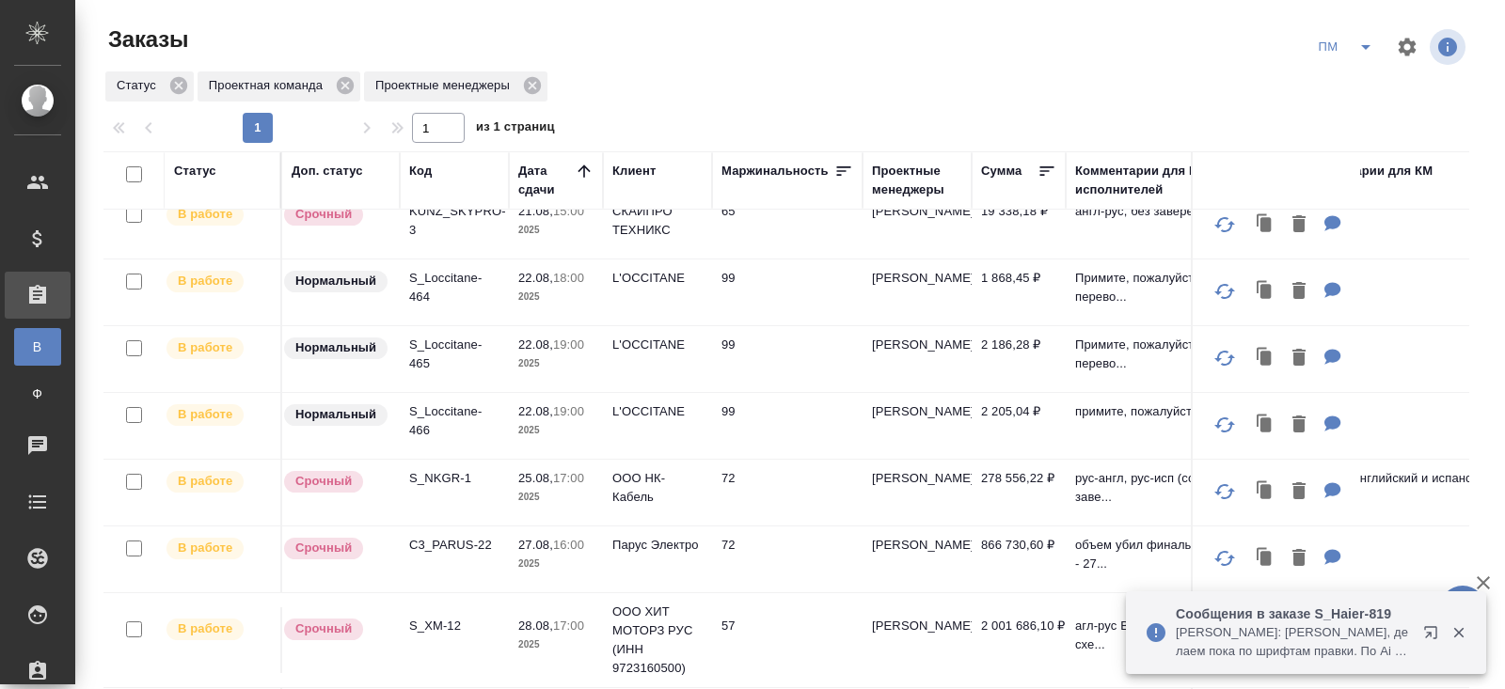
scroll to position [514, 0]
click at [441, 472] on p "S_NKGR-1" at bounding box center [454, 477] width 90 height 19
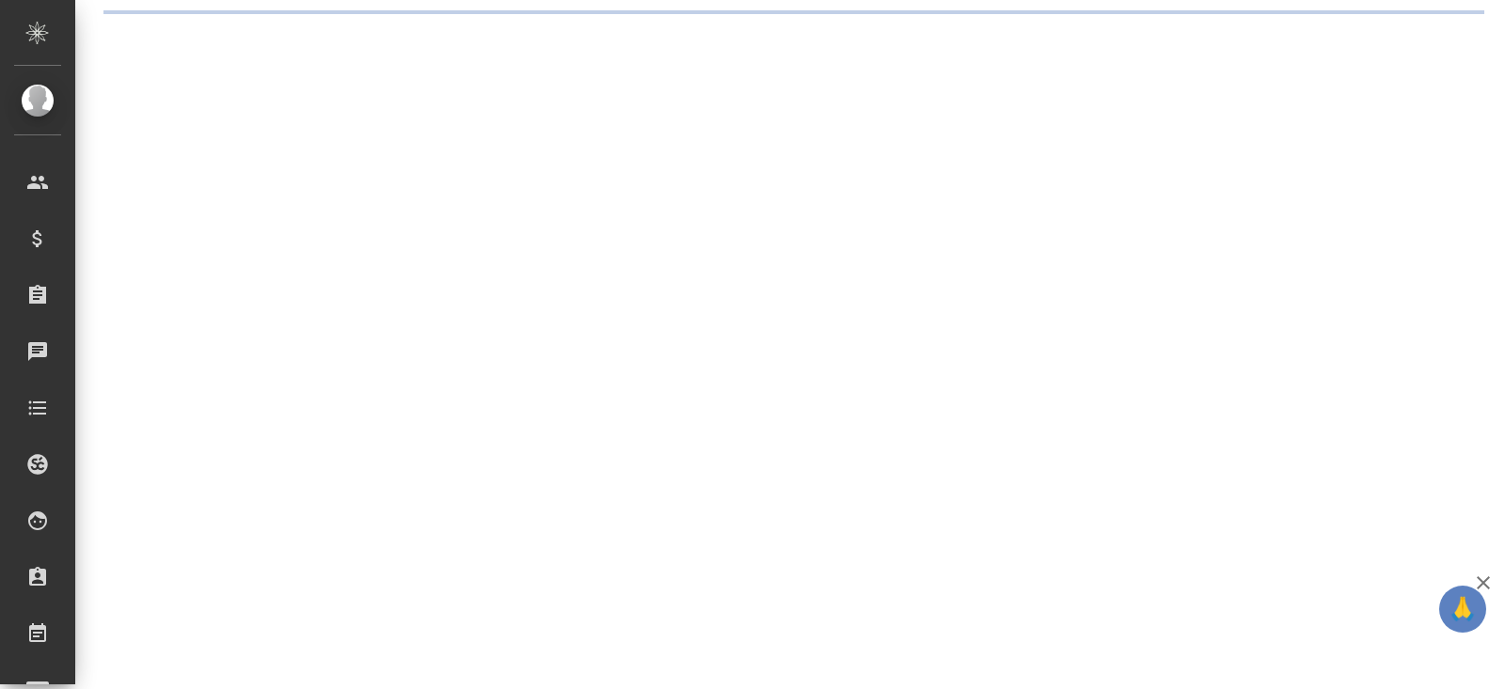
select select "RU"
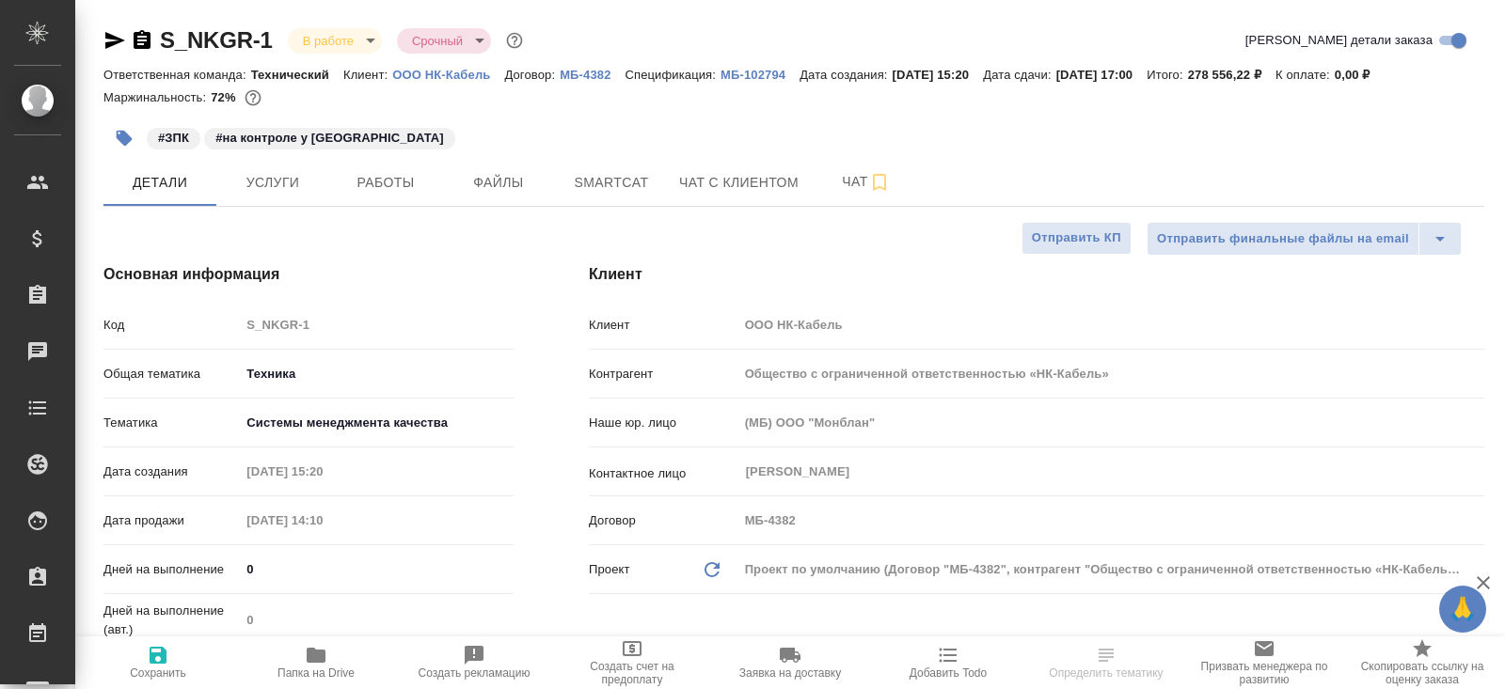
type textarea "x"
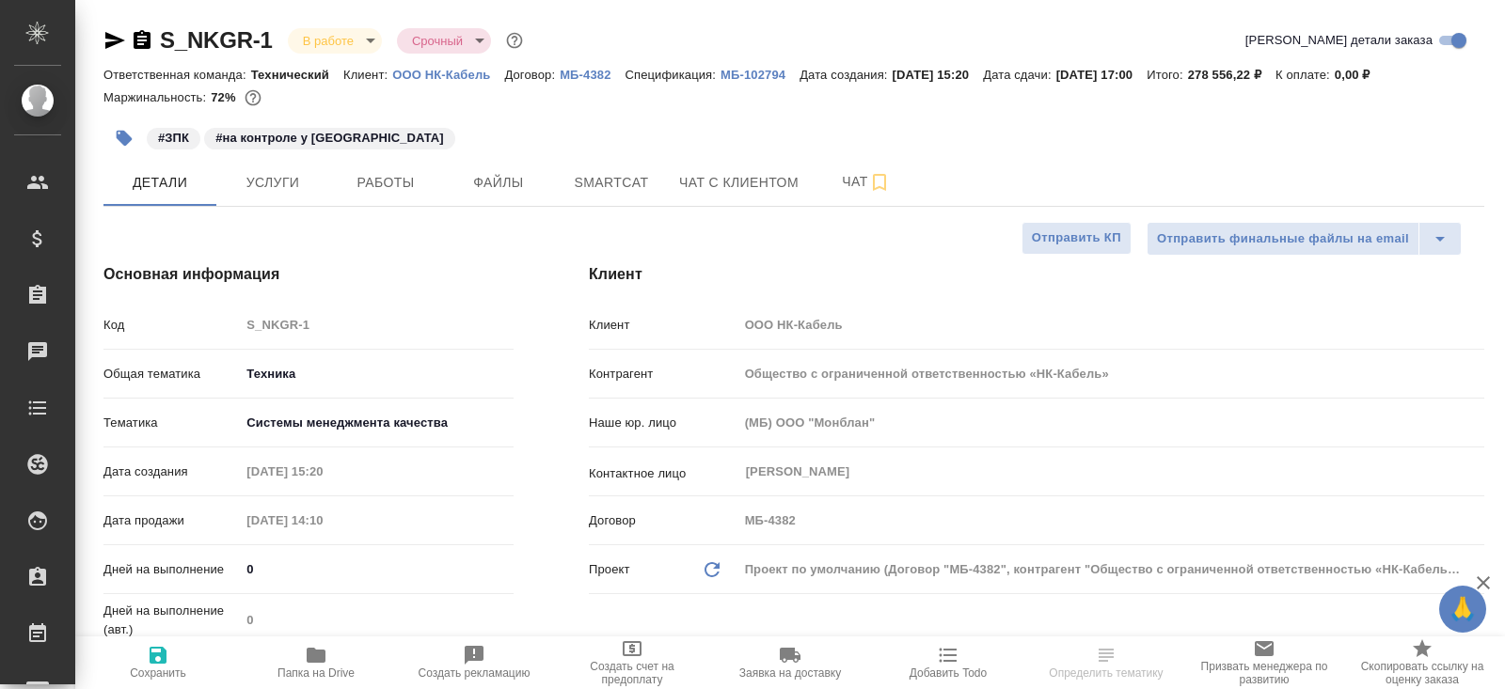
type textarea "x"
click at [399, 182] on span "Работы" at bounding box center [385, 183] width 90 height 24
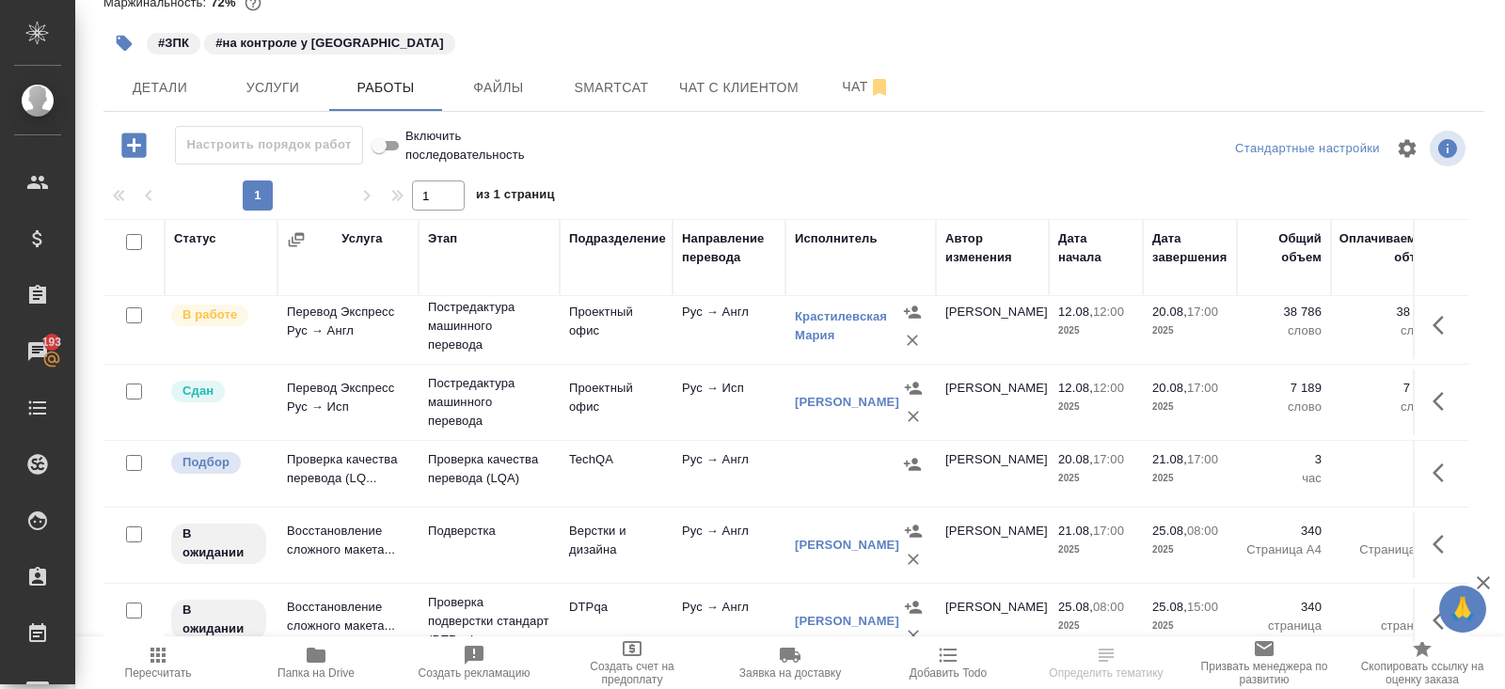
scroll to position [230, 0]
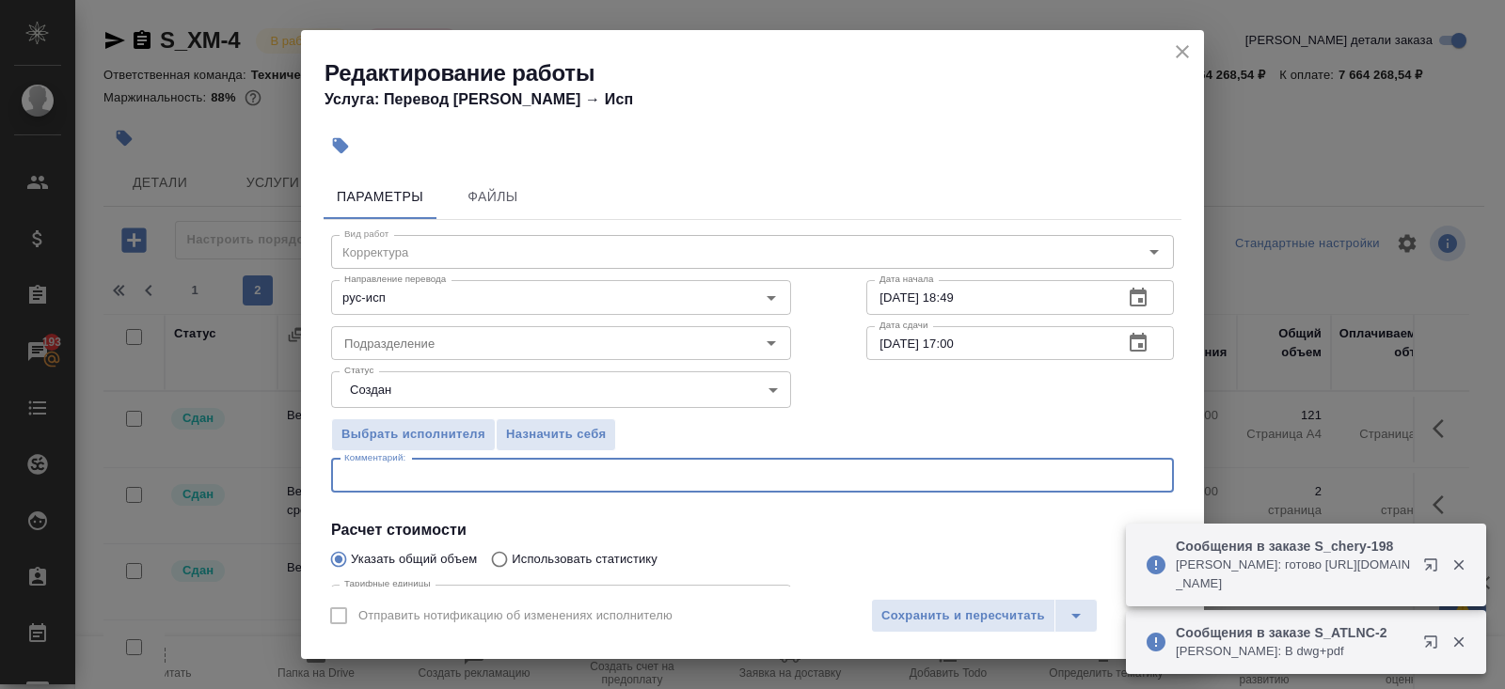
scroll to position [663, 0]
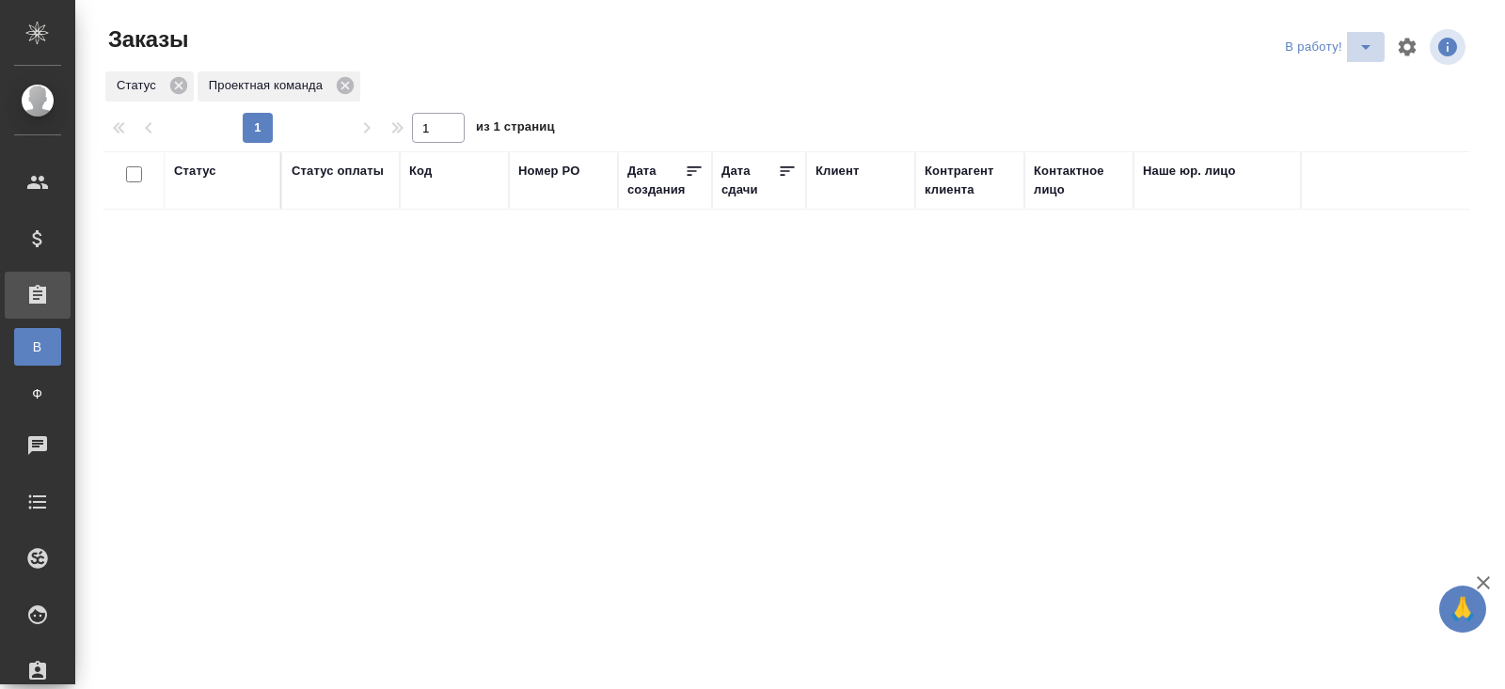
click at [1357, 48] on icon "split button" at bounding box center [1365, 47] width 23 height 23
drag, startPoint x: 1357, startPoint y: 60, endPoint x: 1357, endPoint y: 73, distance: 13.2
click at [1357, 73] on li "ПМ" at bounding box center [1331, 85] width 104 height 30
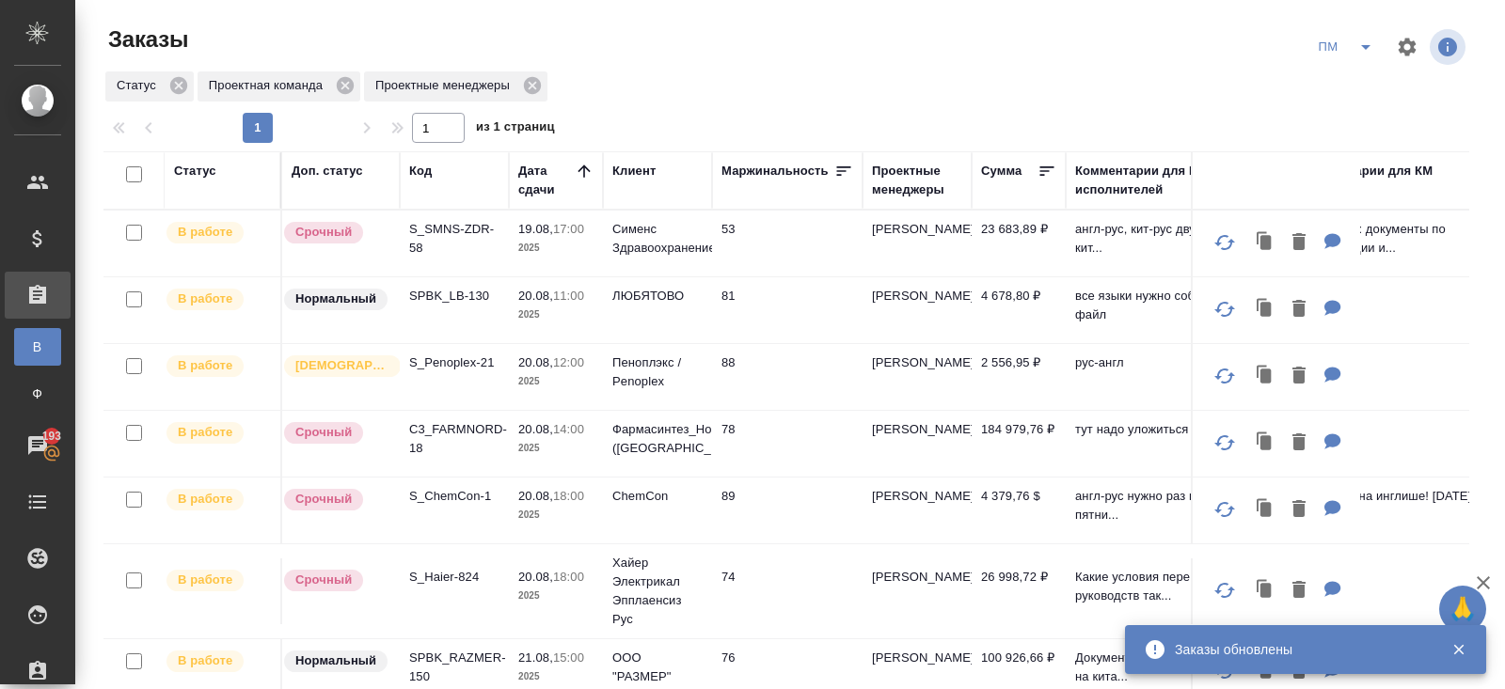
click at [453, 497] on p "S_ChemCon-1" at bounding box center [454, 496] width 90 height 19
click at [1363, 45] on icon "split button" at bounding box center [1365, 47] width 9 height 5
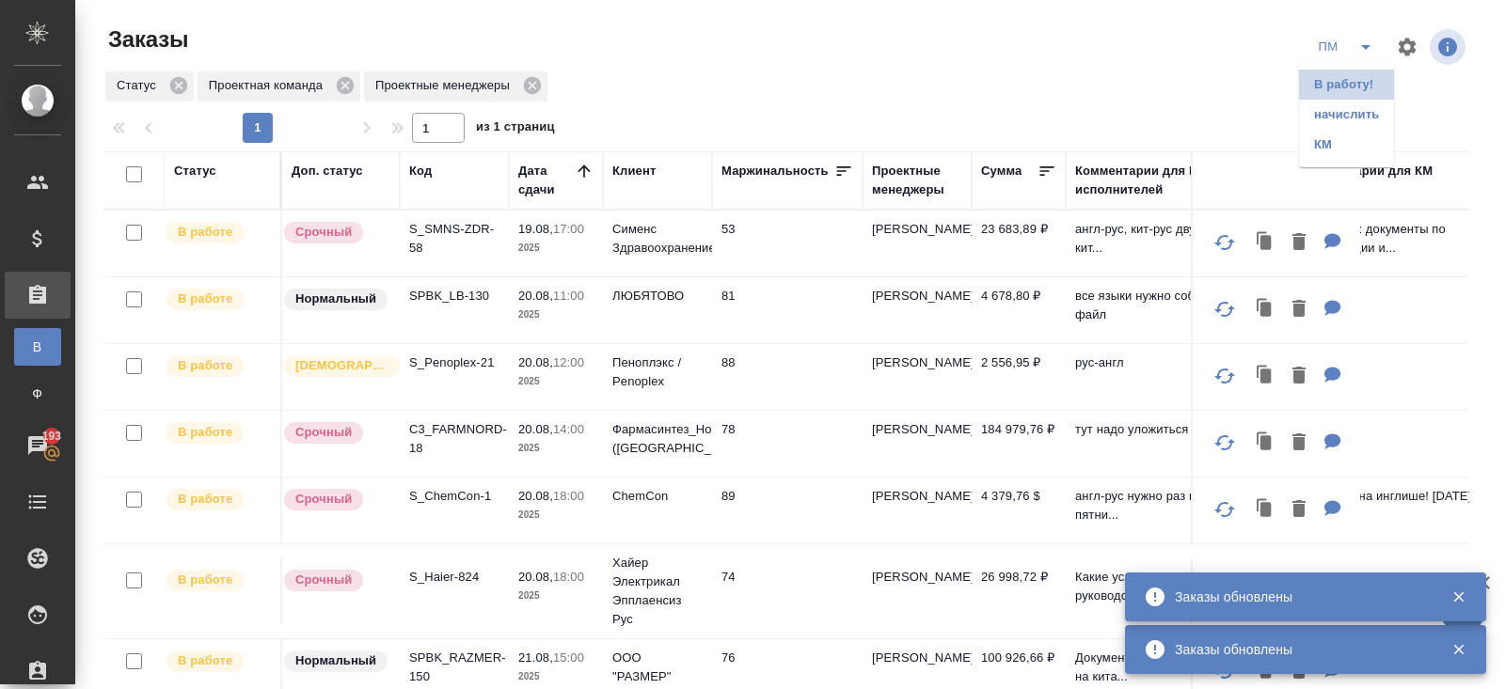
click at [1363, 82] on li "В работу!" at bounding box center [1346, 85] width 95 height 30
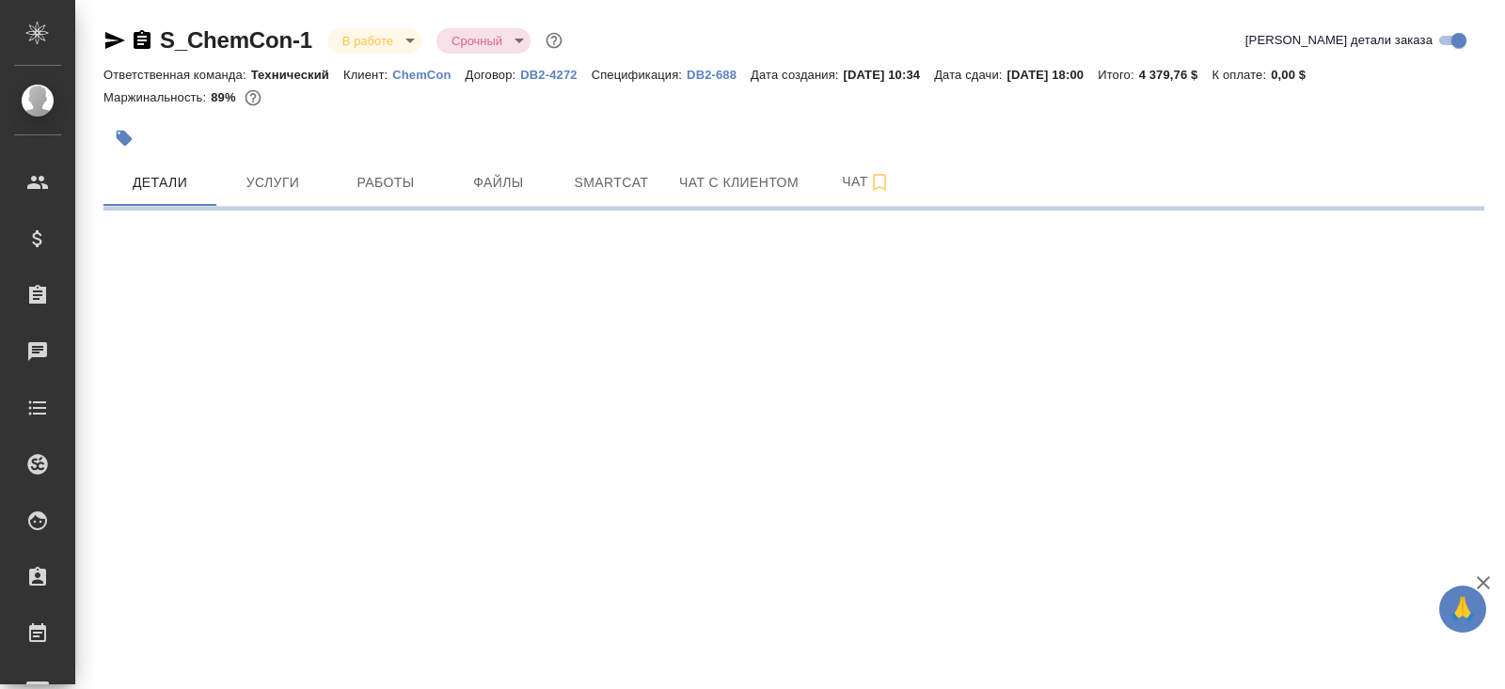
select select "RU"
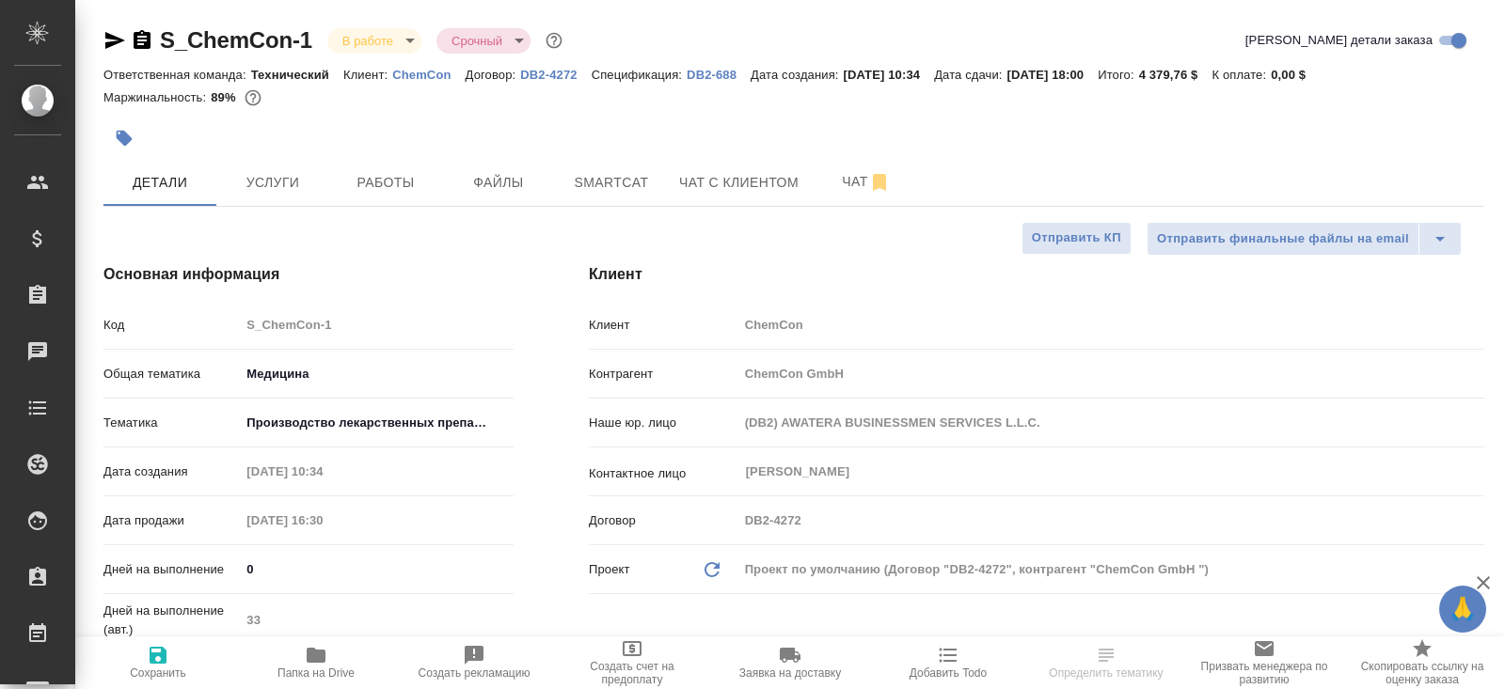
type textarea "x"
click at [615, 180] on span "Smartcat" at bounding box center [611, 183] width 90 height 24
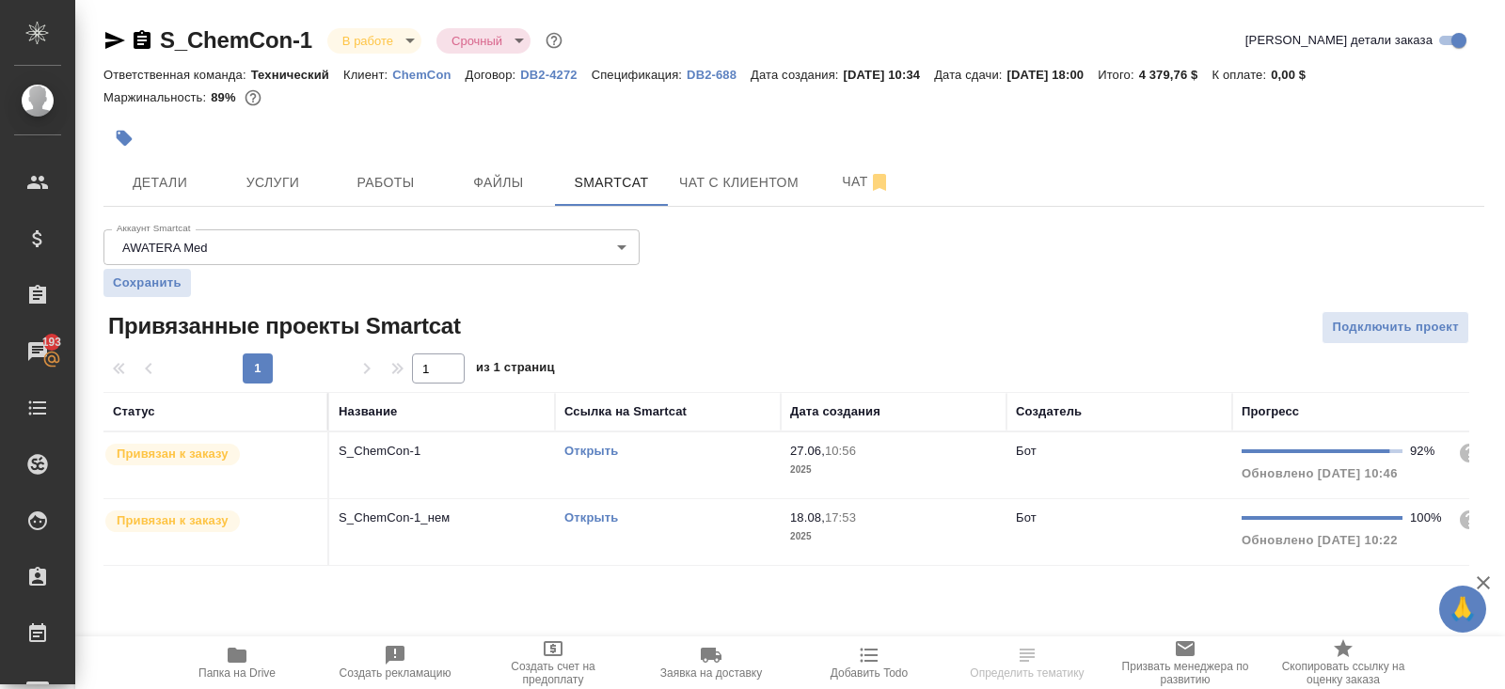
click at [583, 515] on link "Открыть" at bounding box center [591, 518] width 54 height 14
click at [379, 163] on button "Работы" at bounding box center [385, 182] width 113 height 47
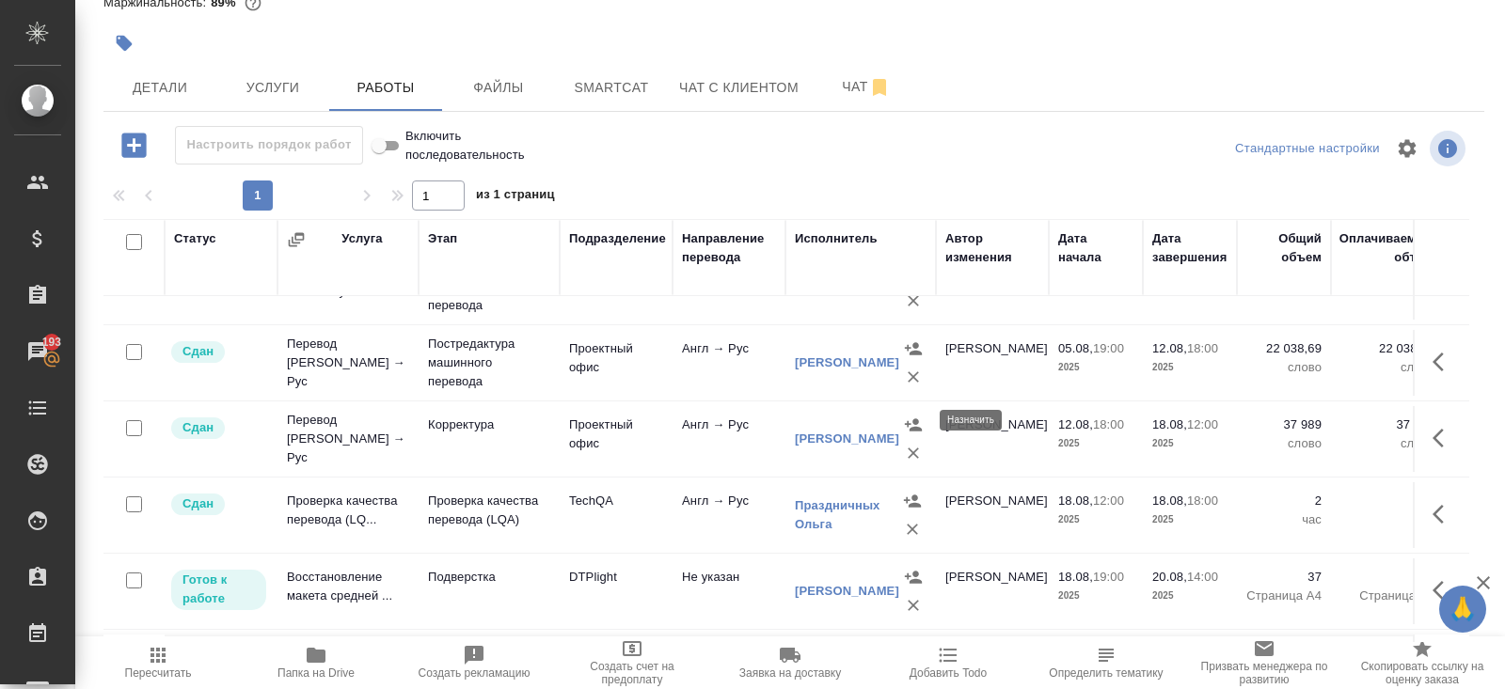
scroll to position [730, 0]
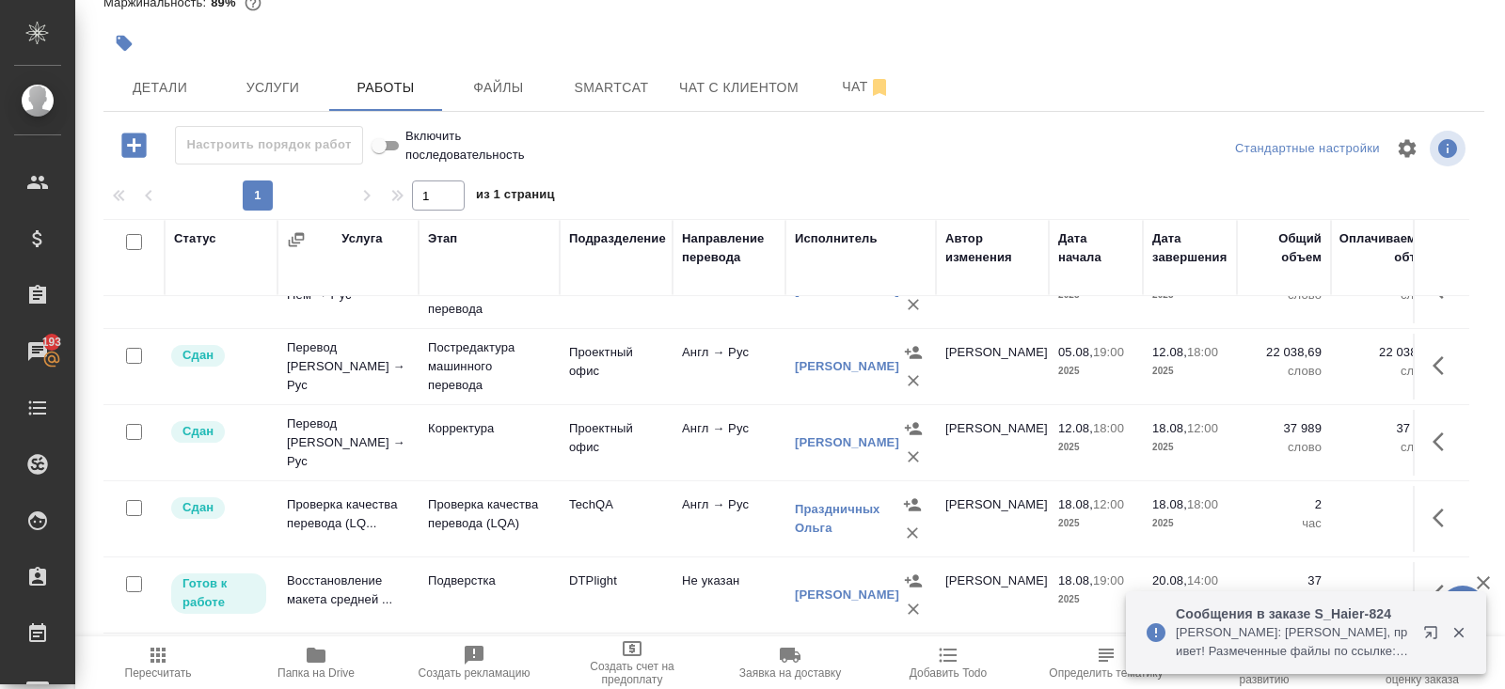
click at [1431, 625] on icon "button" at bounding box center [1434, 636] width 23 height 23
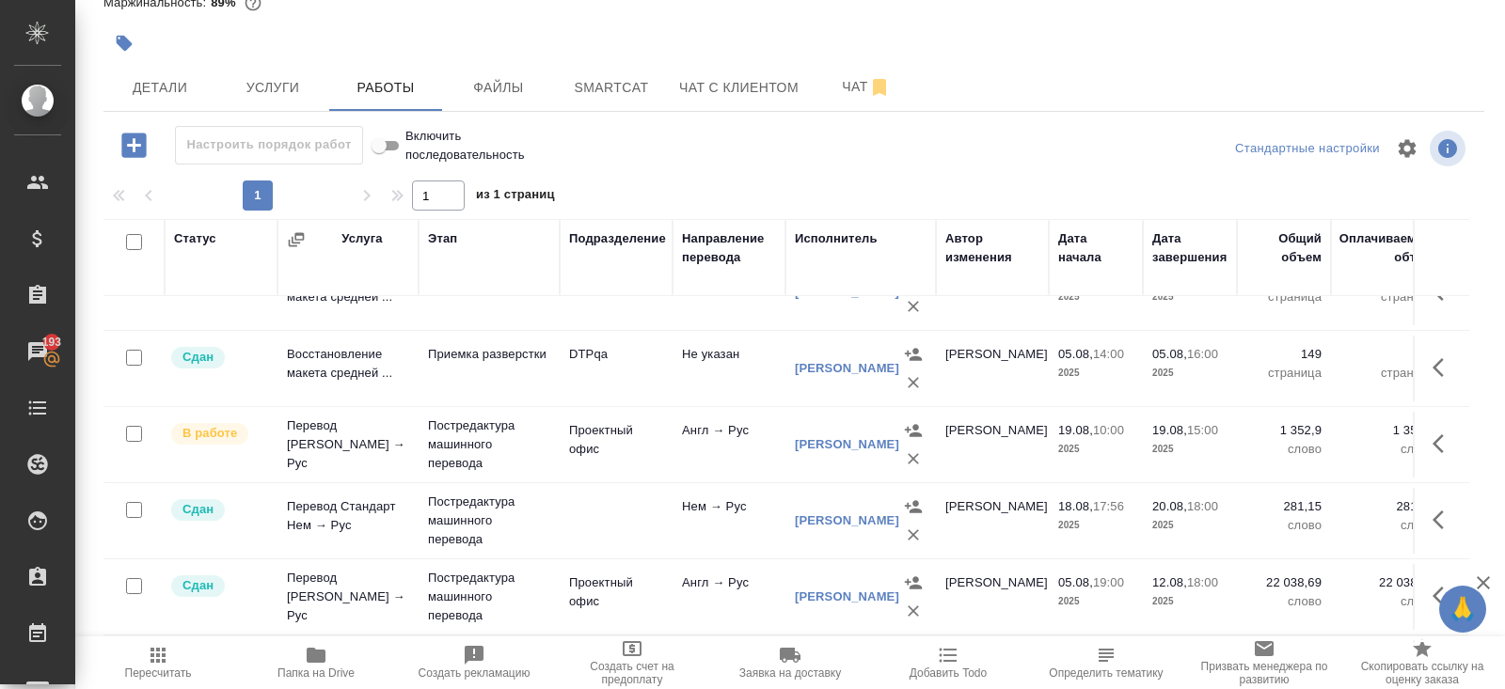
scroll to position [464, 0]
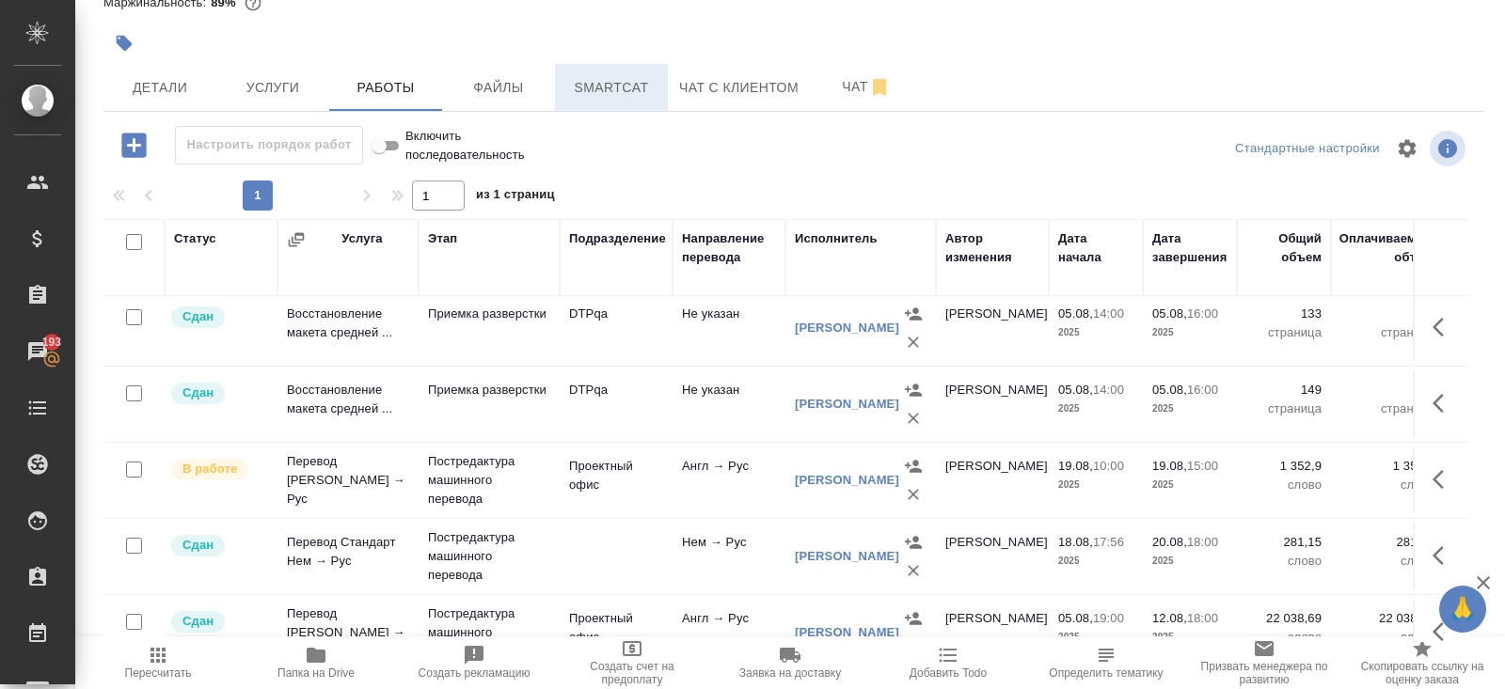
click at [634, 97] on span "Smartcat" at bounding box center [611, 88] width 90 height 24
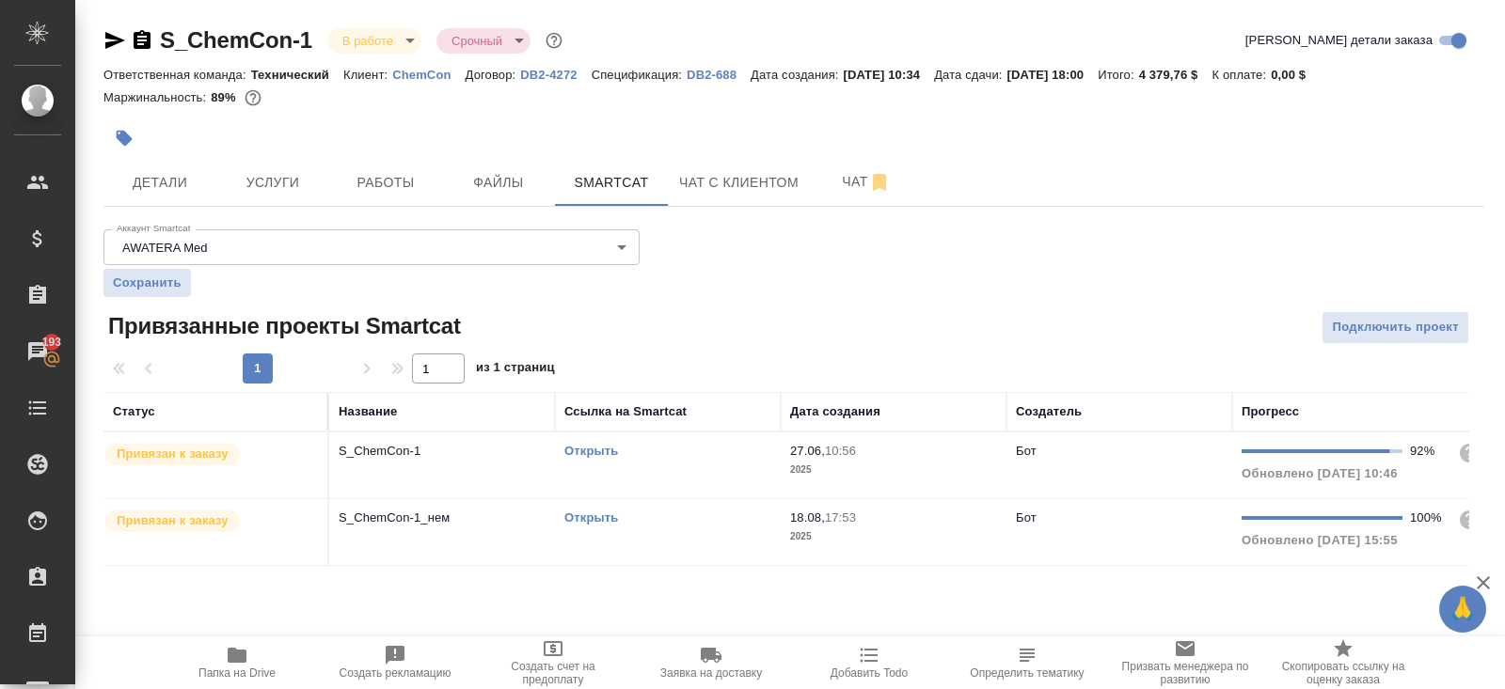
click at [588, 514] on link "Открыть" at bounding box center [591, 518] width 54 height 14
click at [405, 179] on span "Работы" at bounding box center [385, 183] width 90 height 24
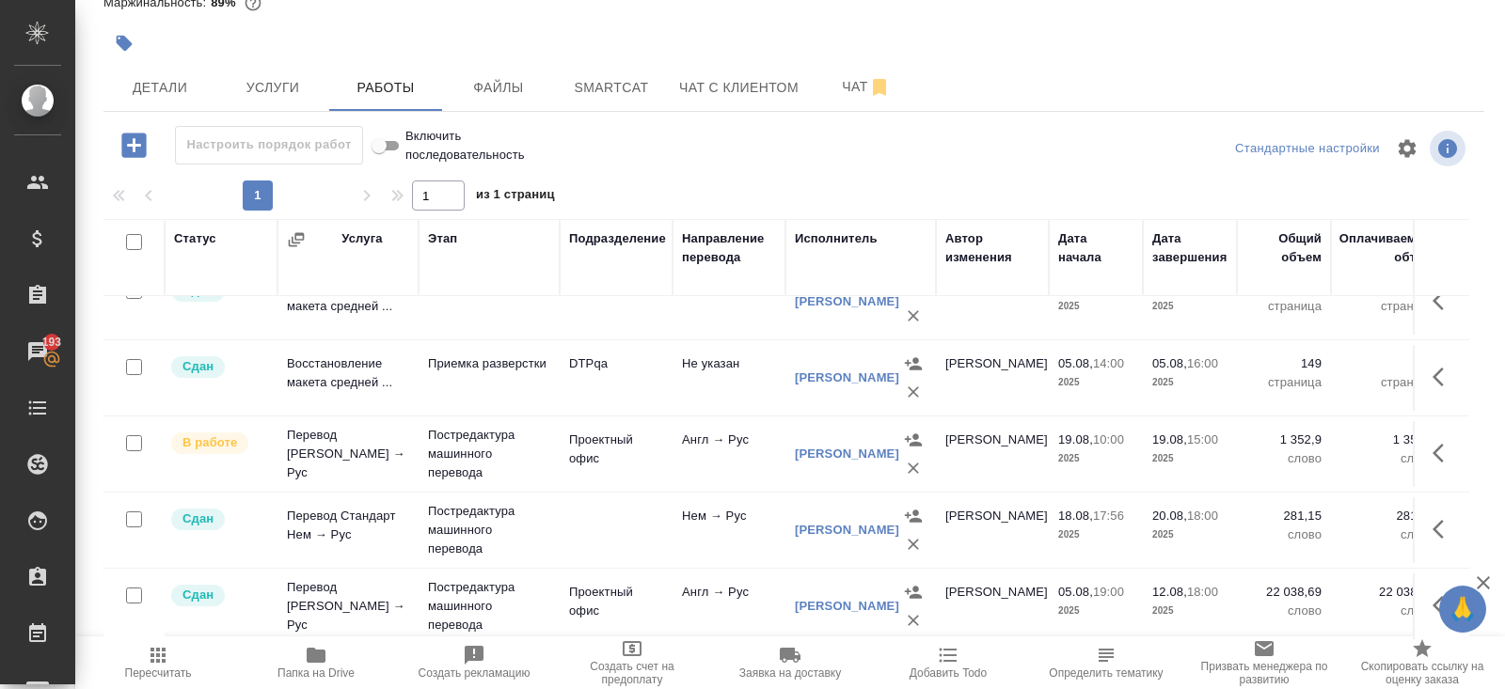
scroll to position [485, 0]
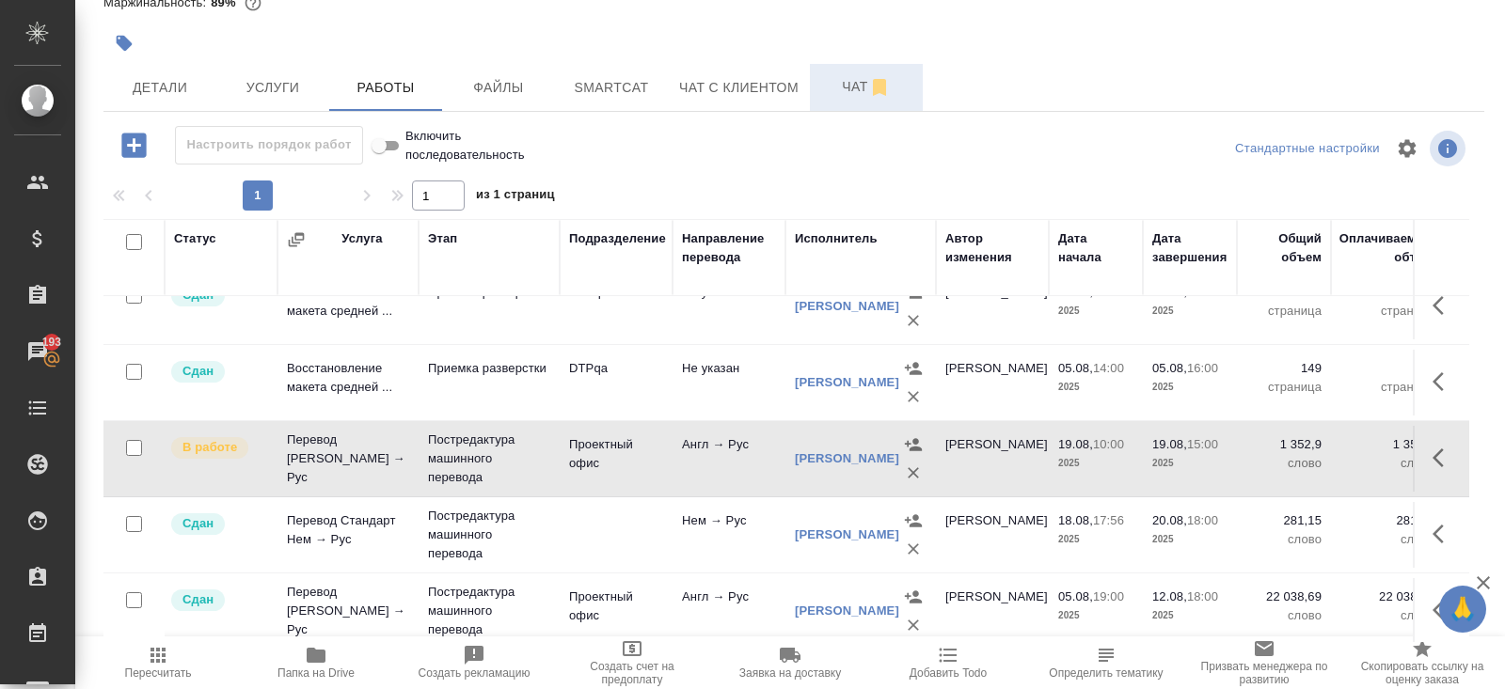
click at [876, 101] on button "Чат" at bounding box center [866, 87] width 113 height 47
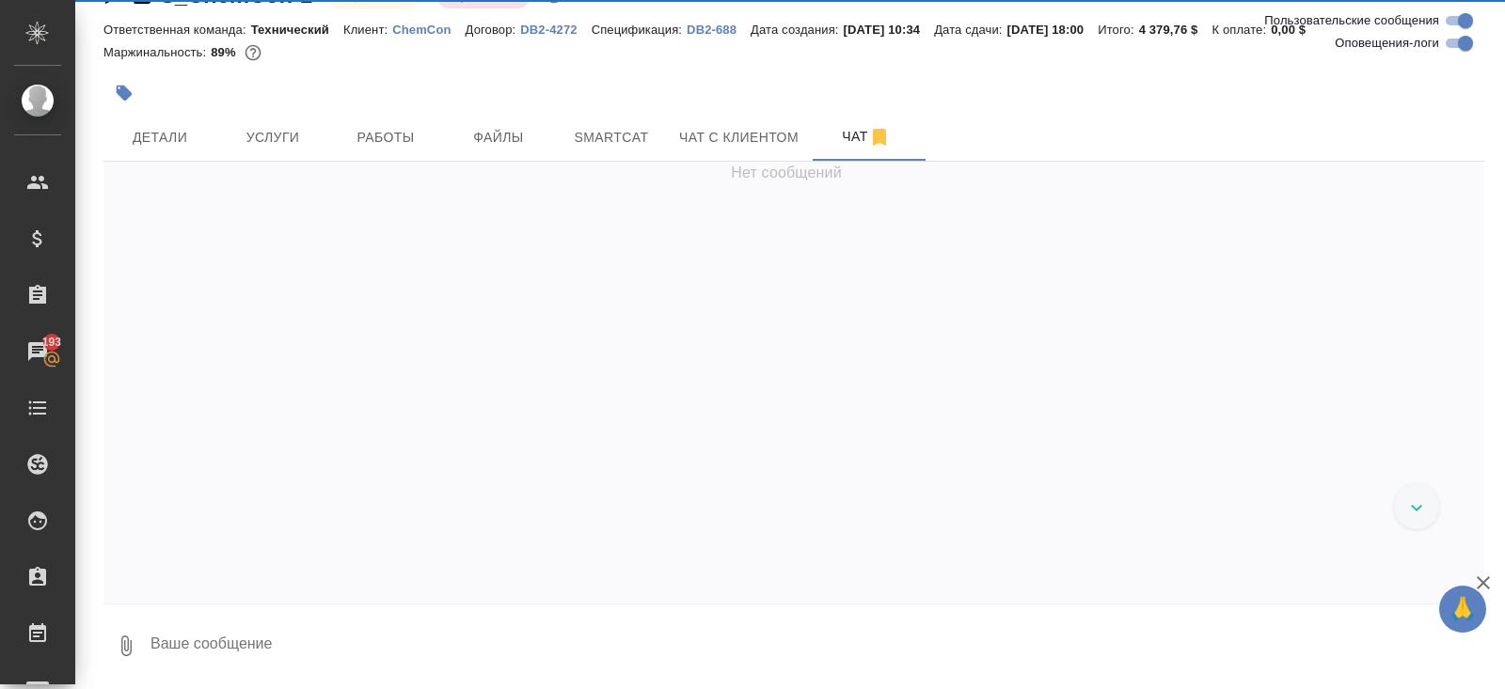
scroll to position [44, 0]
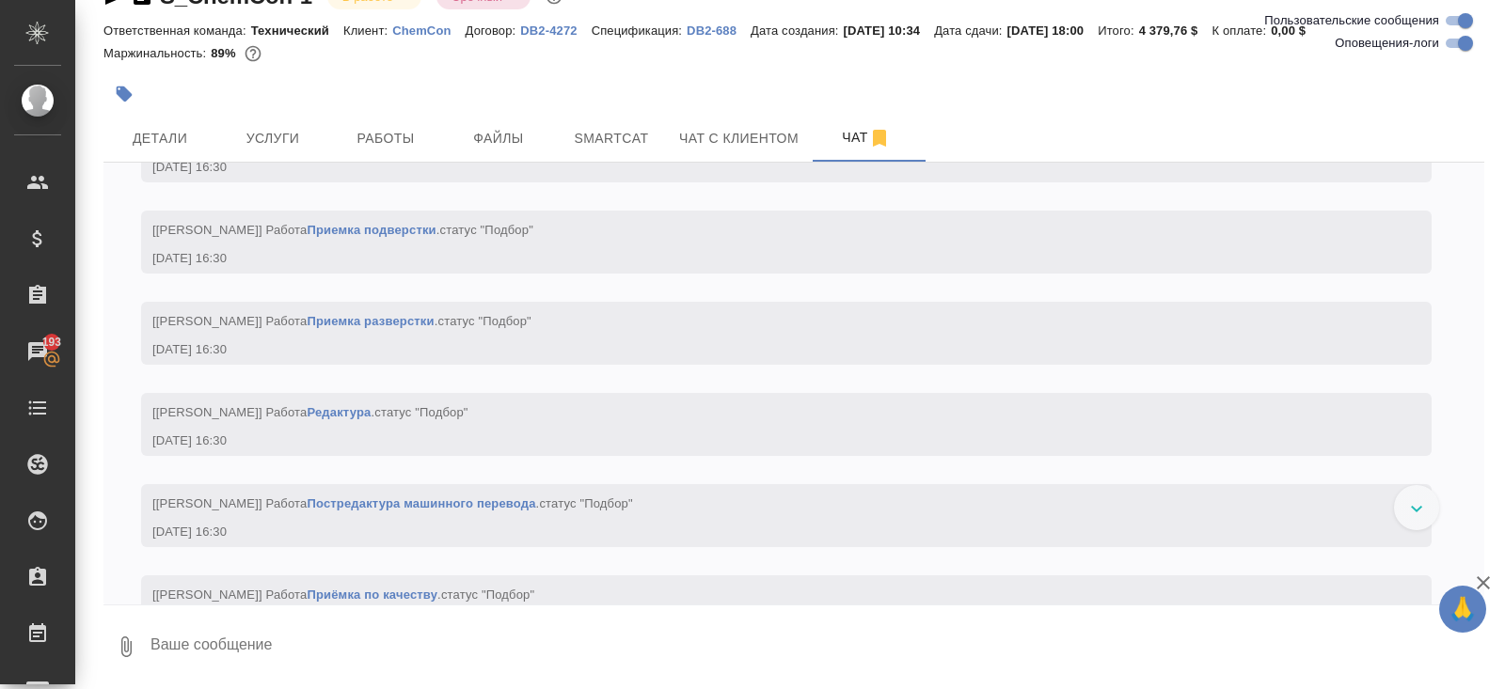
click at [338, 639] on textarea at bounding box center [816, 647] width 1335 height 64
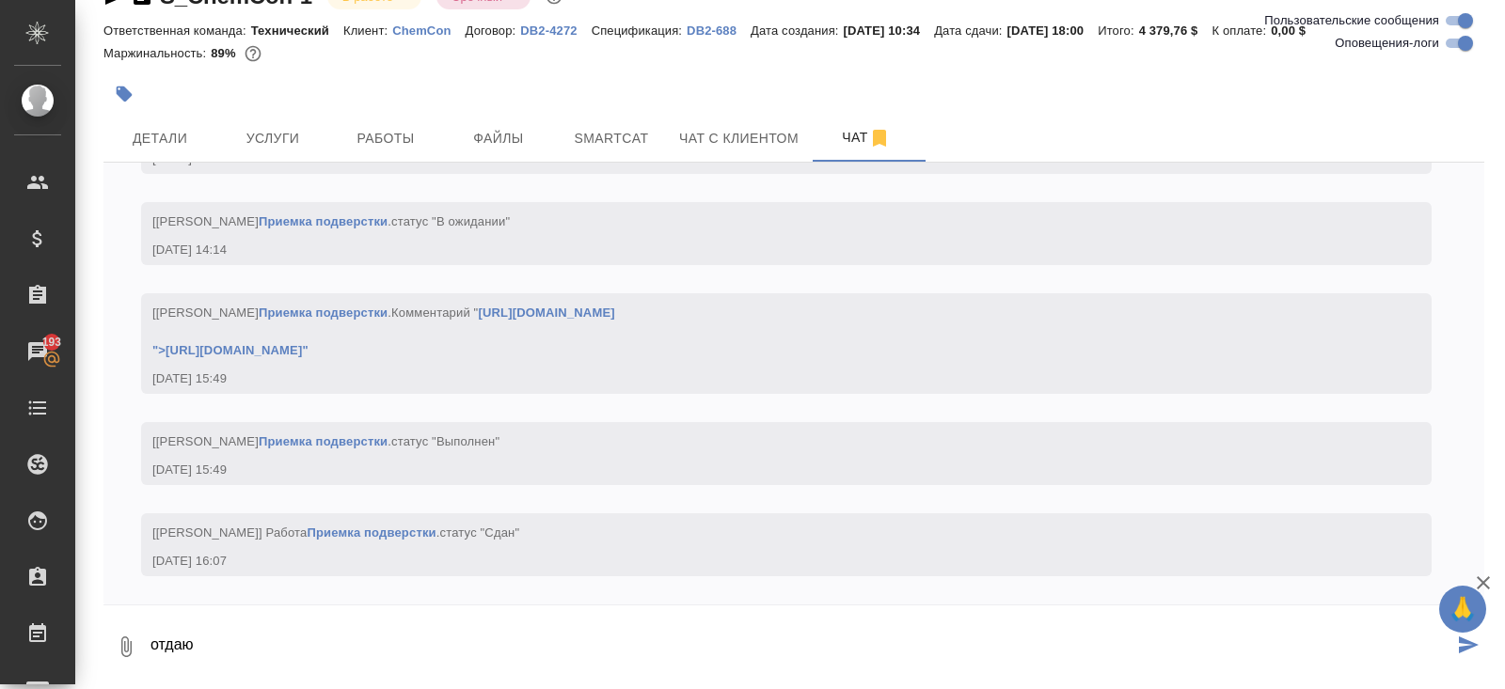
scroll to position [33425, 0]
paste textarea "https://drive.awatera.com/s/7ypQGcgzkjtDbzq"
type textarea "отдаю нем https://drive.awatera.com/s/7ypQGcgzkjtDbzq"
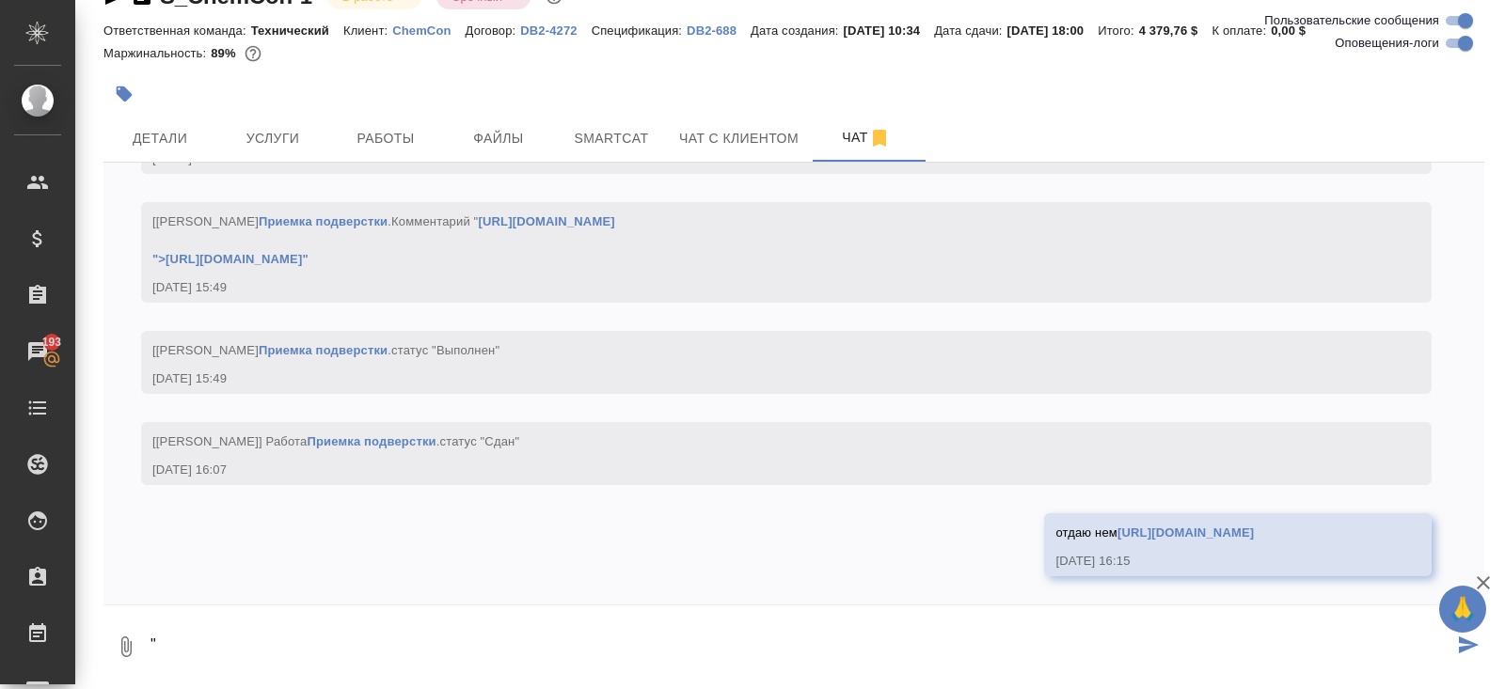
scroll to position [33516, 0]
type textarea """
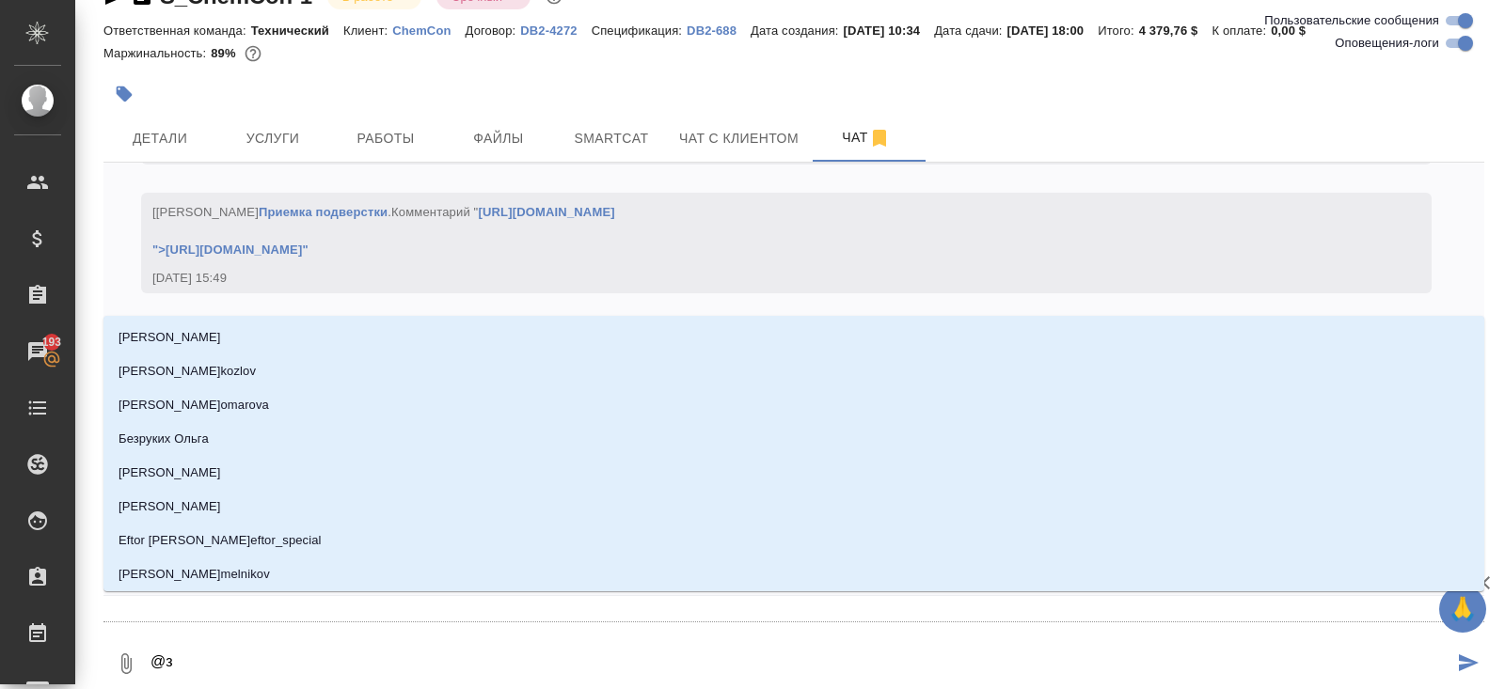
type textarea "@за"
type input "за"
type textarea "@заб"
type input "заб"
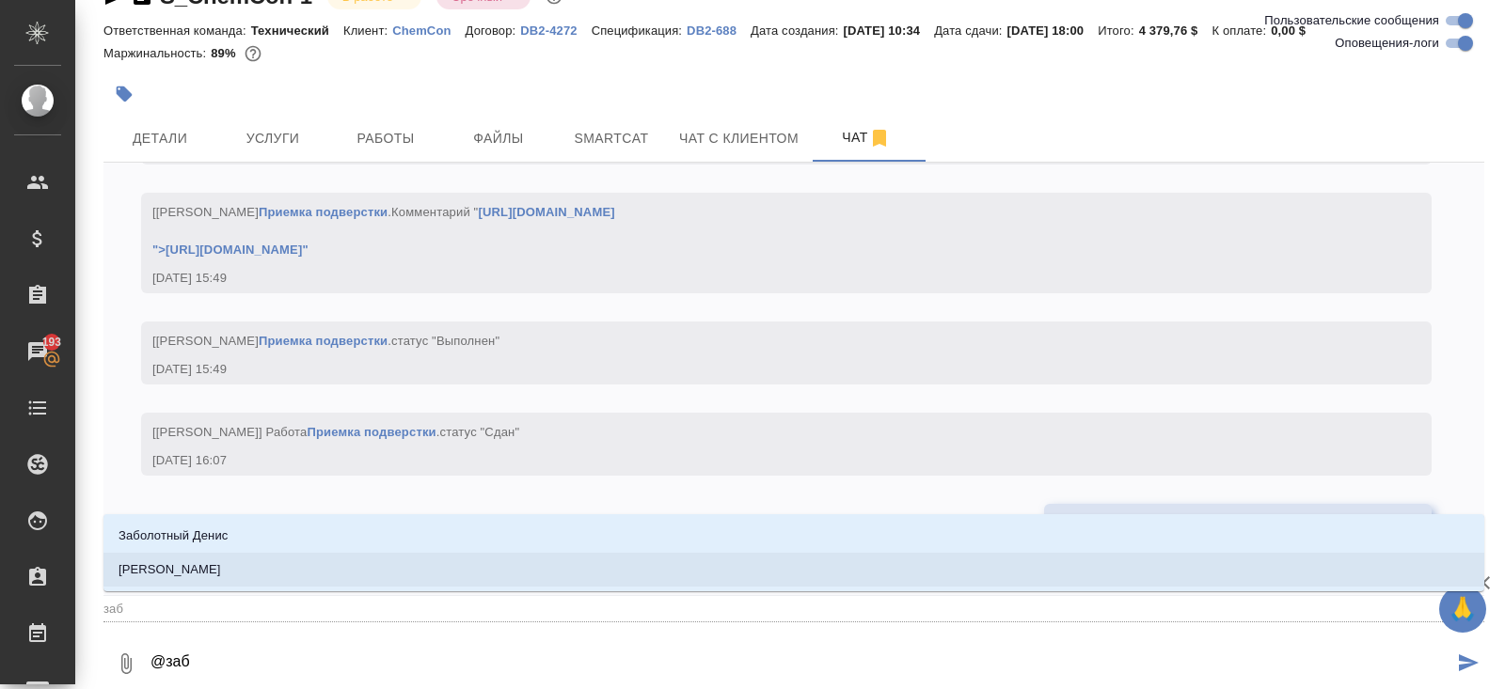
click at [221, 566] on p "Заборова Александра" at bounding box center [169, 569] width 102 height 19
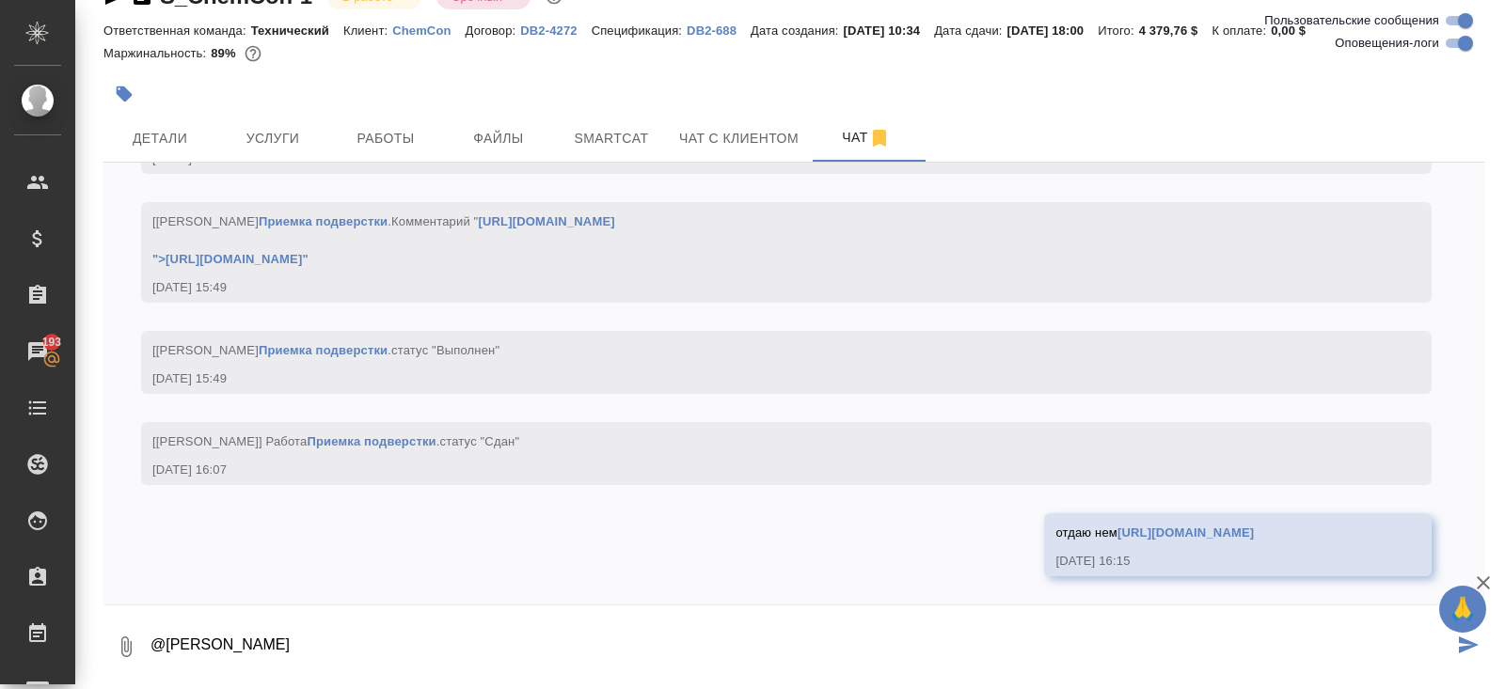
type textarea "@Заборова Александра"
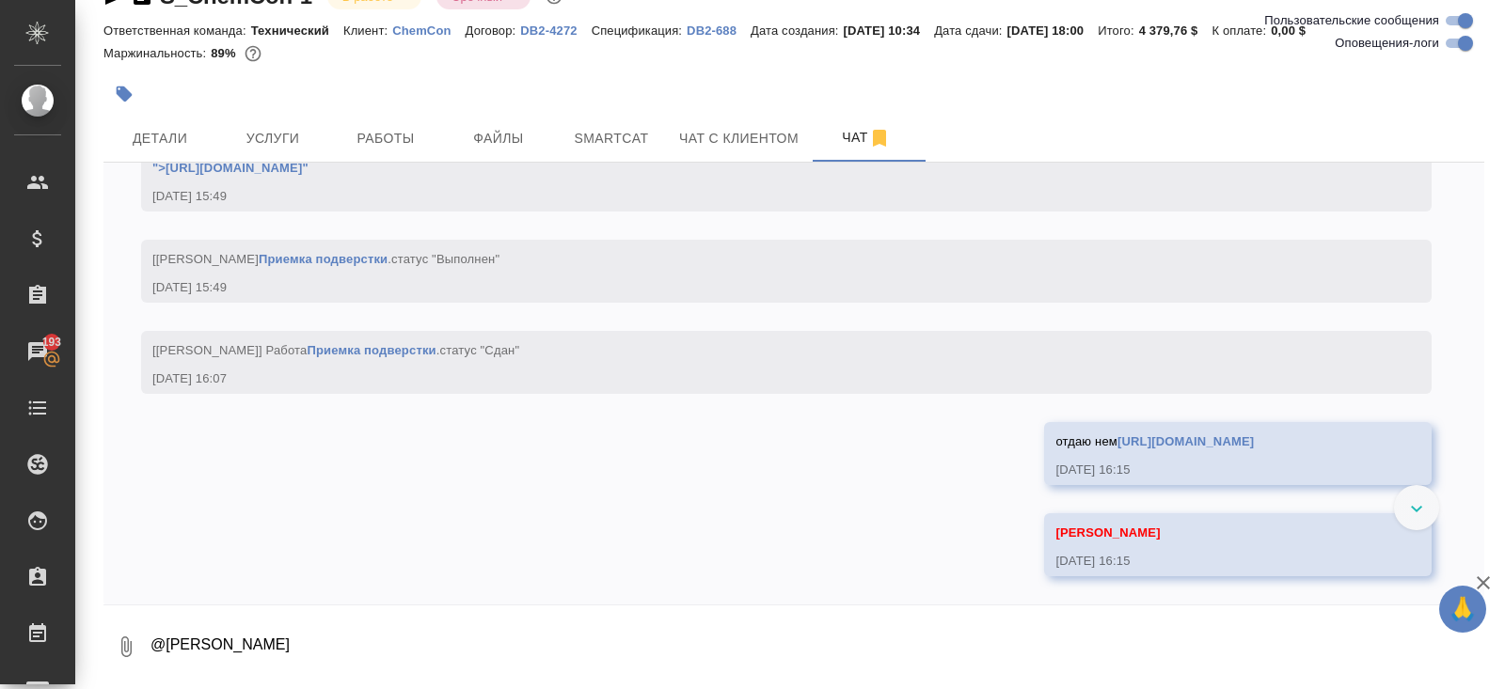
scroll to position [33608, 0]
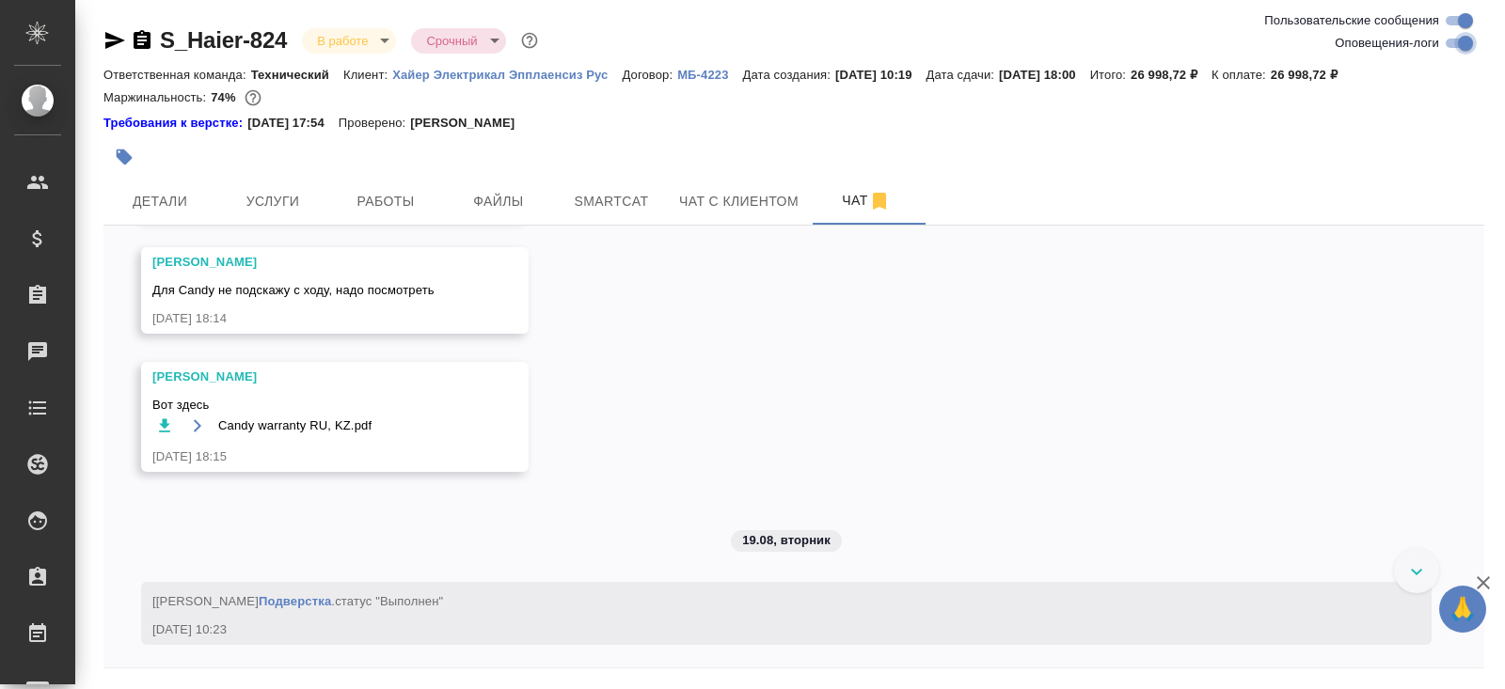
click at [1444, 39] on input "Оповещения-логи" at bounding box center [1465, 43] width 68 height 23
checkbox input "false"
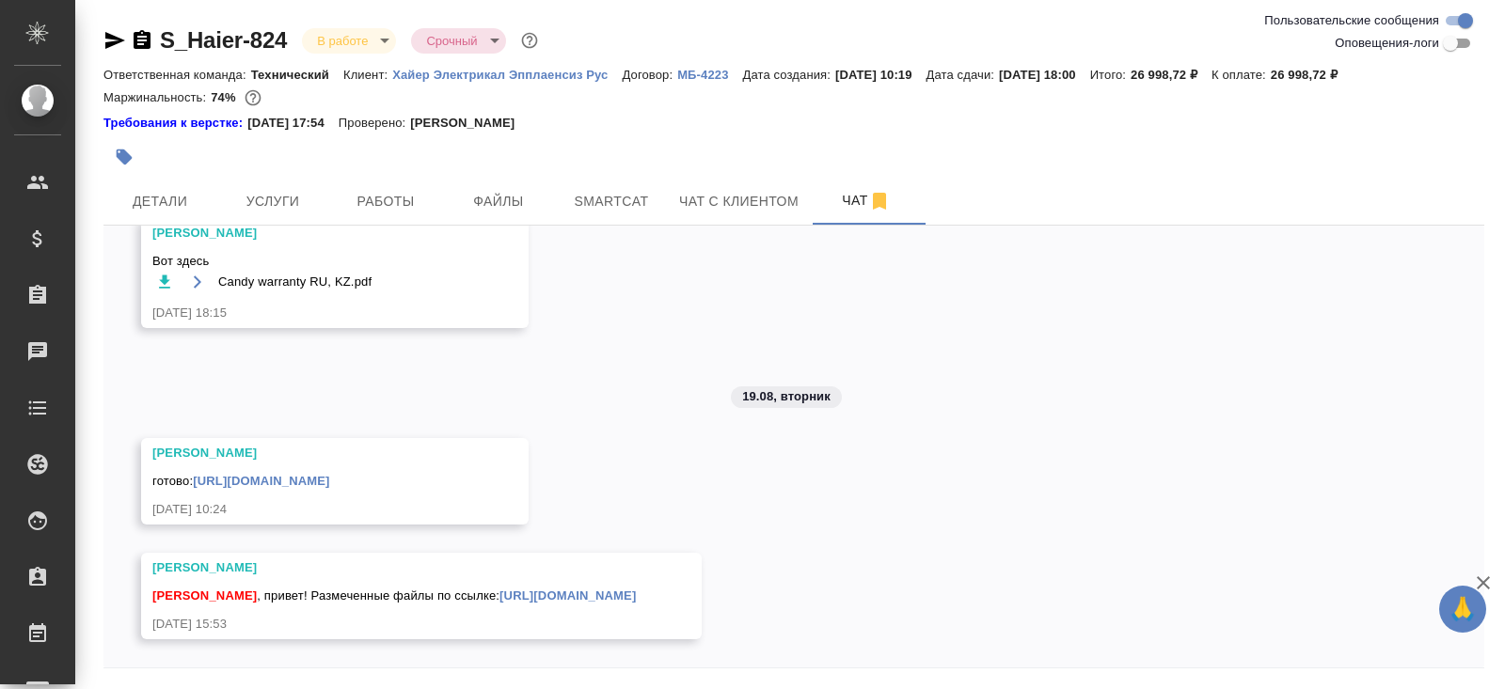
scroll to position [63, 0]
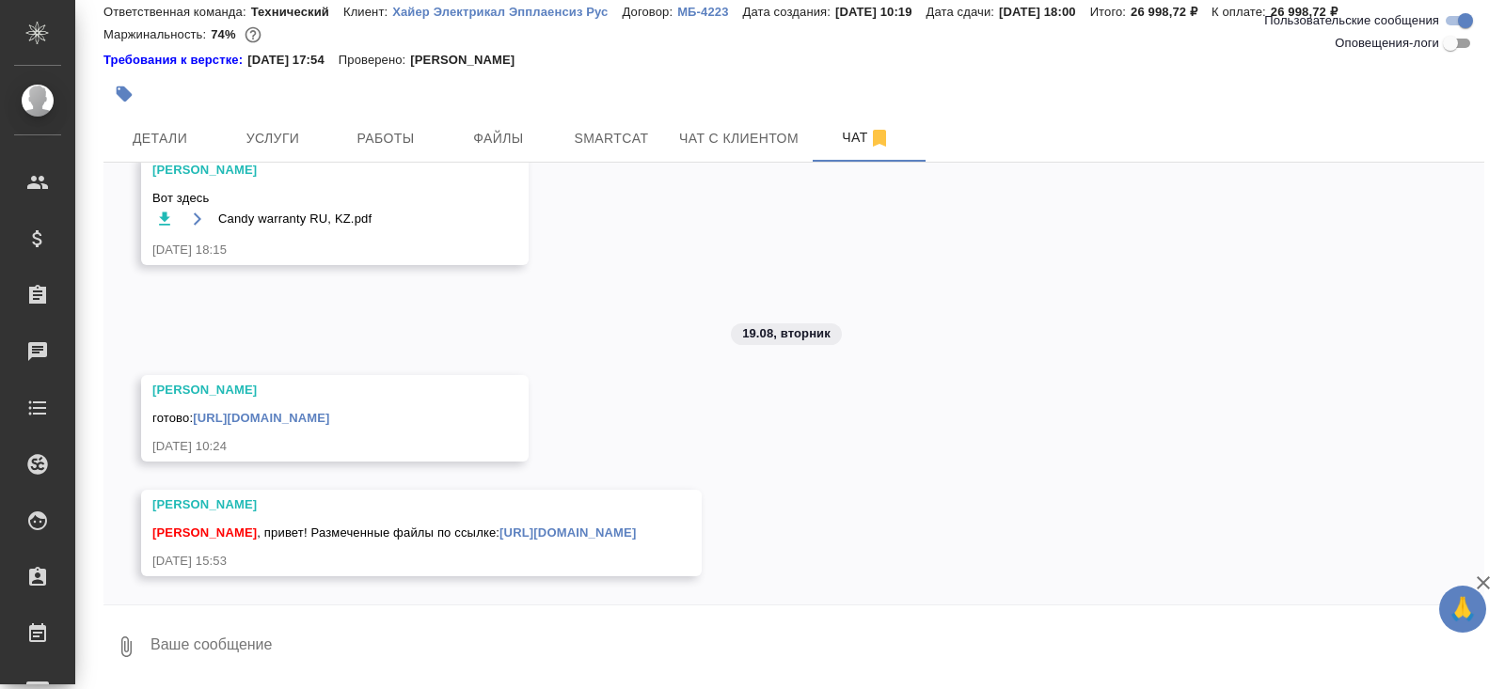
click at [292, 646] on textarea at bounding box center [816, 647] width 1335 height 64
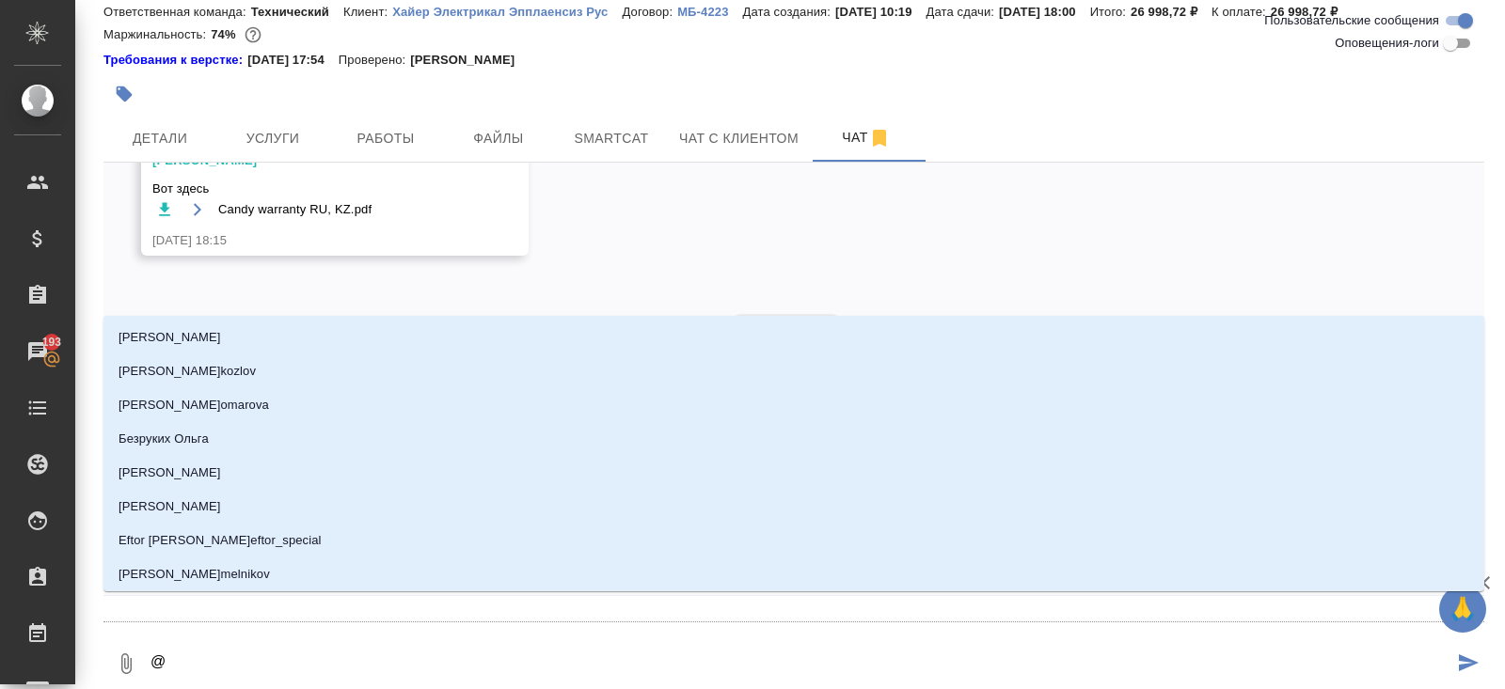
type textarea "@м"
type input "м"
type textarea "@ма"
type input "ма"
type textarea "@мал"
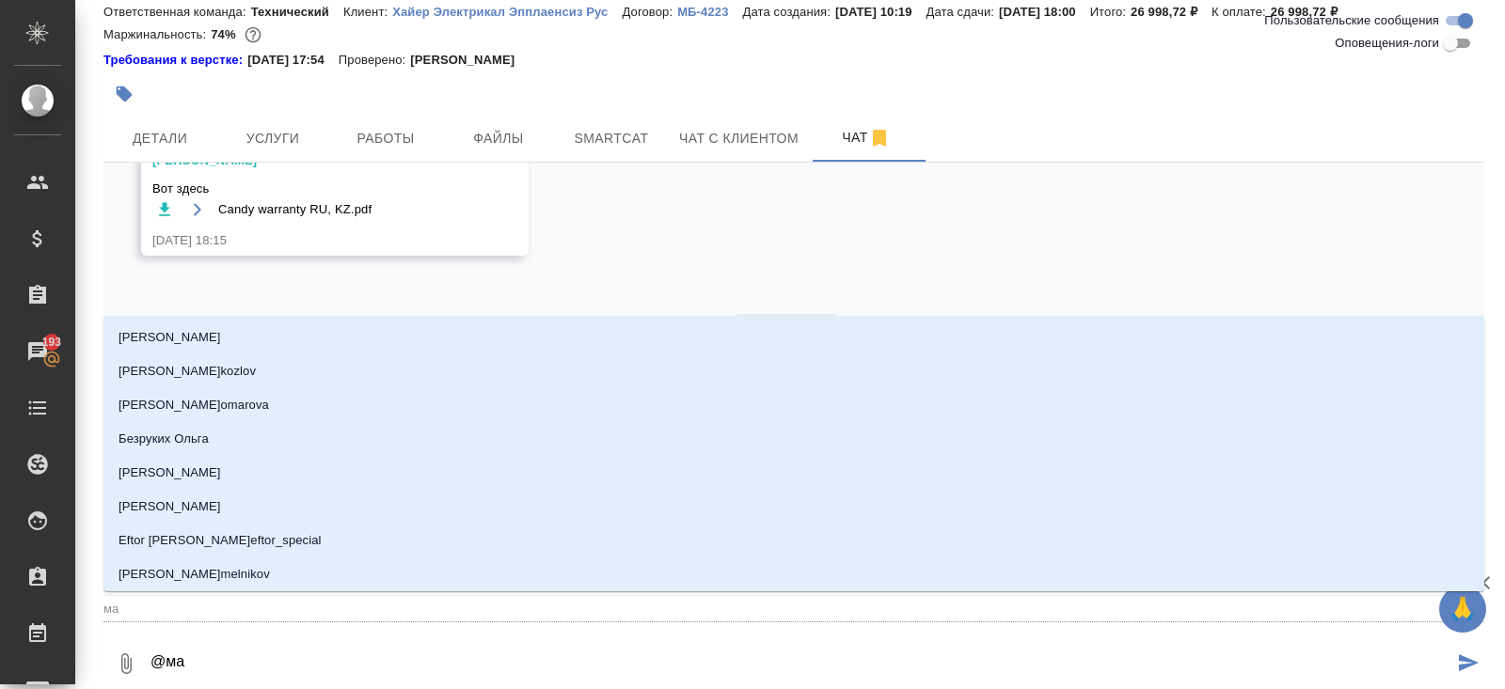
type input "мал"
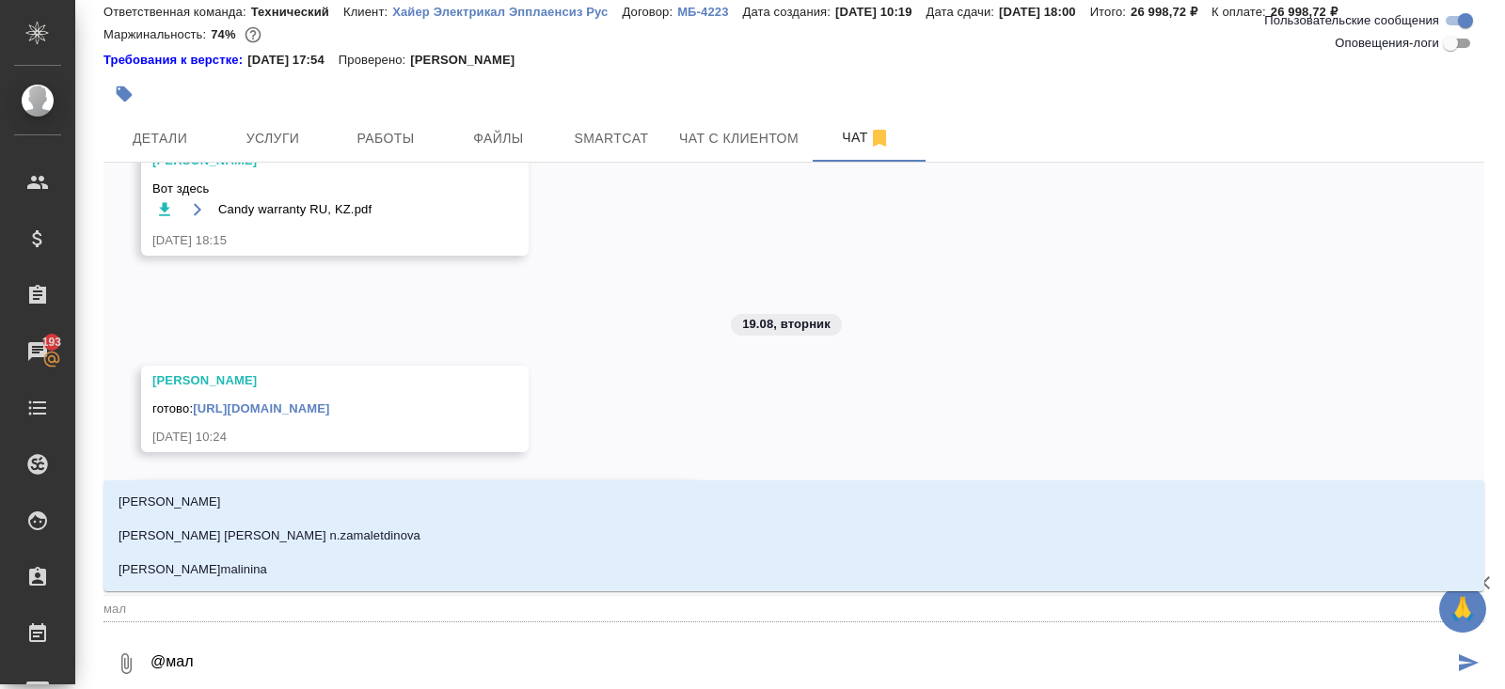
type textarea "@мало"
type input "мало"
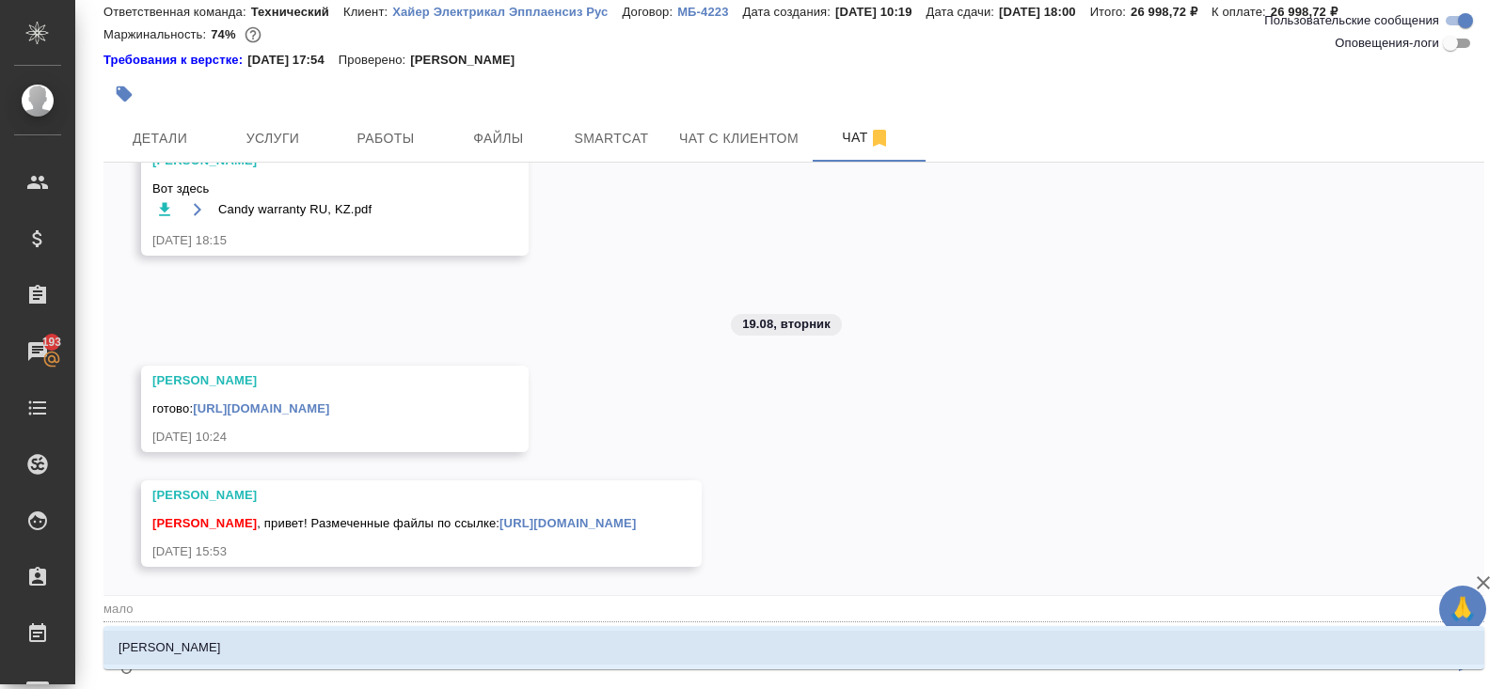
click at [268, 654] on li "Малофеева Екатерина" at bounding box center [793, 648] width 1380 height 34
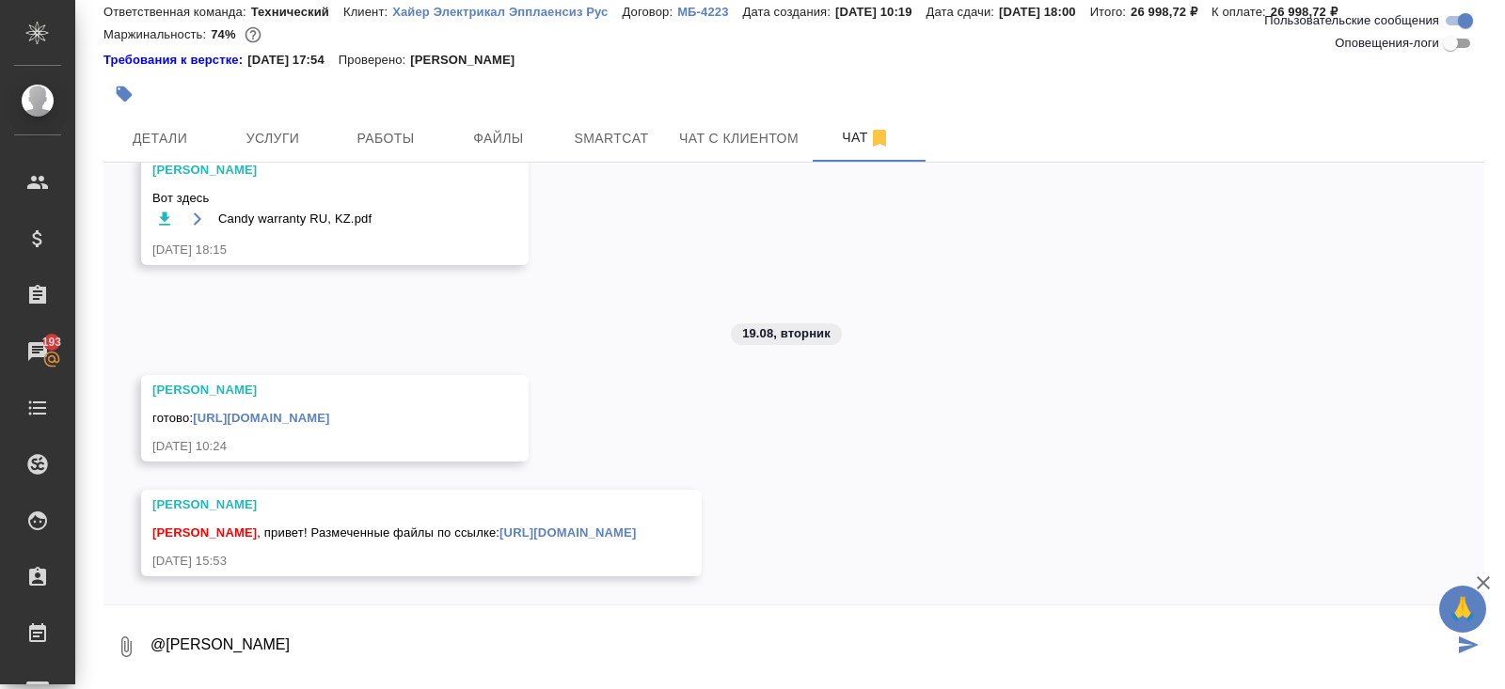
scroll to position [2834, 0]
type textarea "@Малофеева Екатерина тут наверное ты"
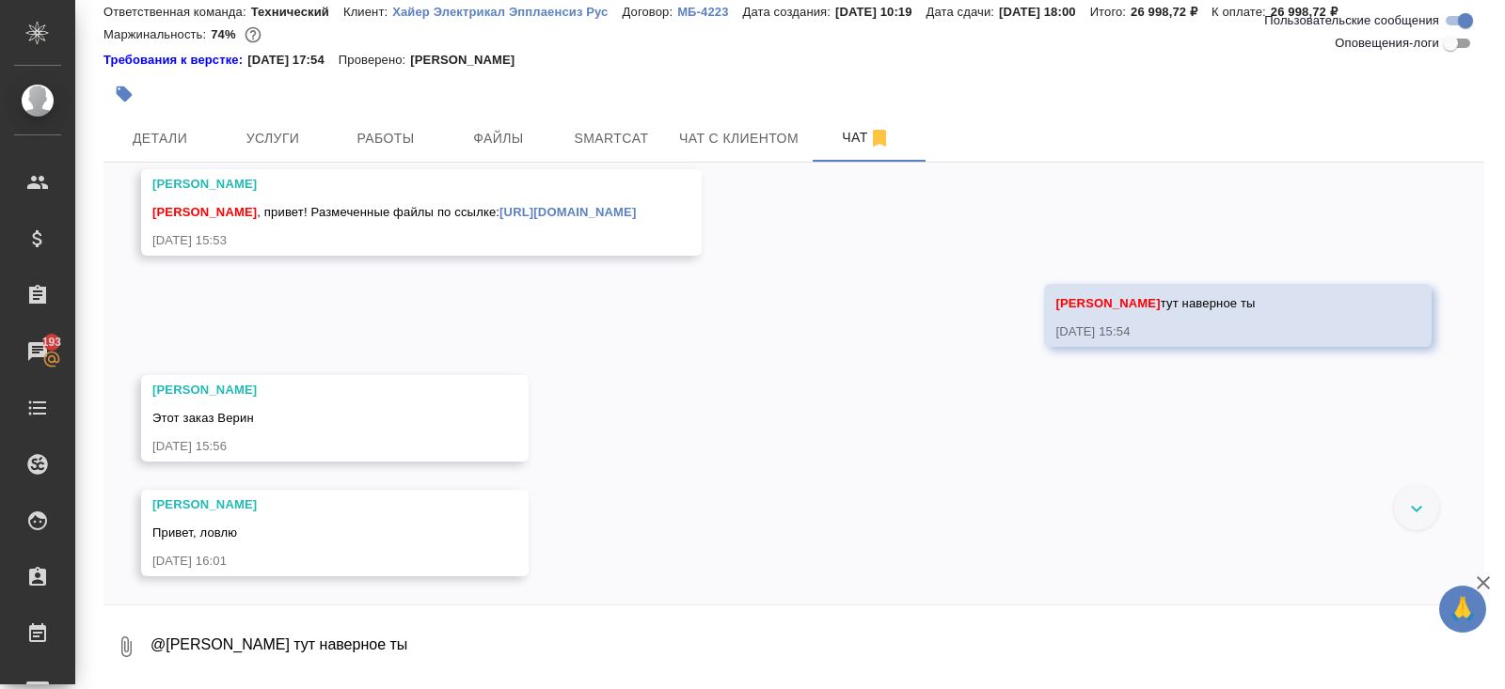
scroll to position [3155, 0]
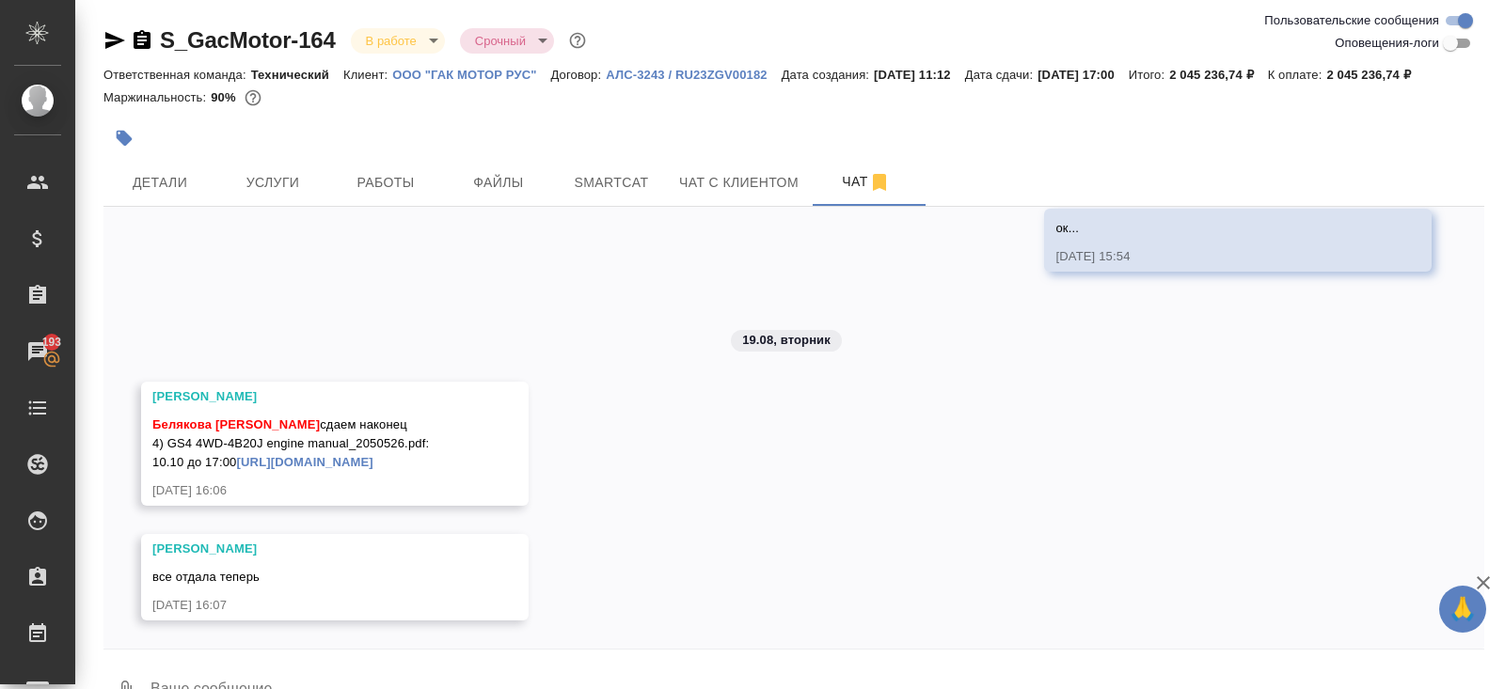
scroll to position [67, 0]
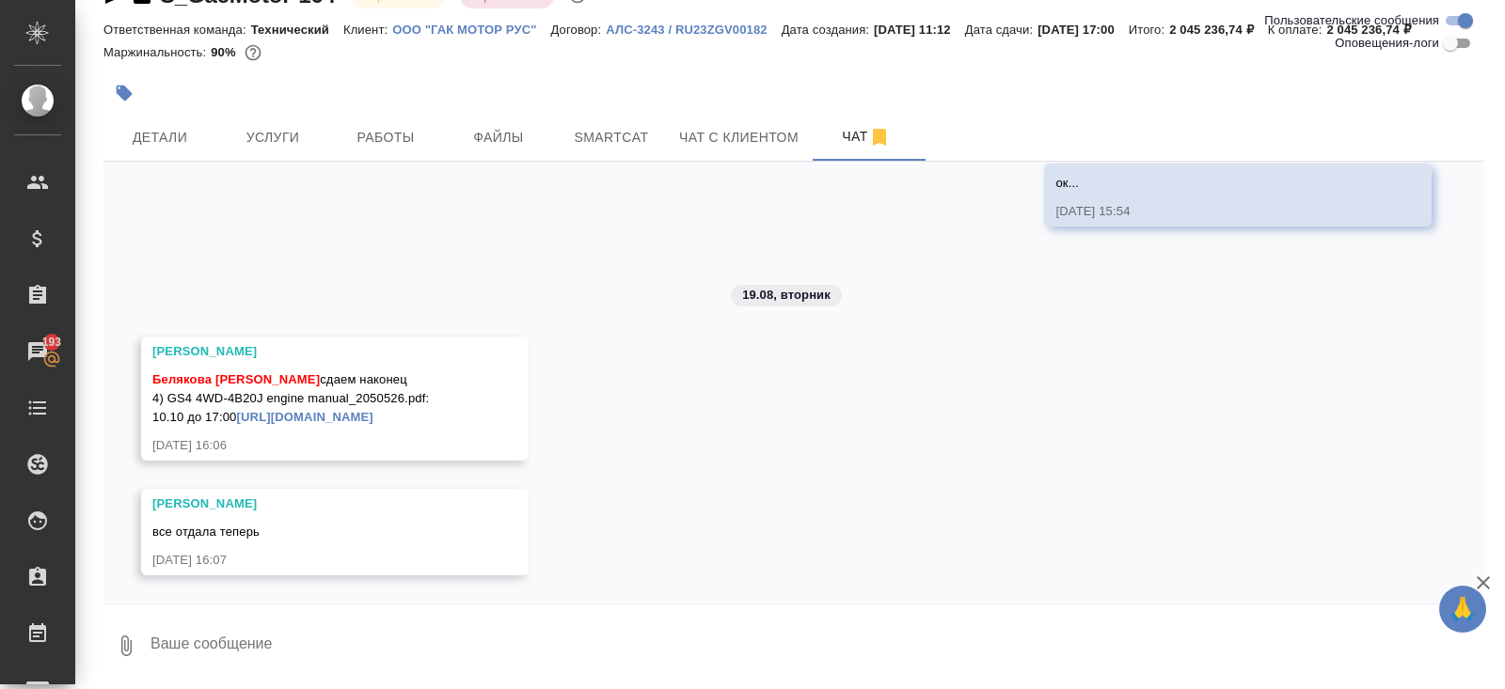
click at [318, 644] on textarea at bounding box center [816, 646] width 1335 height 64
type textarea "в"
type textarea "спасибо!"
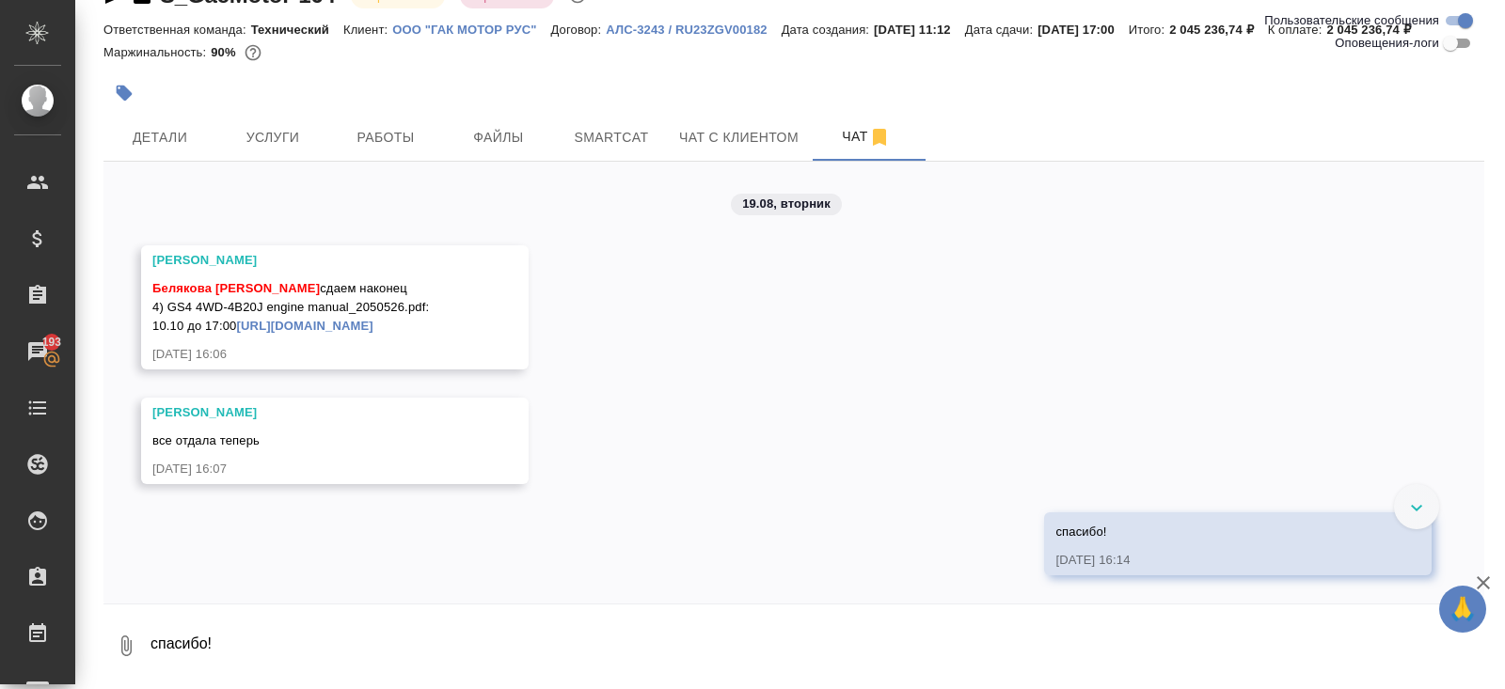
scroll to position [6094, 0]
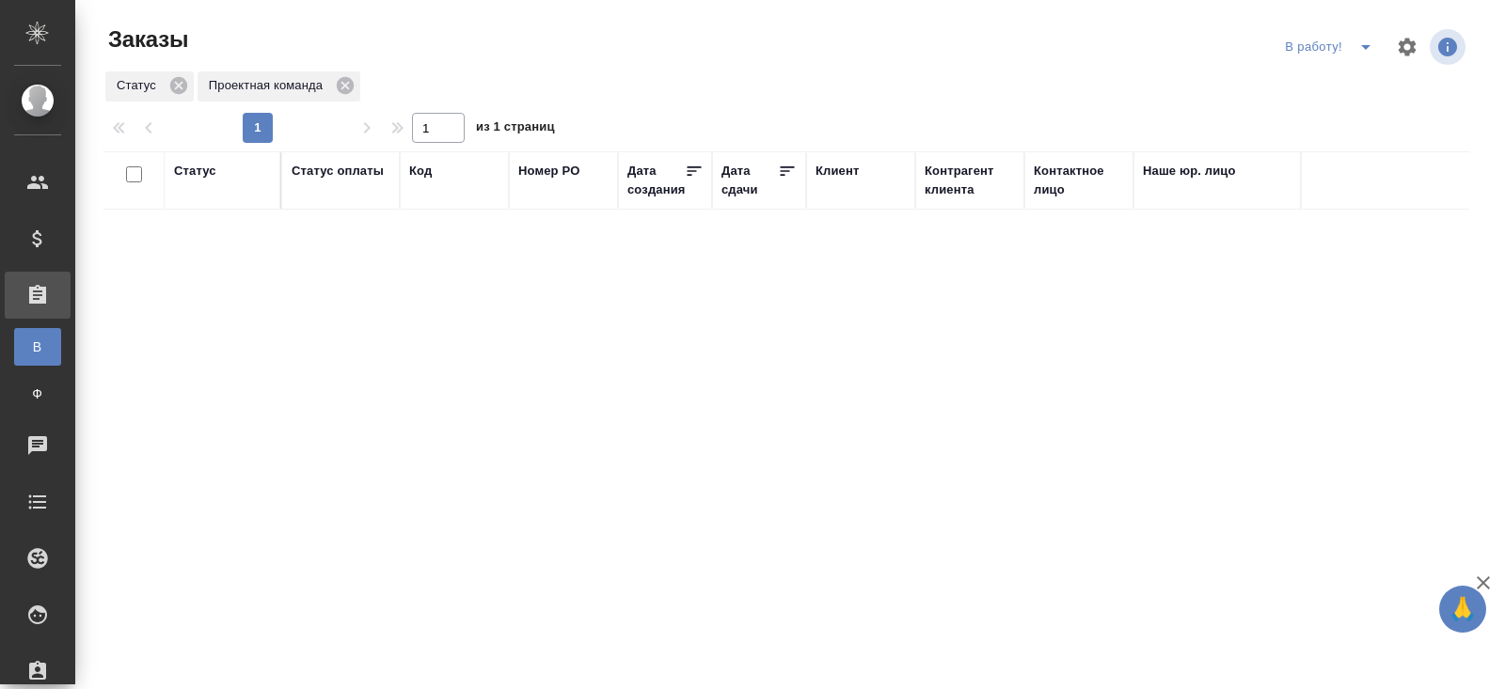
click at [1365, 55] on icon "split button" at bounding box center [1365, 47] width 23 height 23
click at [1348, 92] on li "ПМ" at bounding box center [1331, 85] width 104 height 30
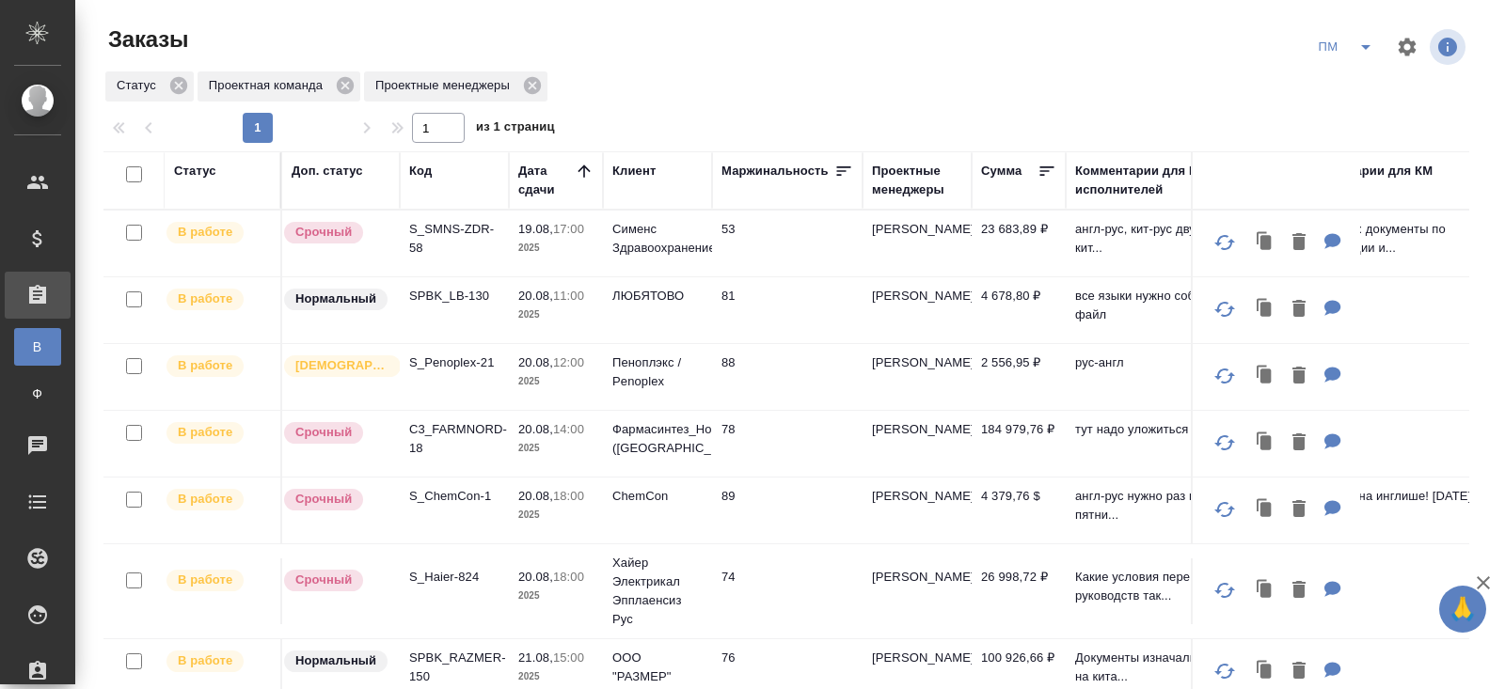
click at [1366, 48] on icon "split button" at bounding box center [1365, 47] width 23 height 23
click at [1348, 114] on li "начислить" at bounding box center [1346, 115] width 95 height 30
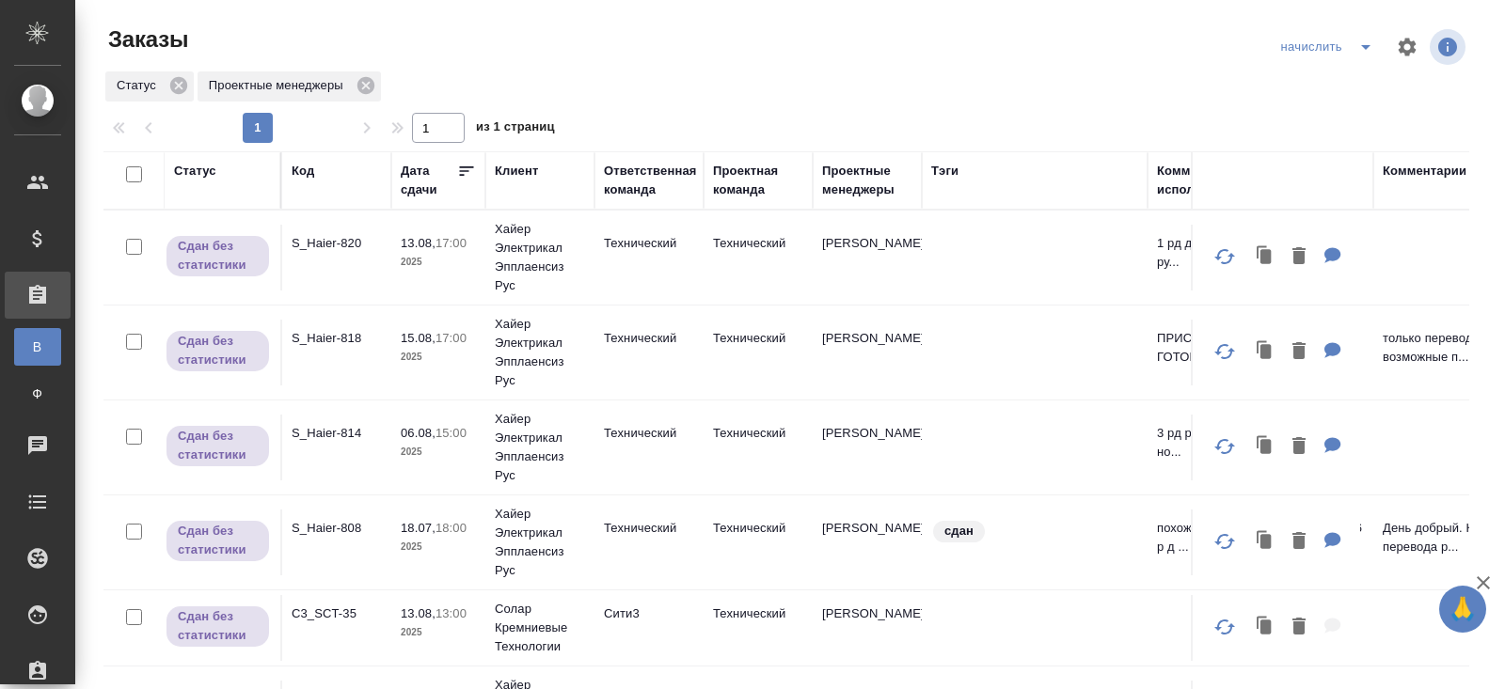
scroll to position [85, 0]
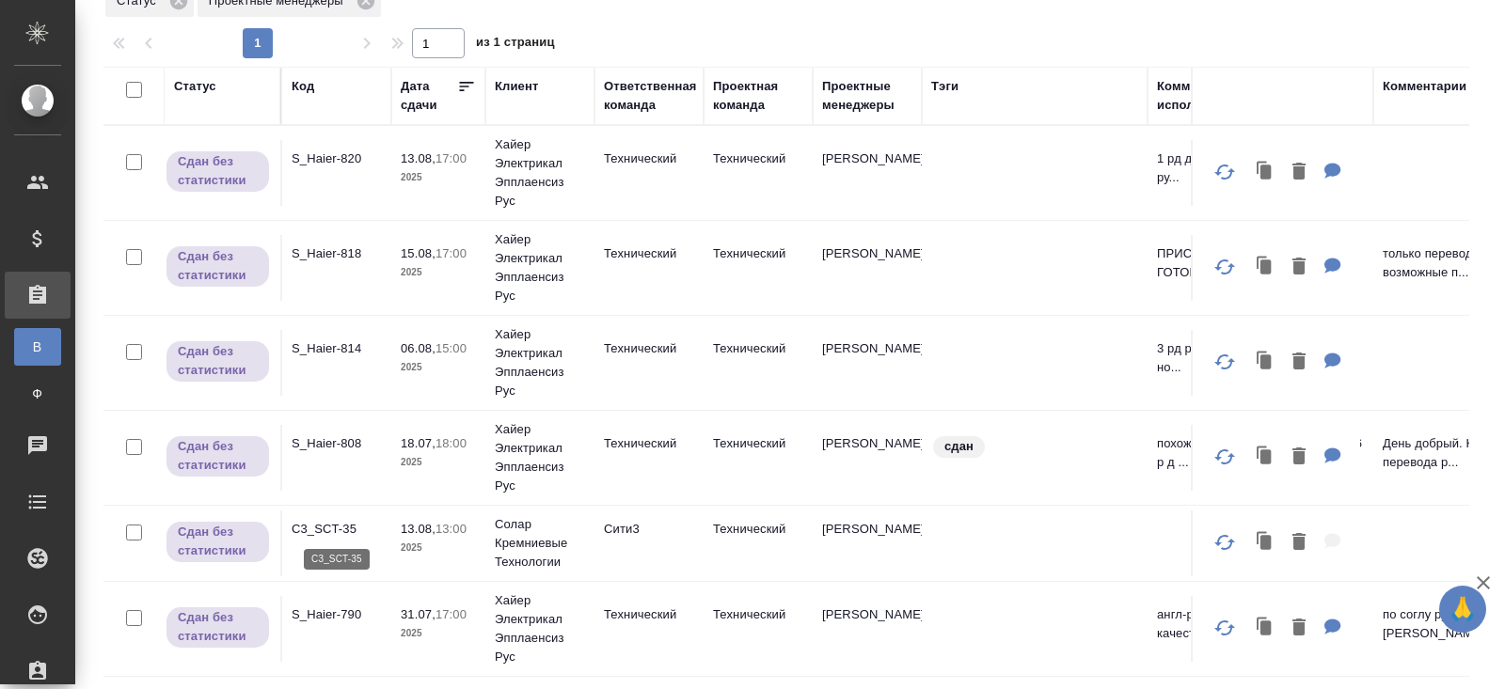
click at [325, 535] on p "C3_SCT-35" at bounding box center [337, 529] width 90 height 19
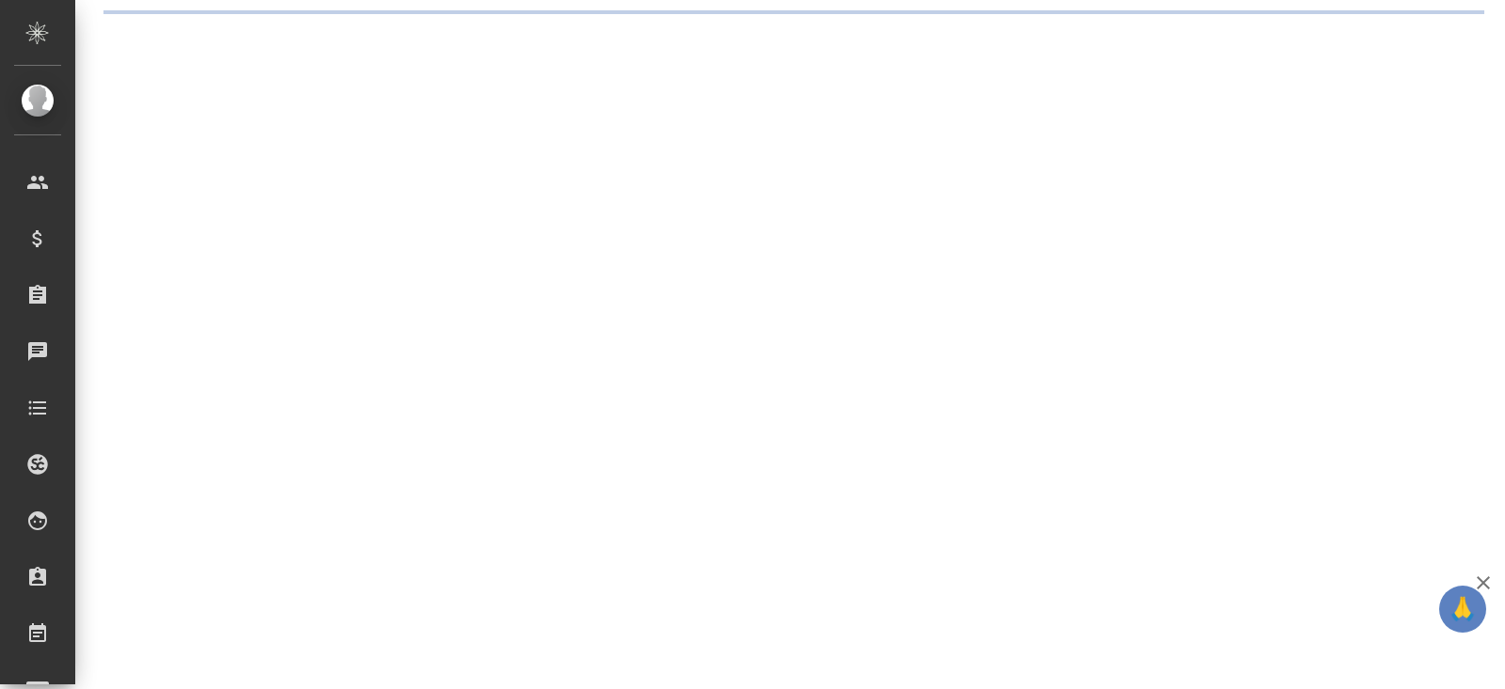
select select "RU"
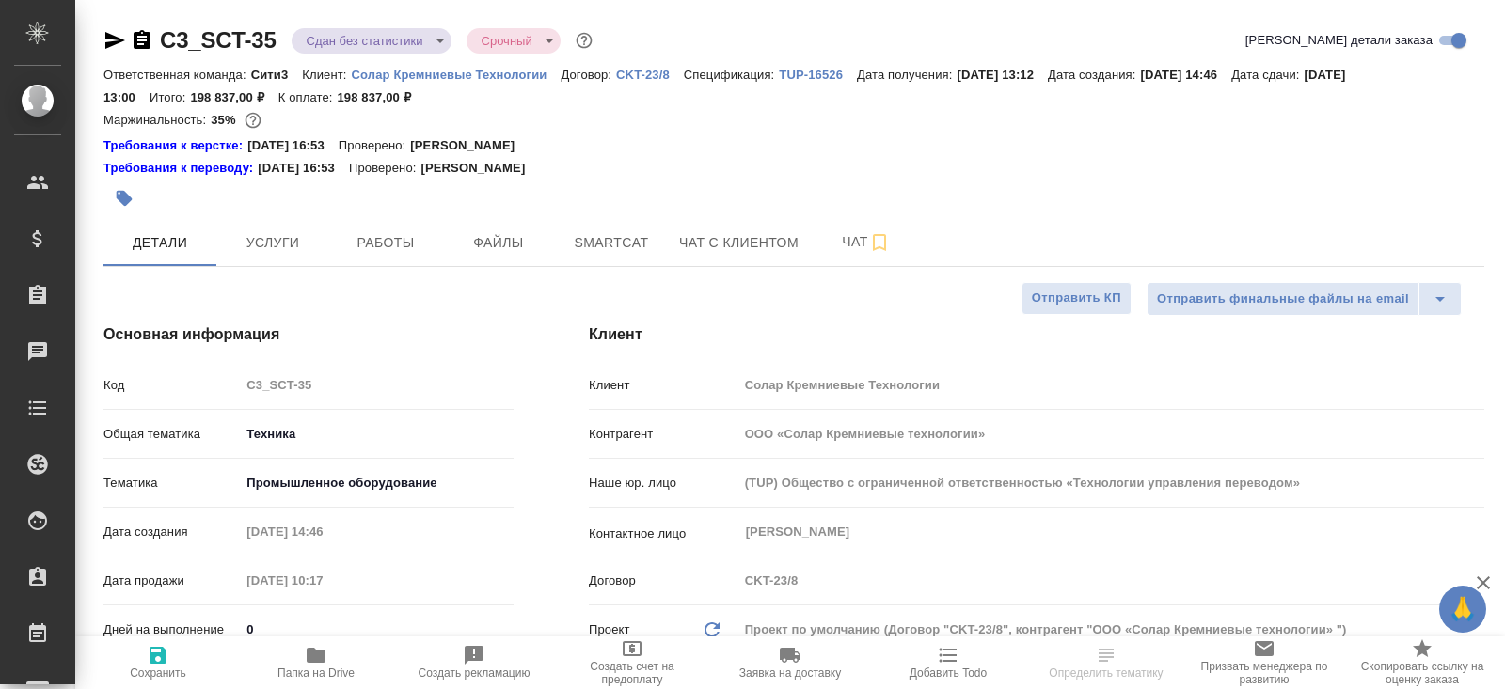
type textarea "x"
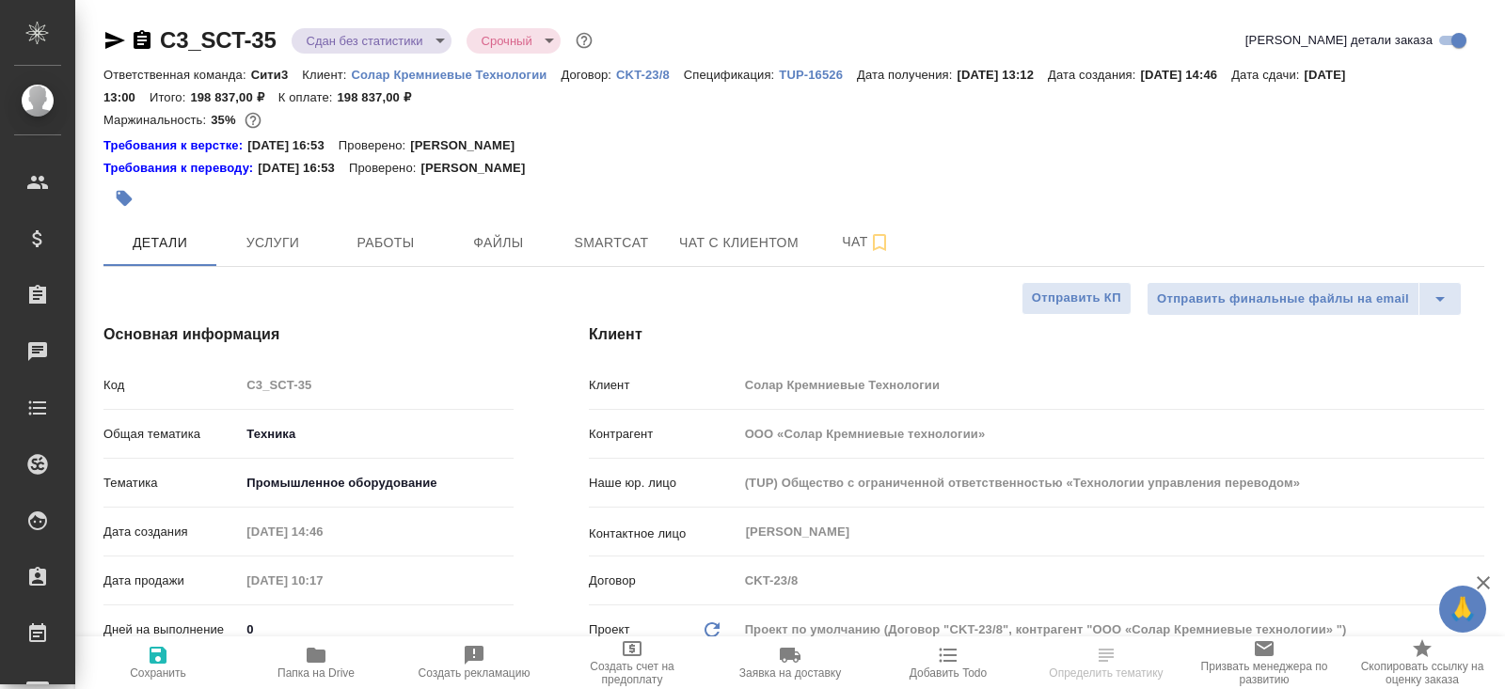
type textarea "x"
click at [118, 42] on icon "button" at bounding box center [115, 40] width 20 height 17
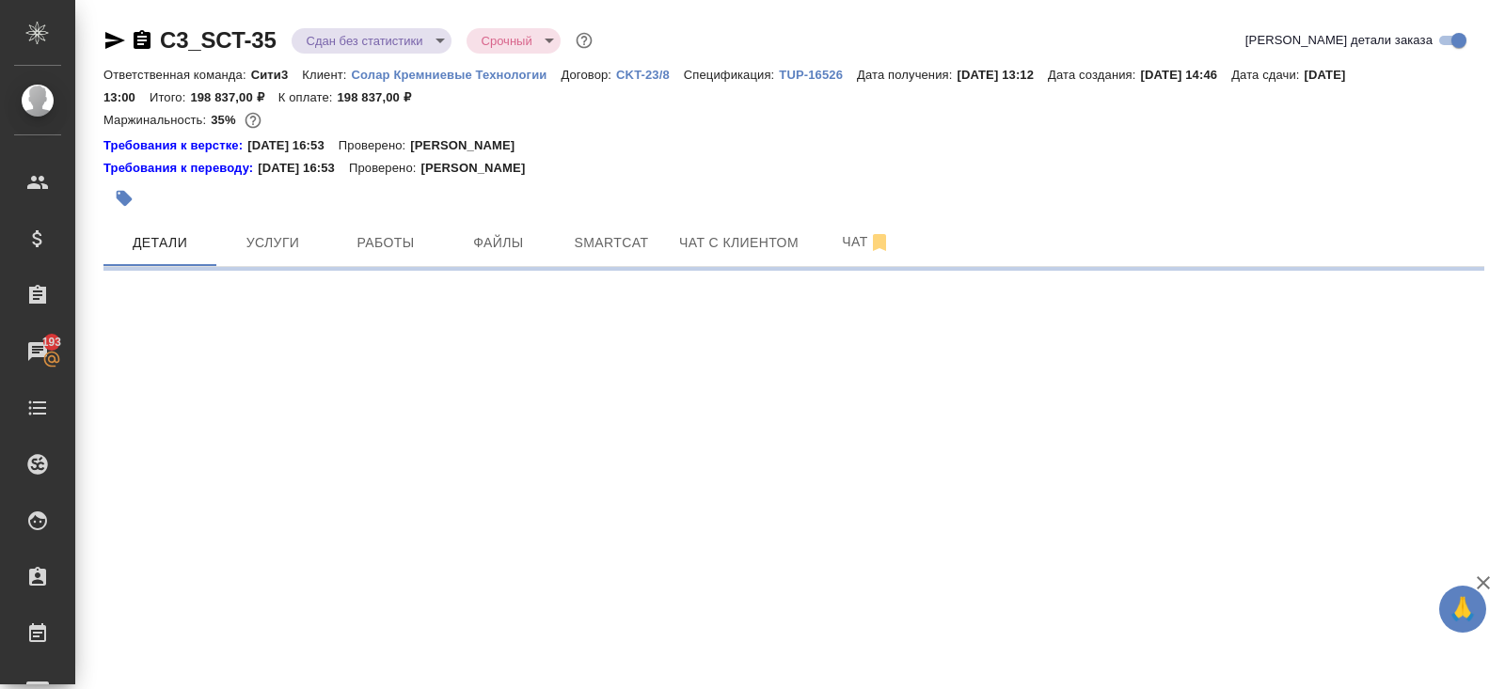
select select "RU"
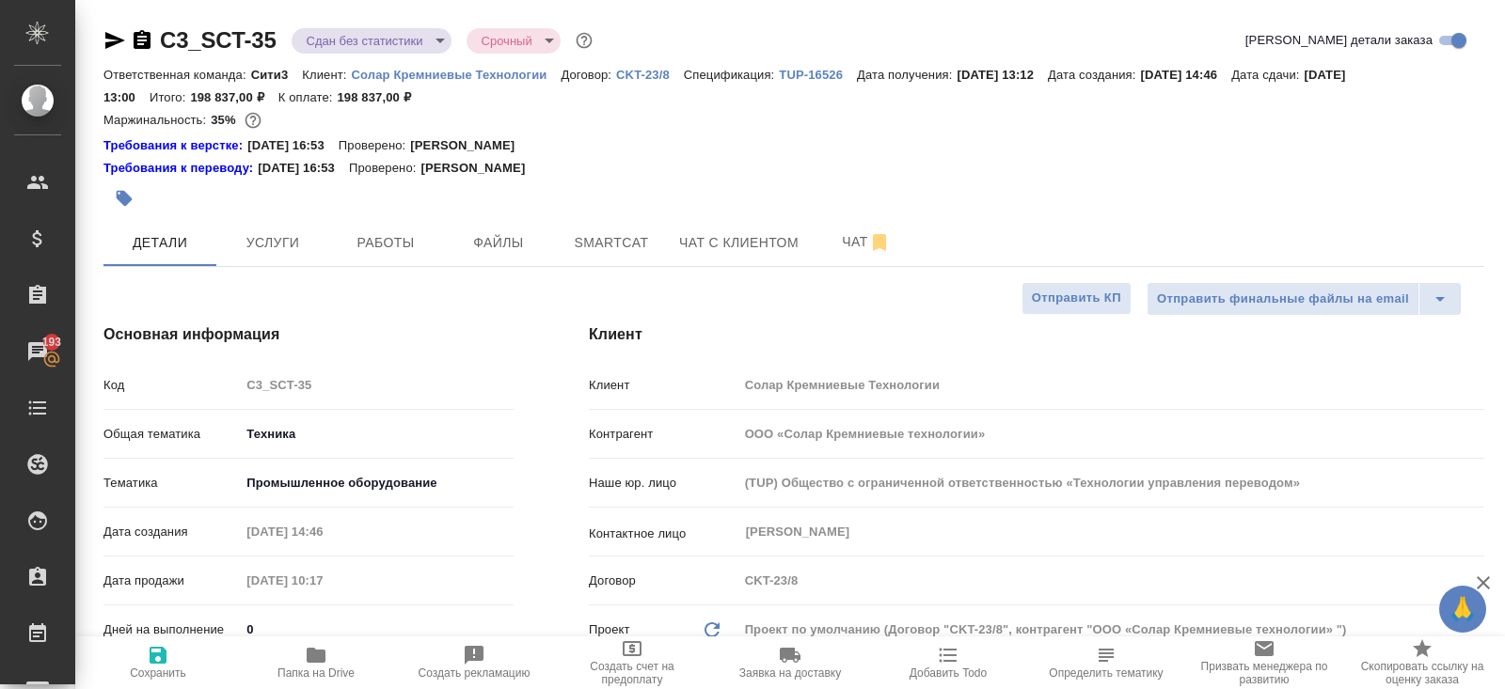
type textarea "x"
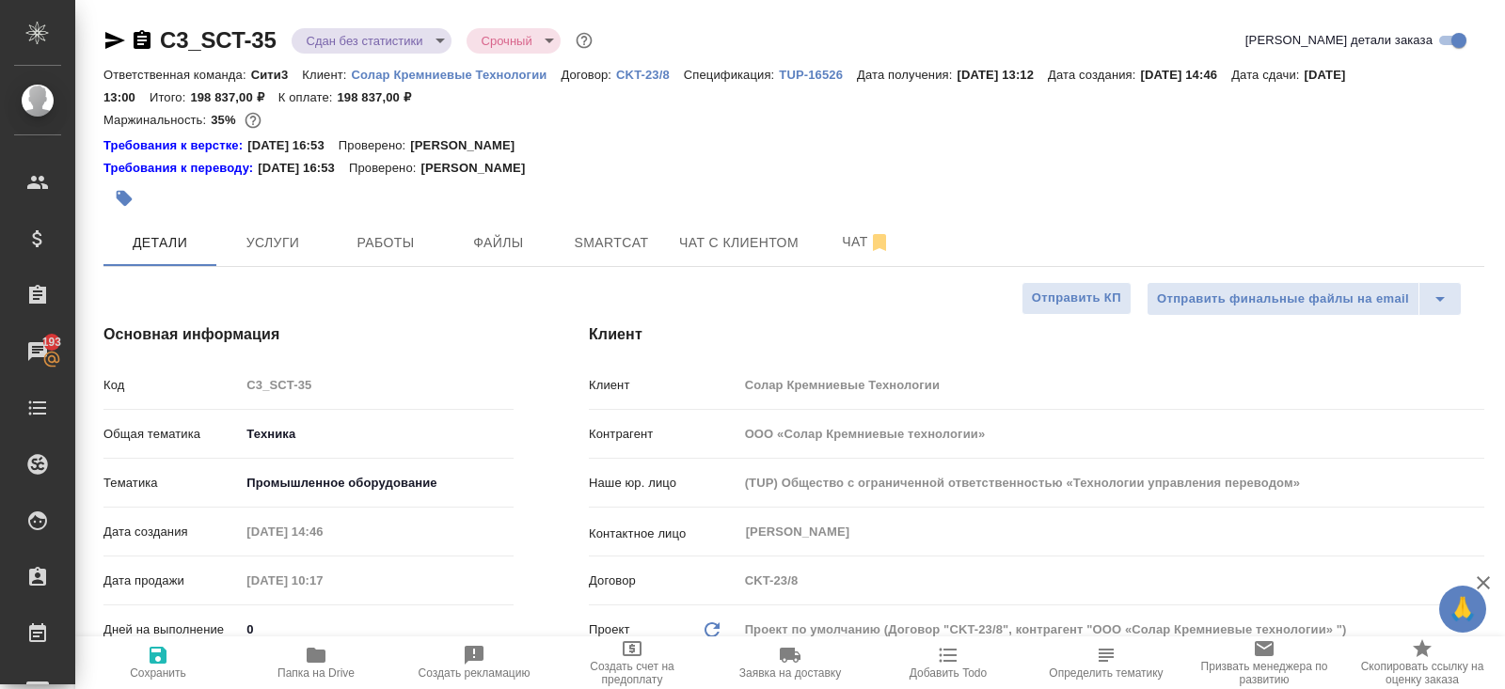
type textarea "x"
click at [377, 214] on div at bounding box center [563, 198] width 921 height 41
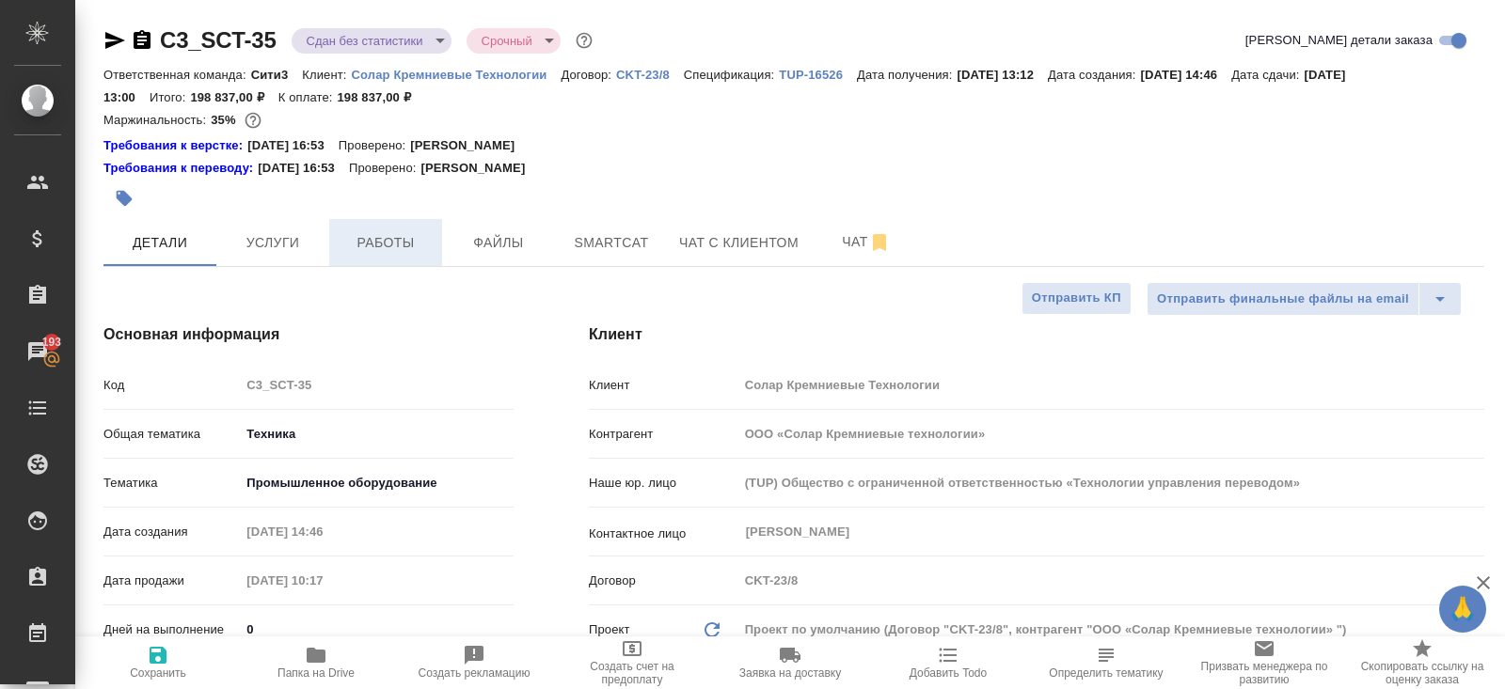
click at [377, 228] on button "Работы" at bounding box center [385, 242] width 113 height 47
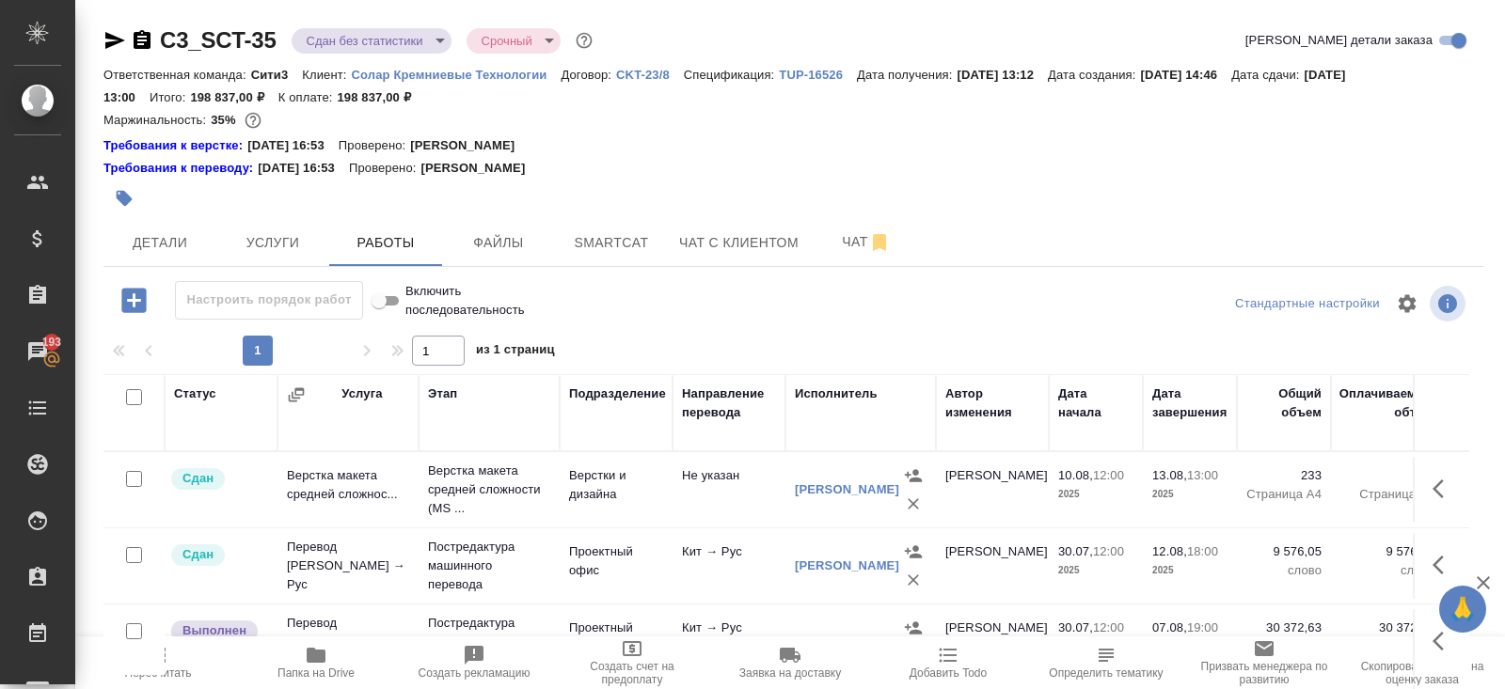
scroll to position [155, 0]
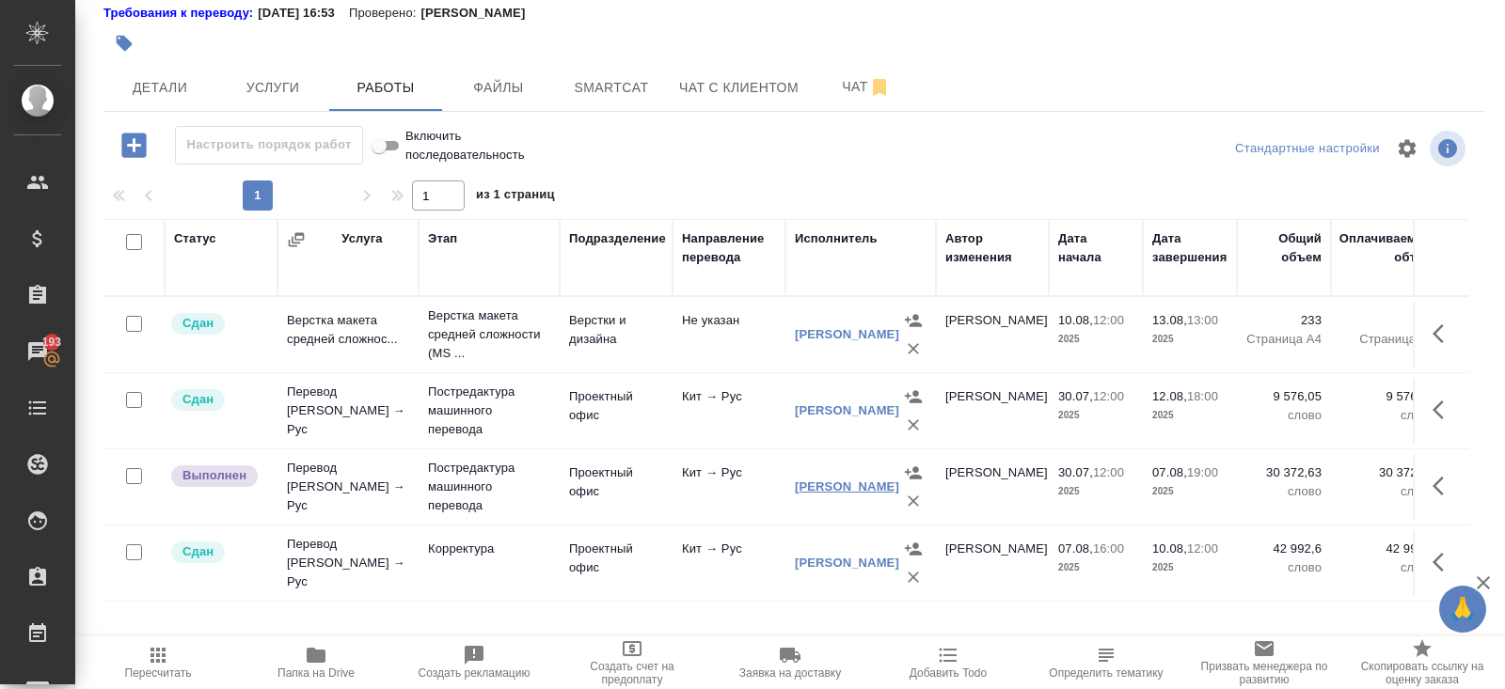
click at [810, 480] on link "Бритова Светлана Викторовна" at bounding box center [847, 487] width 104 height 14
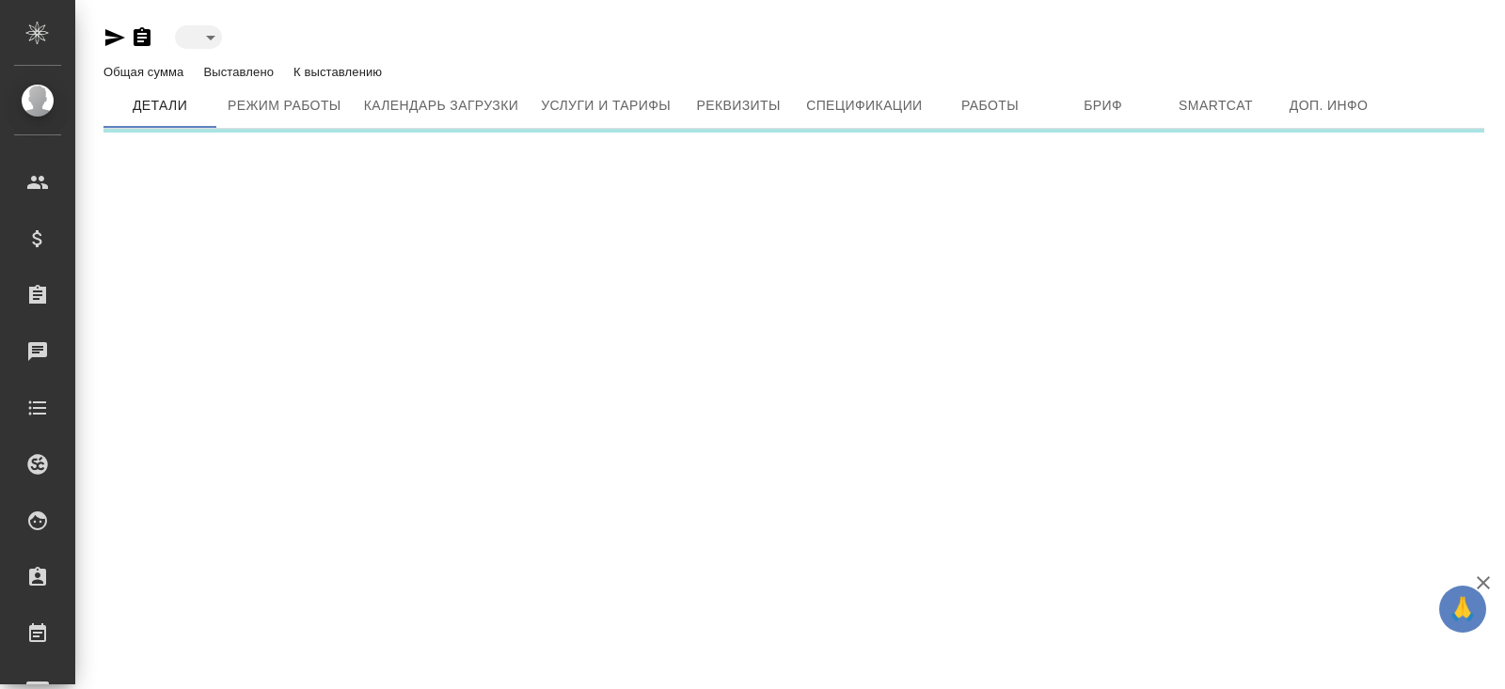
type input "active"
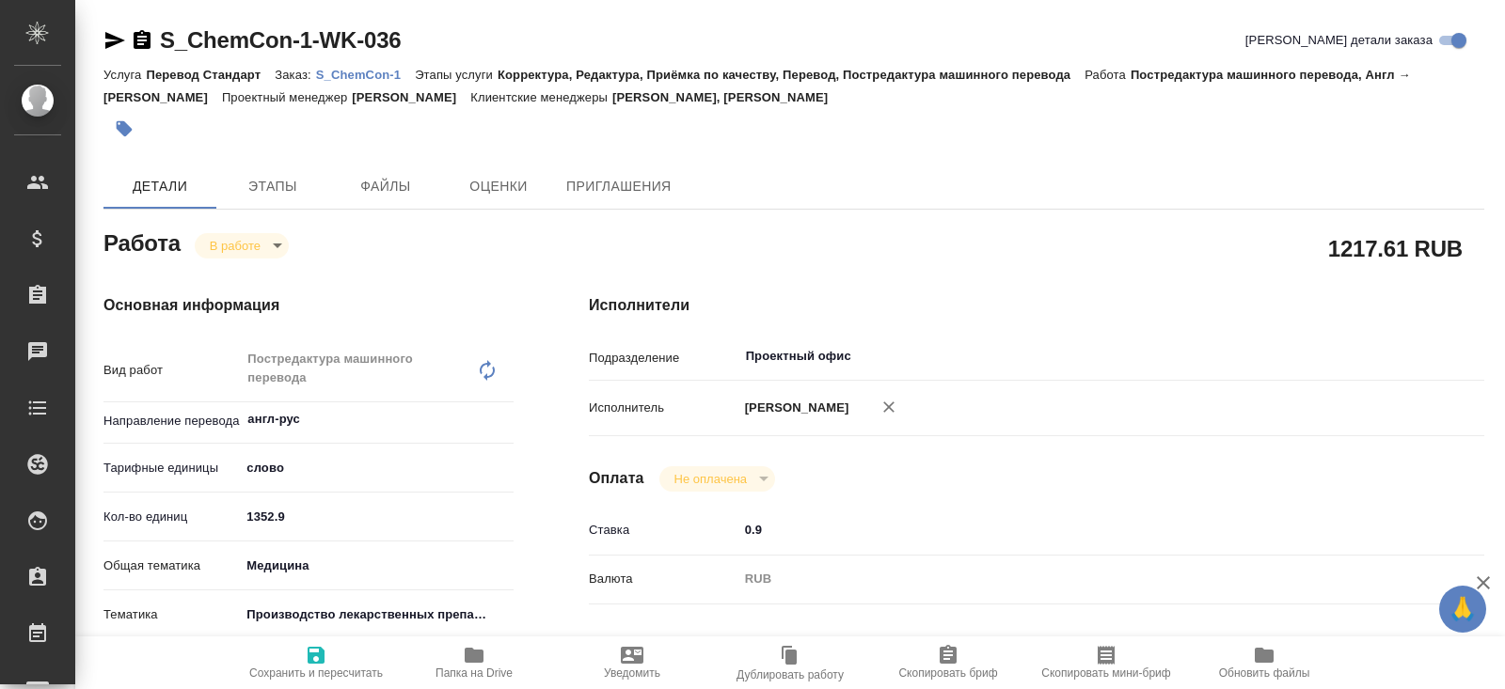
type textarea "x"
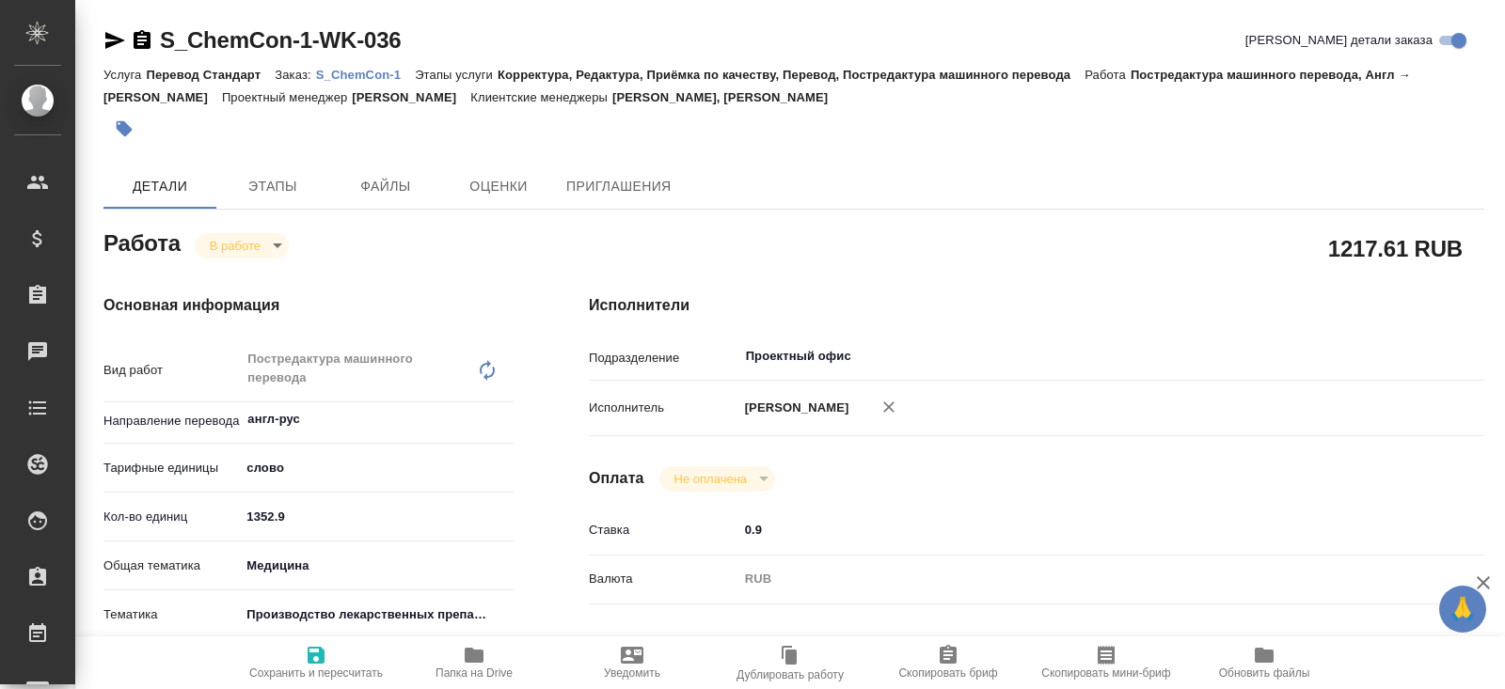
type textarea "x"
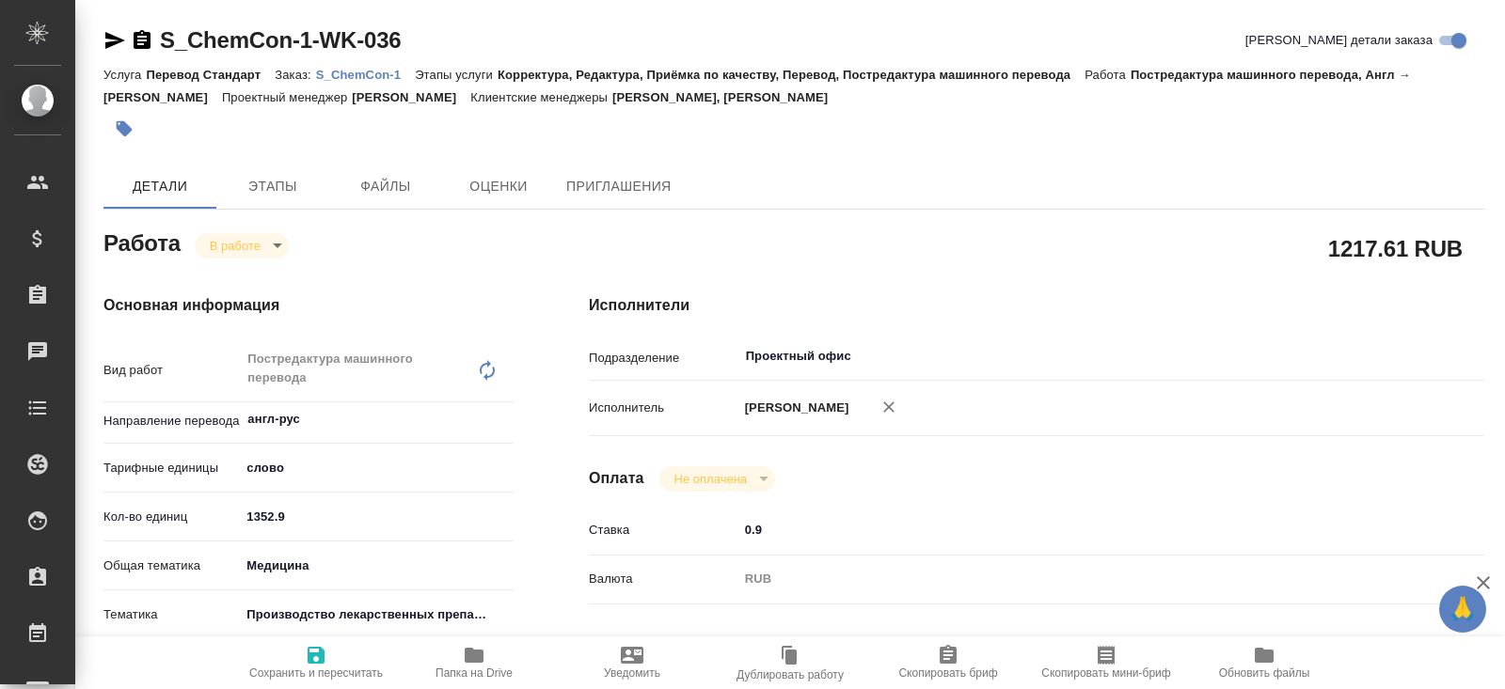
type textarea "x"
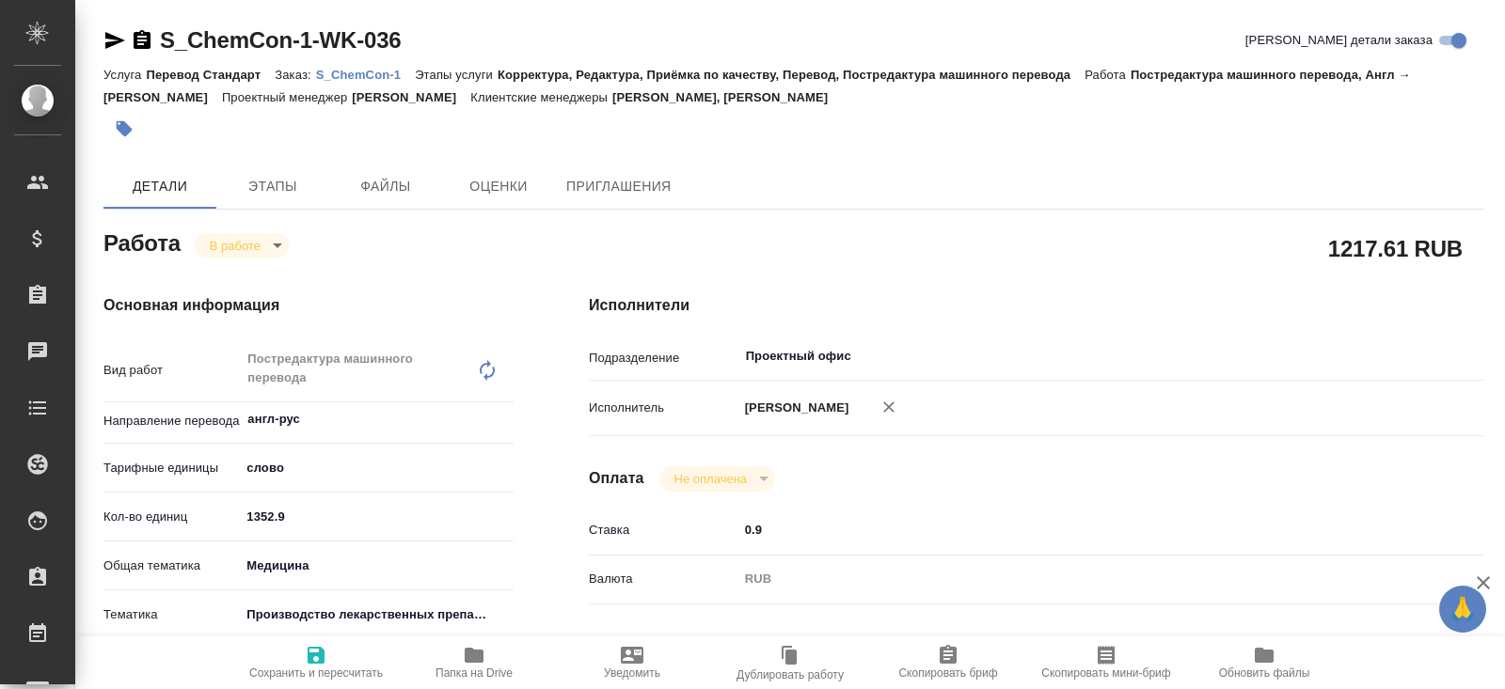
type textarea "x"
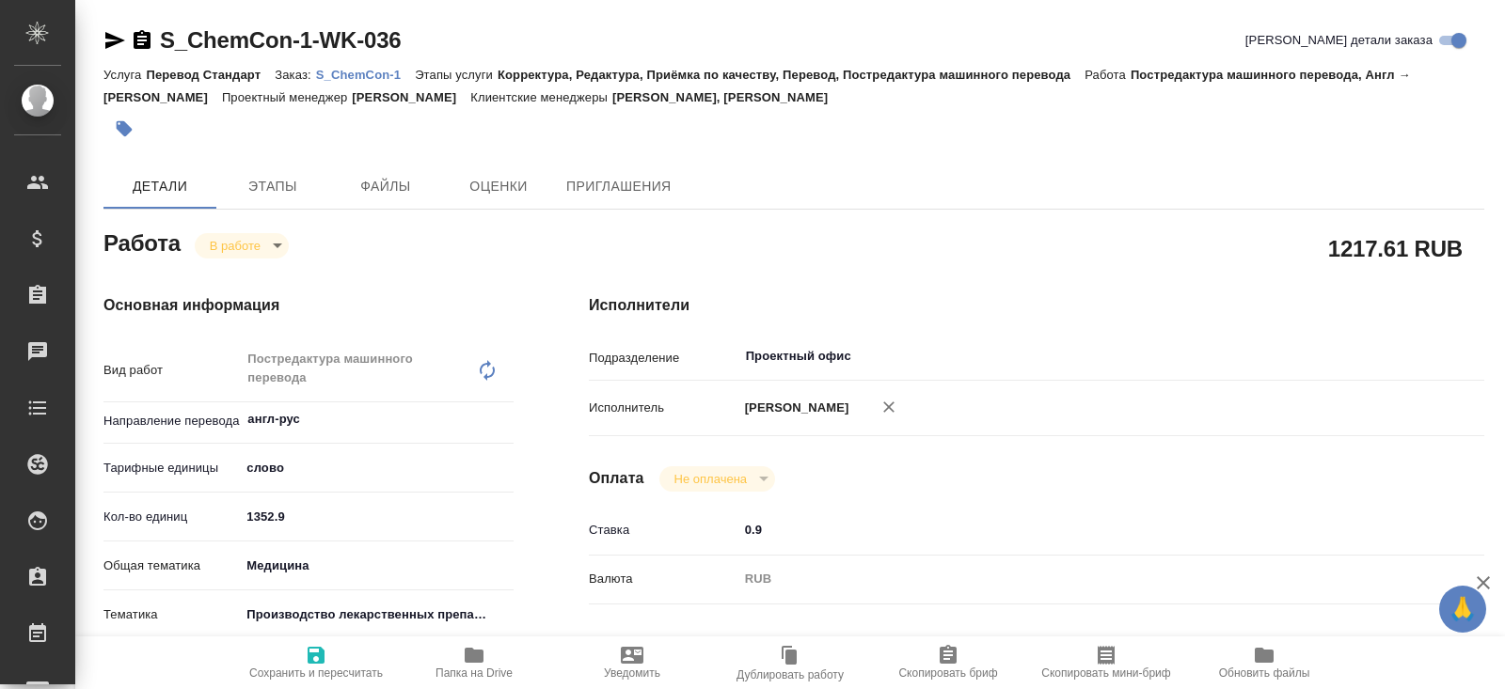
type textarea "x"
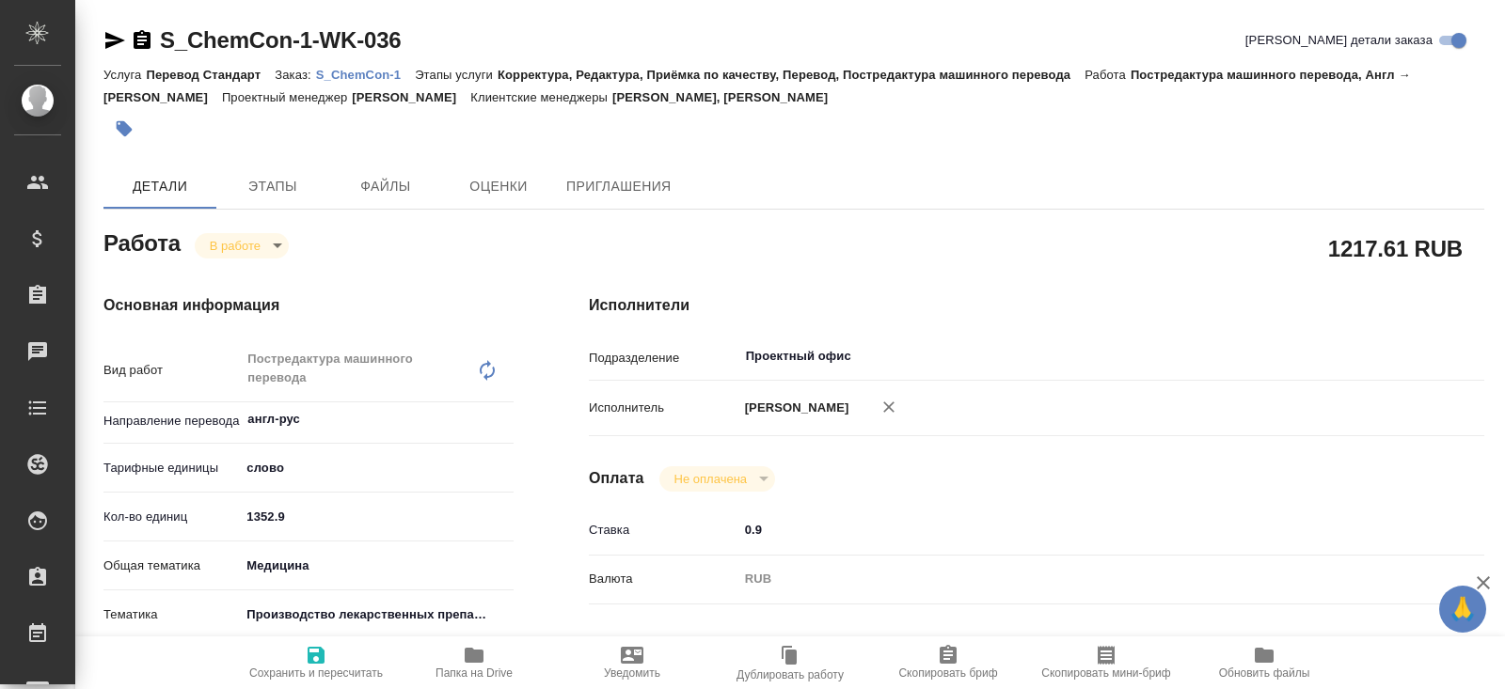
click at [461, 658] on span "Папка на Drive" at bounding box center [473, 662] width 135 height 36
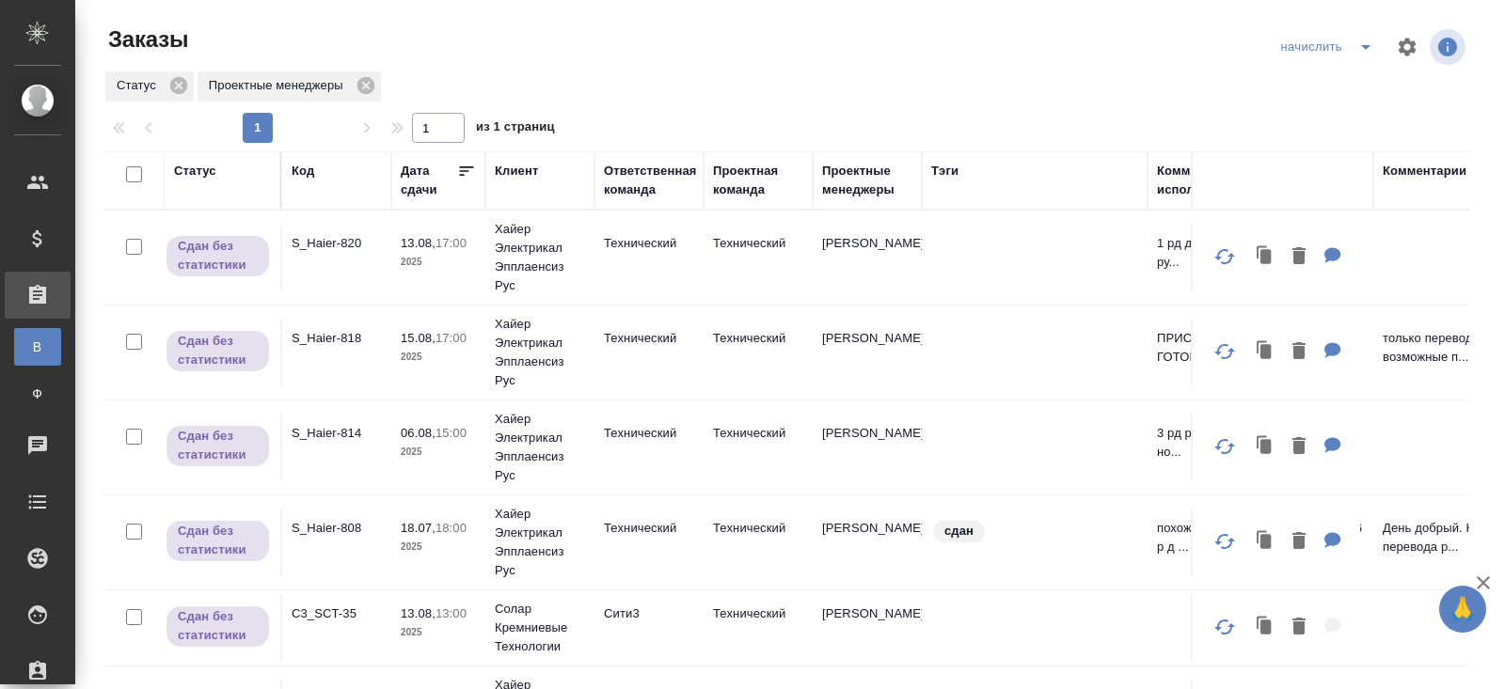
click at [1360, 42] on icon "split button" at bounding box center [1365, 47] width 23 height 23
click at [1360, 81] on li "В работу!" at bounding box center [1328, 85] width 110 height 30
